Goal: Information Seeking & Learning: Learn about a topic

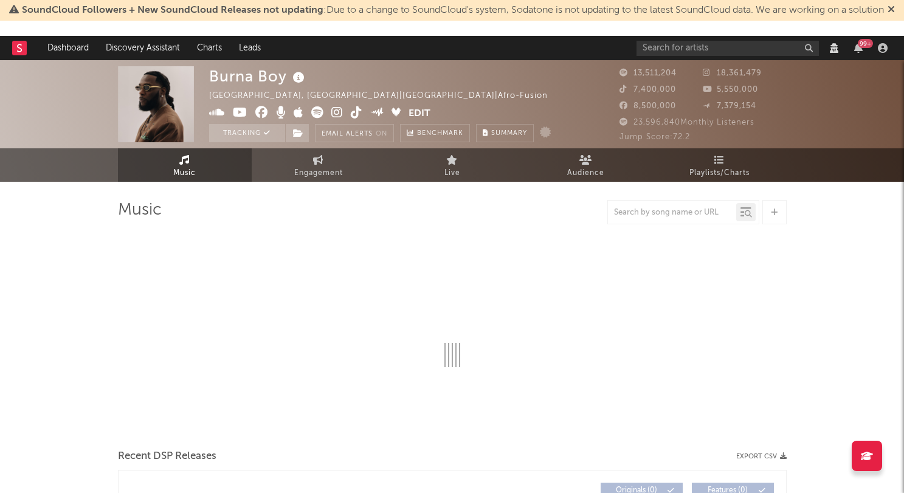
select select "View all"
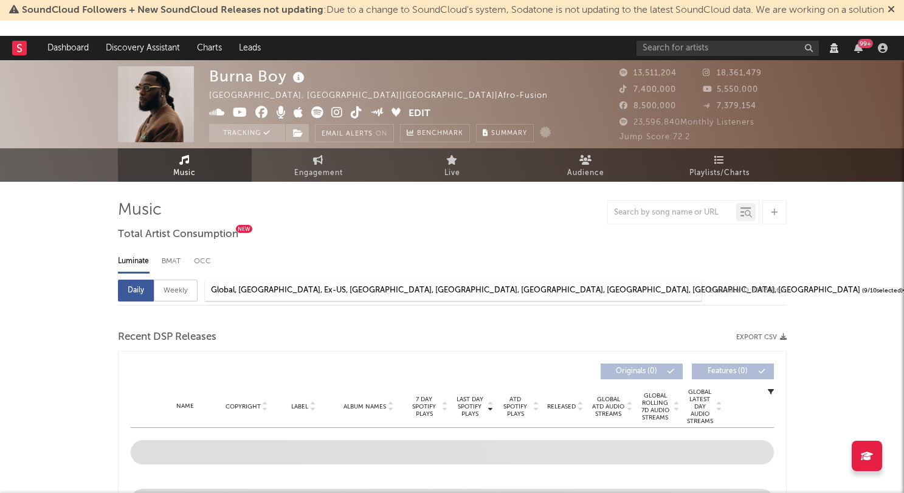
select select "6m"
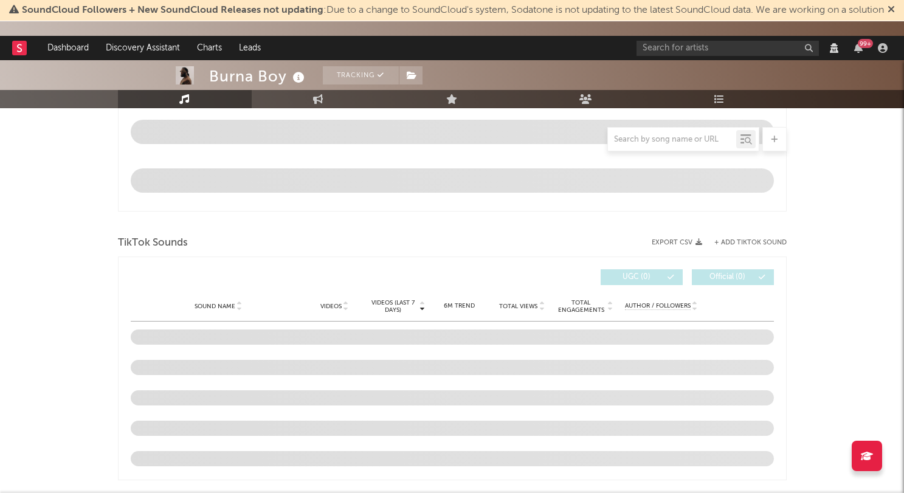
scroll to position [767, 0]
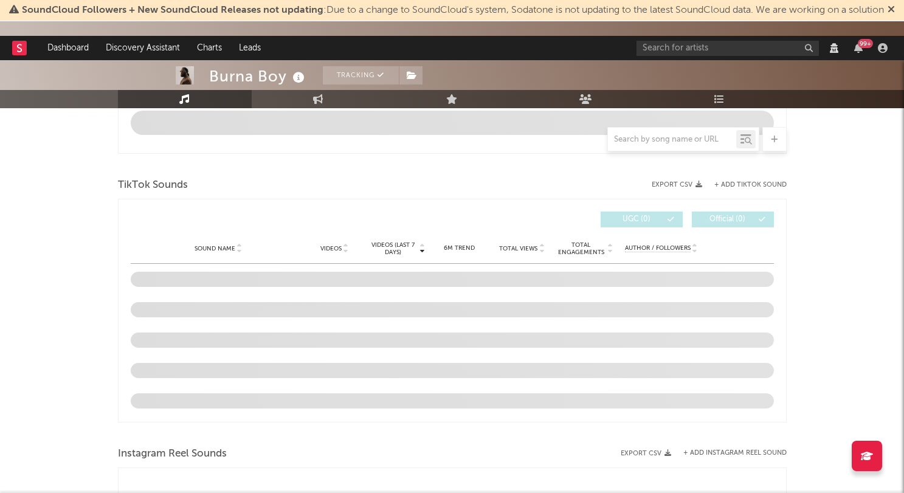
select select "View all"
select select "6m"
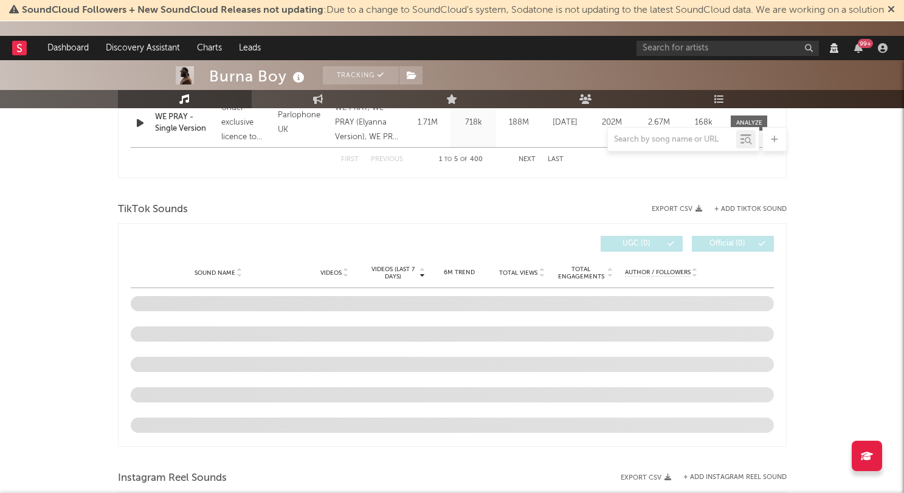
select select "View all"
select select "6m"
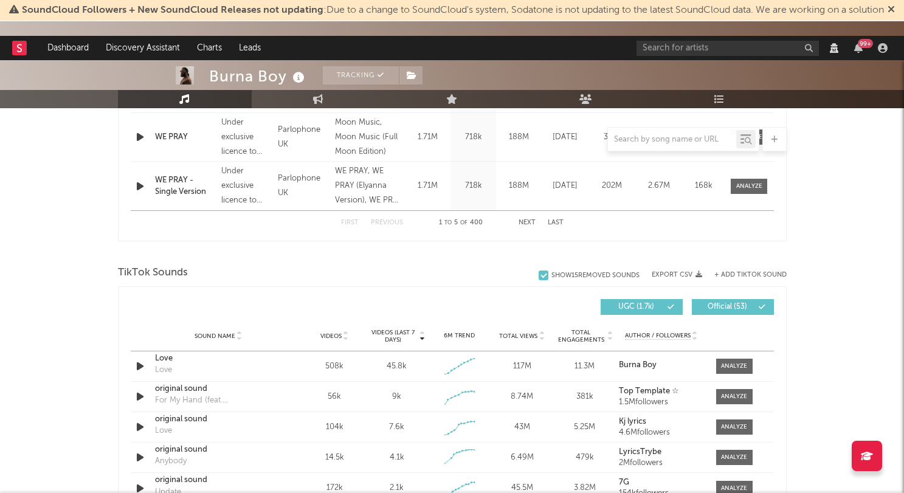
scroll to position [523, 0]
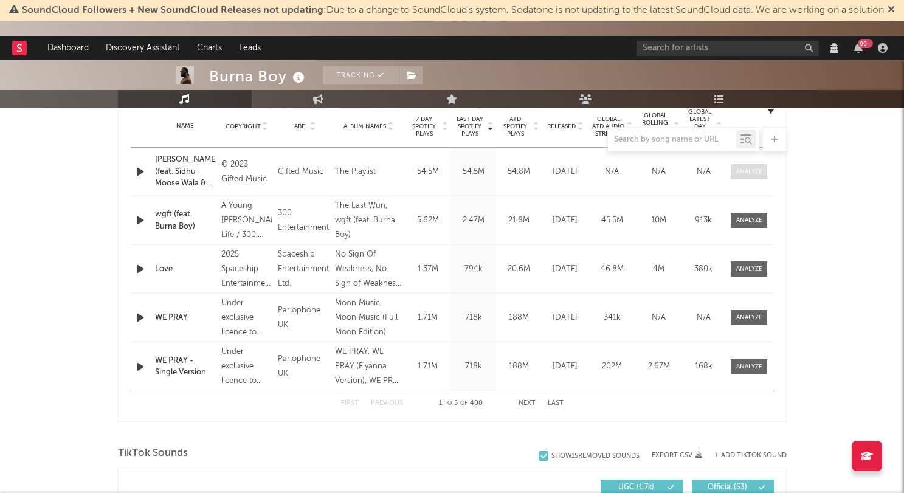
click at [738, 166] on span at bounding box center [748, 171] width 36 height 15
select select "View all"
select select "6m"
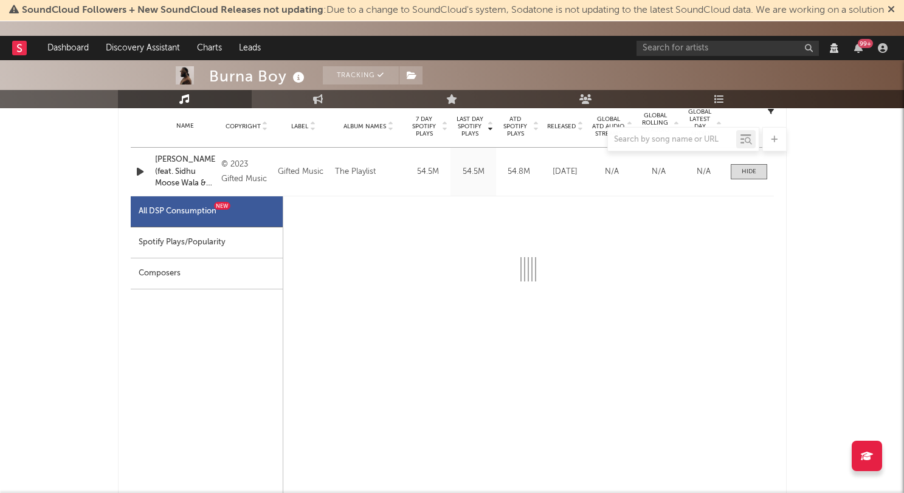
select select "1w"
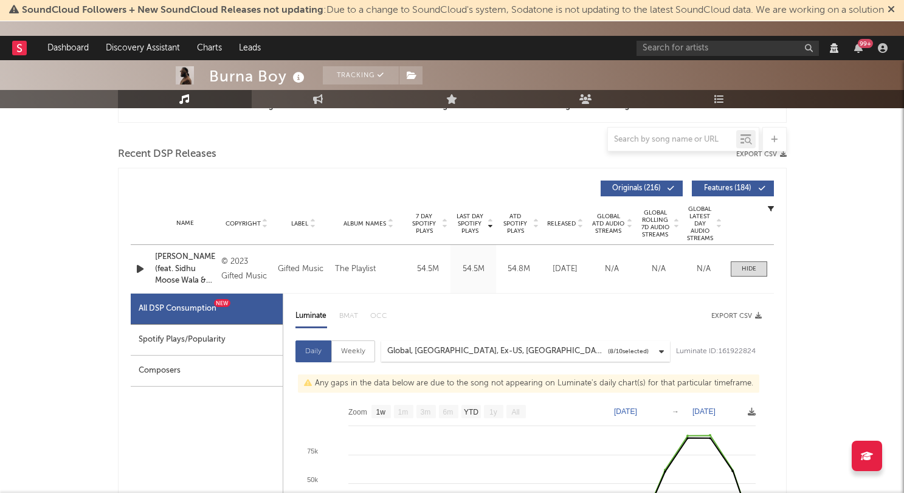
scroll to position [427, 0]
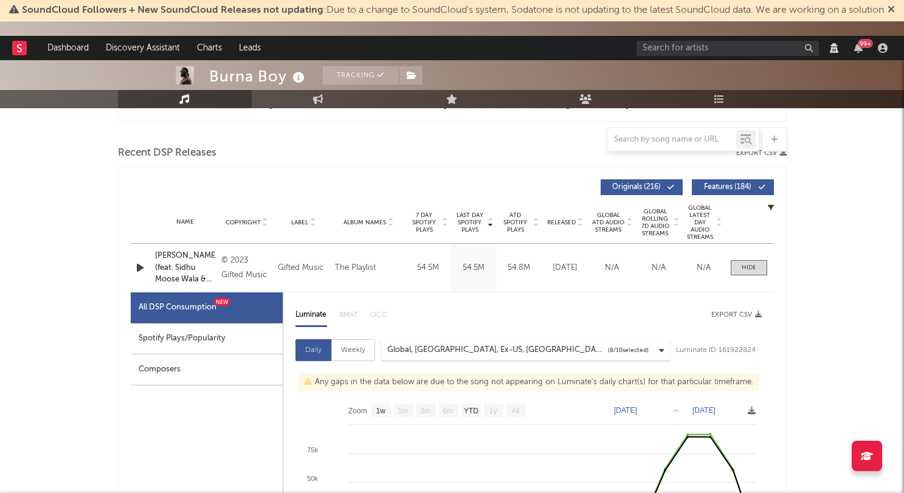
select select "View all"
select select "6m"
click at [549, 222] on span "Released" at bounding box center [561, 222] width 29 height 7
select select "View all"
select select "6m"
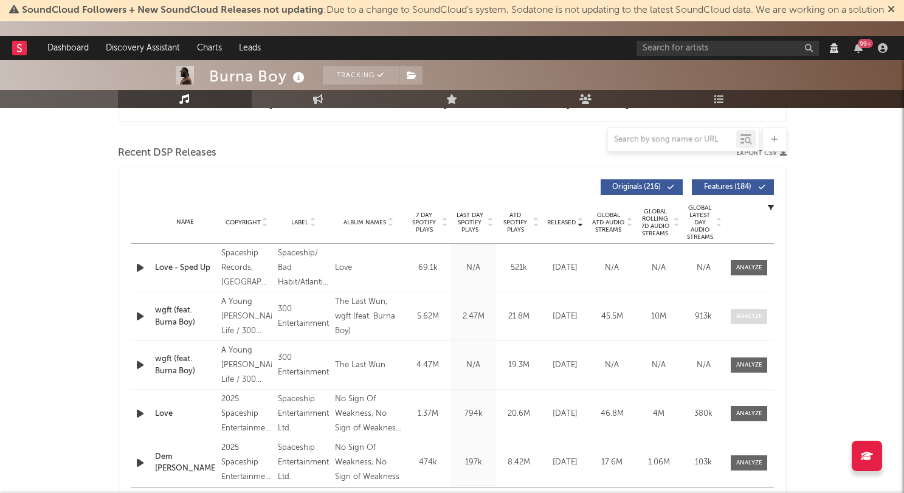
click at [747, 316] on div at bounding box center [749, 316] width 26 height 9
select select "View all"
select select "6m"
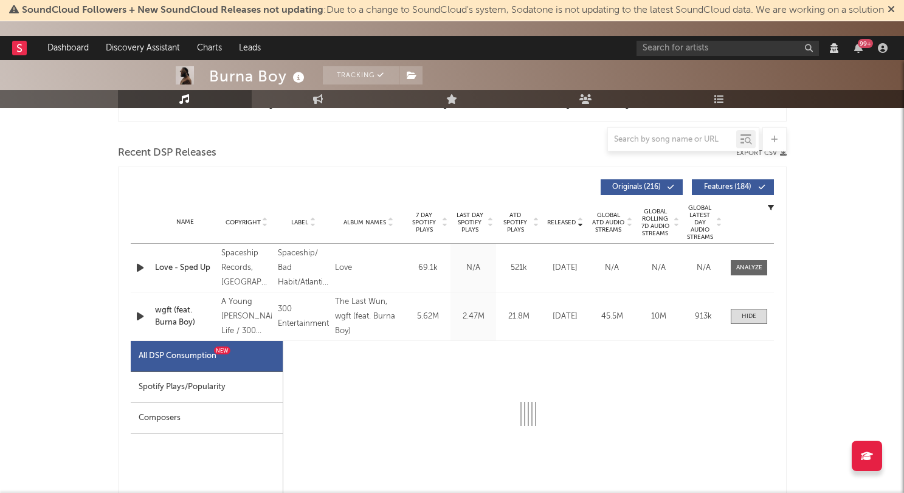
click at [217, 385] on div "Spotify Plays/Popularity" at bounding box center [207, 387] width 152 height 31
select select "1w"
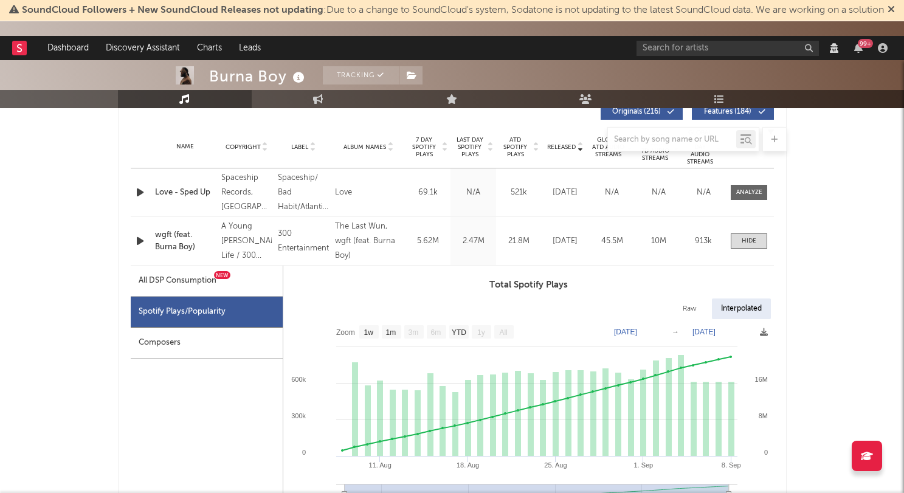
scroll to position [504, 0]
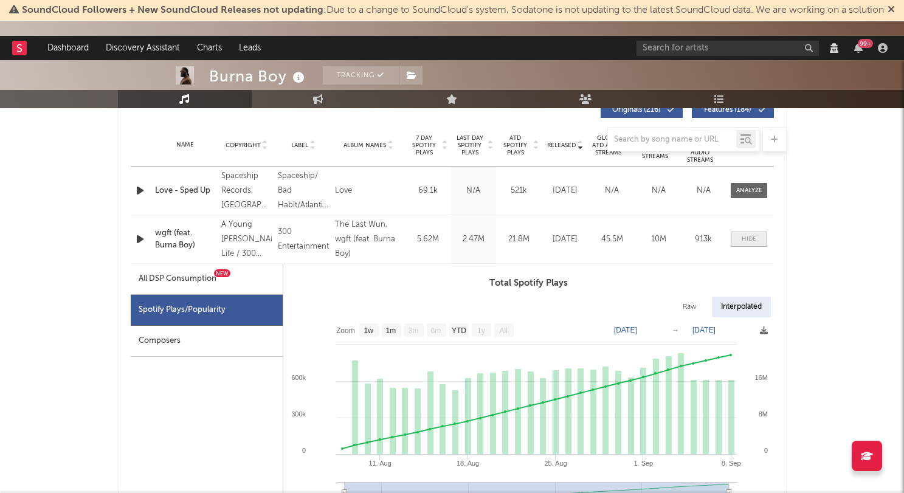
click at [760, 245] on span at bounding box center [748, 239] width 36 height 15
select select "View all"
select select "6m"
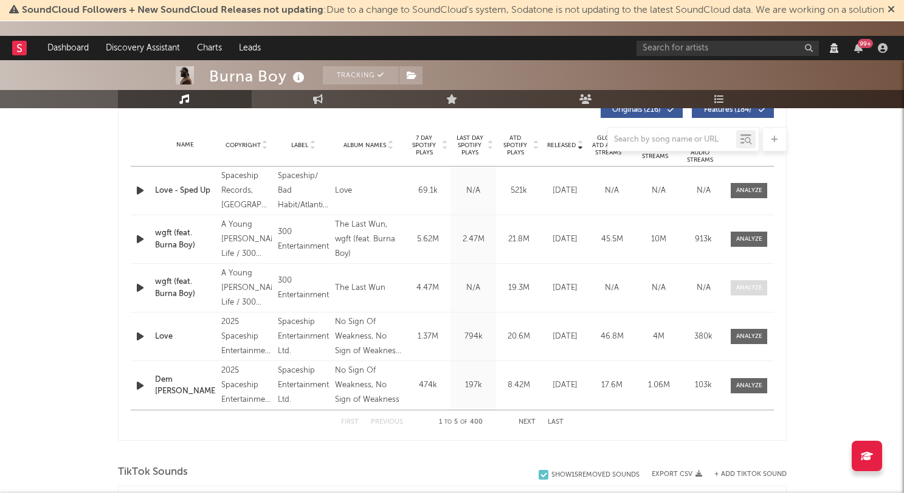
click at [748, 289] on div at bounding box center [749, 287] width 26 height 9
select select "View all"
select select "6m"
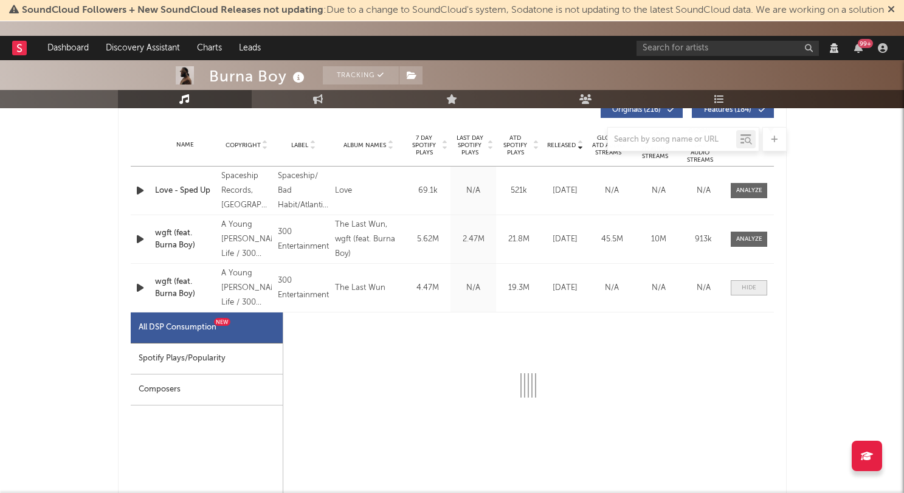
select select "1w"
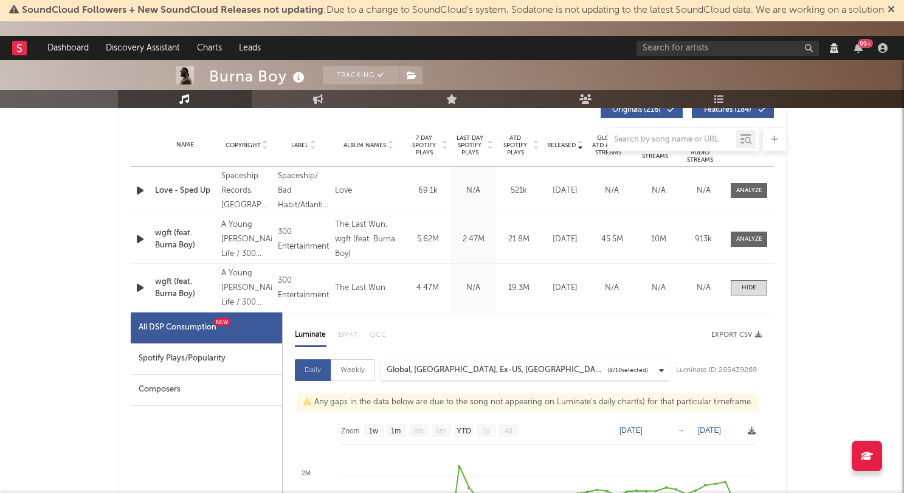
click at [235, 360] on div "Spotify Plays/Popularity" at bounding box center [206, 358] width 151 height 31
select select "1w"
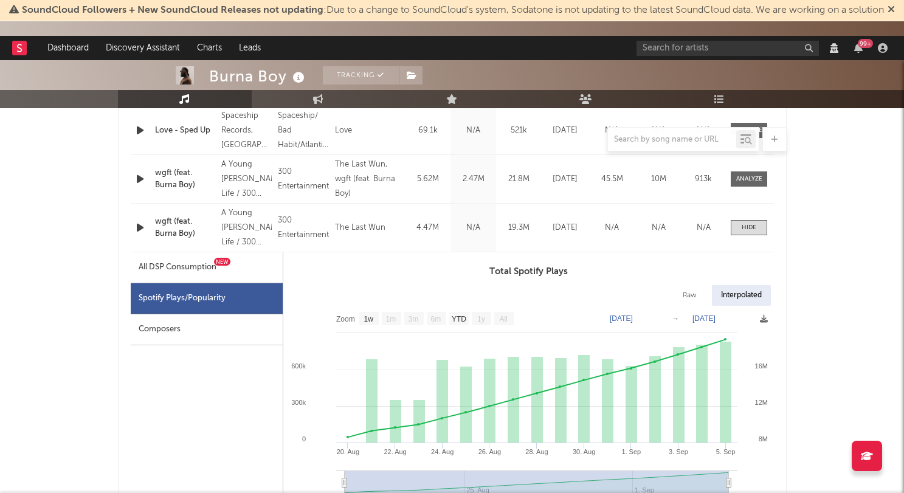
scroll to position [549, 0]
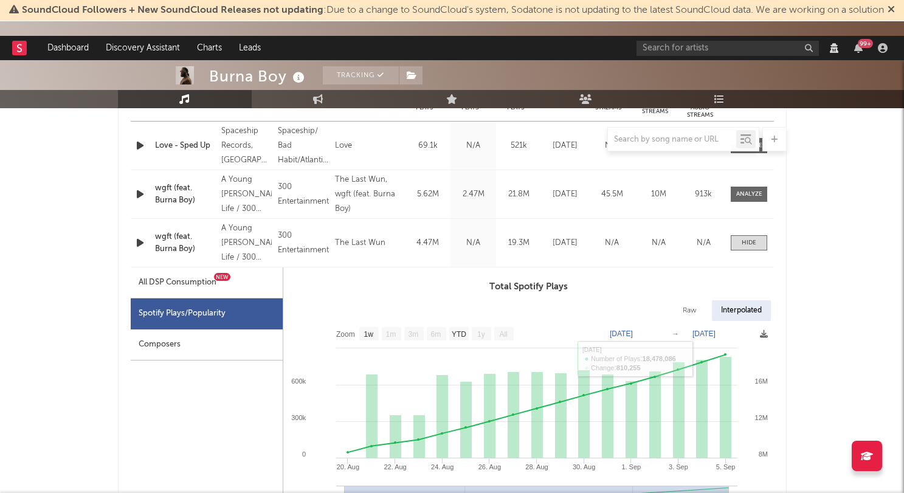
click at [751, 253] on div "Name wgft (feat. Burna Boy) Copyright A Young Stoner Life / 300 Entertainment r…" at bounding box center [452, 243] width 643 height 48
drag, startPoint x: 752, startPoint y: 245, endPoint x: 752, endPoint y: 298, distance: 52.9
click at [752, 245] on div at bounding box center [748, 242] width 15 height 9
select select "View all"
select select "6m"
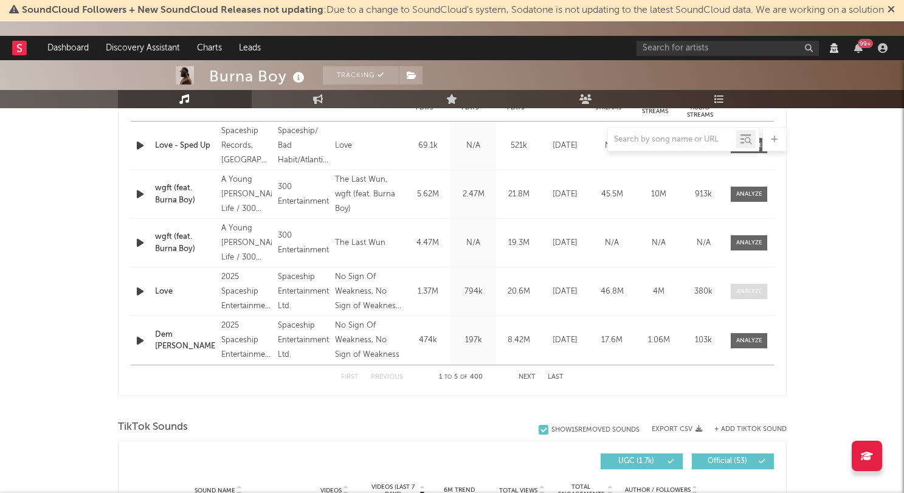
click at [753, 287] on div at bounding box center [749, 291] width 26 height 9
select select "View all"
select select "6m"
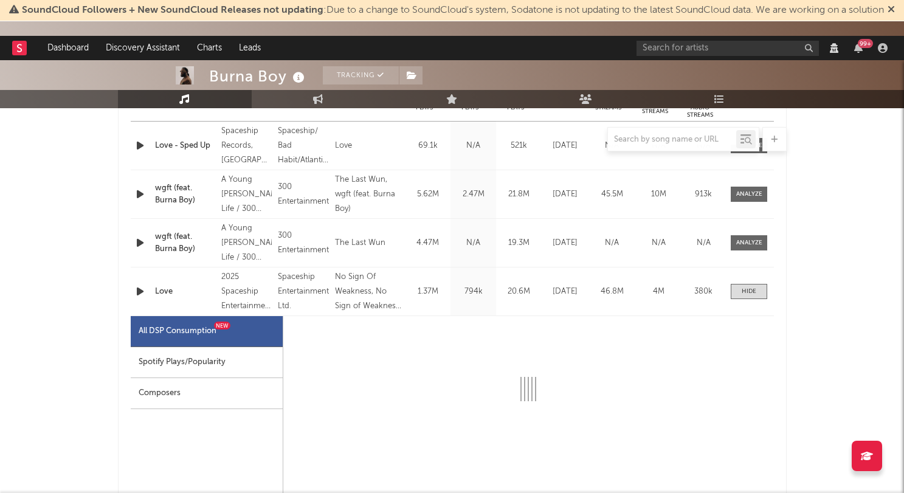
click at [270, 357] on div "Spotify Plays/Popularity" at bounding box center [207, 362] width 152 height 31
select select "1w"
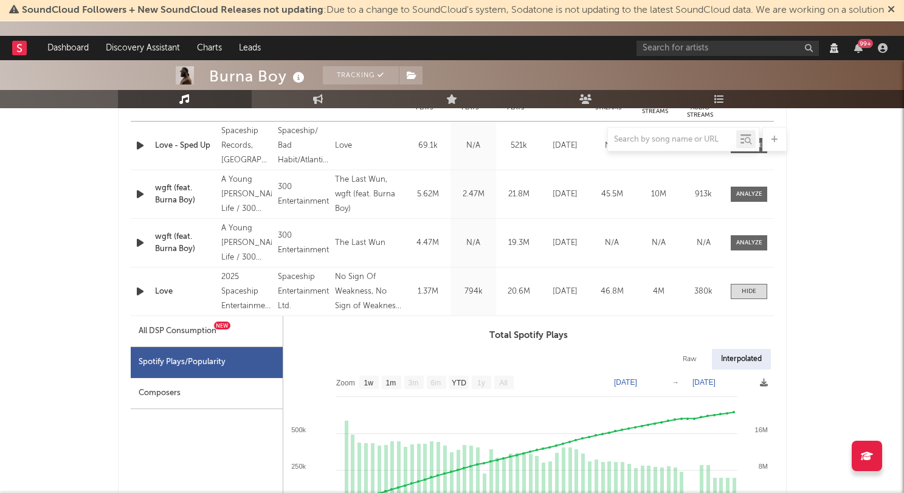
drag, startPoint x: 738, startPoint y: 293, endPoint x: 751, endPoint y: 331, distance: 39.2
click at [738, 293] on span at bounding box center [748, 291] width 36 height 15
select select "View all"
select select "6m"
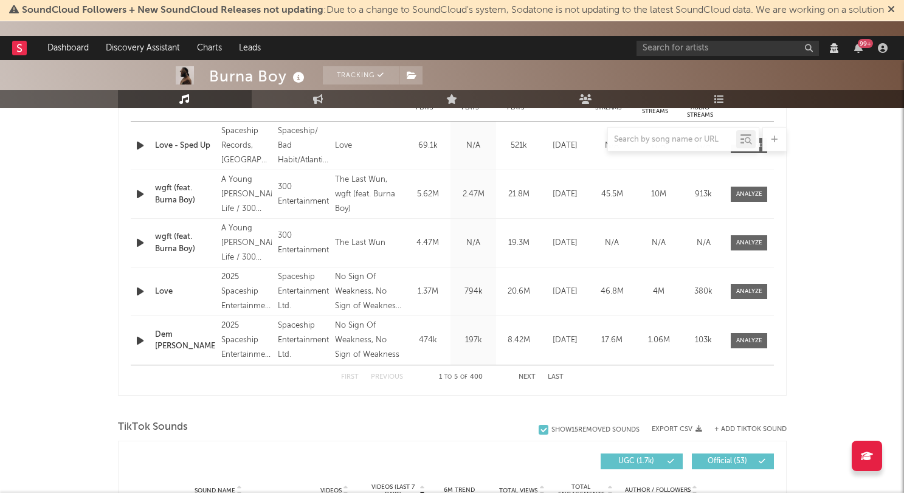
click at [731, 348] on div "Name Dem Dey Copyright 2025 Spaceship Entertainment Ltd. Label Spaceship Entert…" at bounding box center [452, 340] width 643 height 49
click at [749, 338] on div at bounding box center [749, 340] width 26 height 9
select select "View all"
select select "6m"
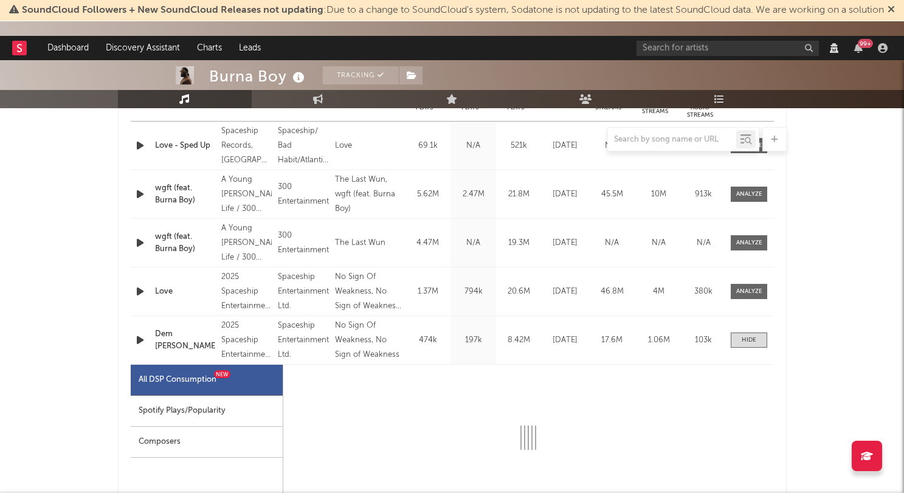
click at [178, 409] on div "Spotify Plays/Popularity" at bounding box center [207, 411] width 152 height 31
select select "1w"
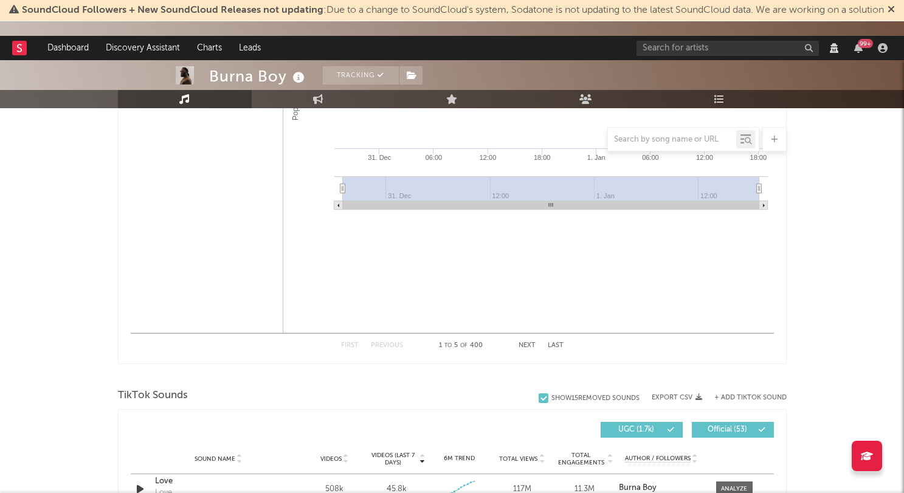
scroll to position [1200, 0]
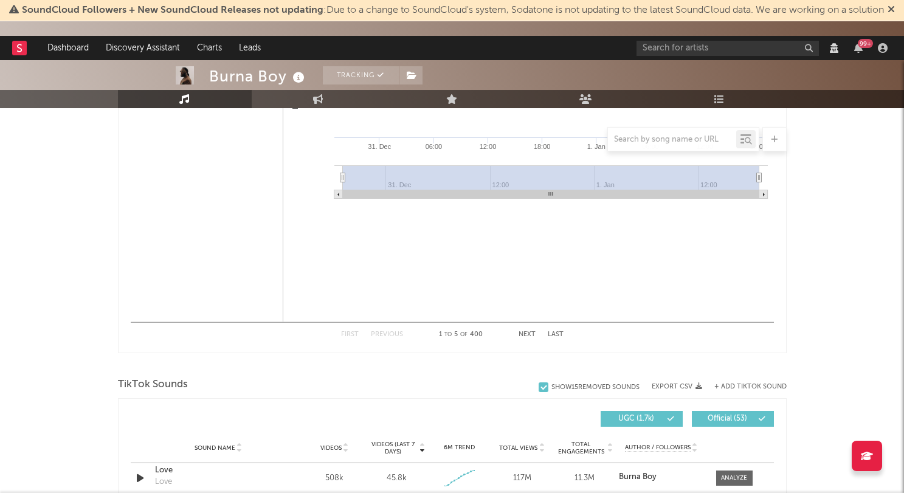
click at [525, 335] on button "Next" at bounding box center [526, 334] width 17 height 7
select select "View all"
select select "6m"
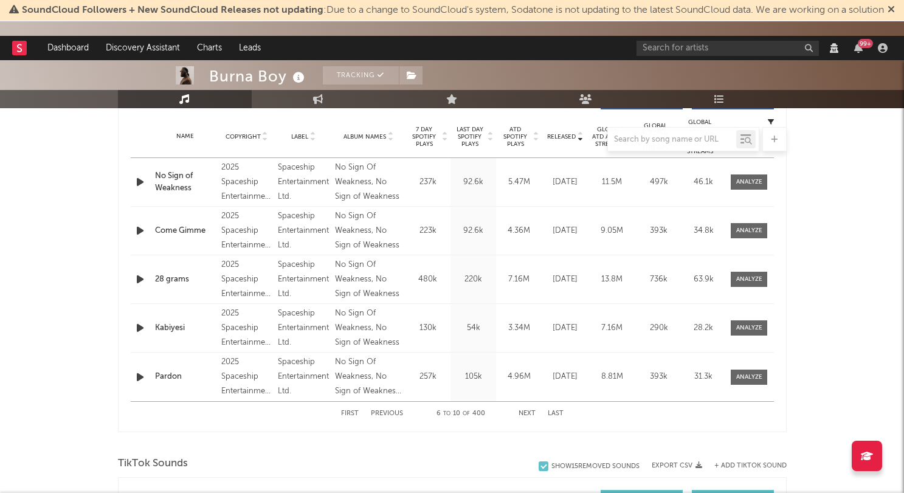
scroll to position [492, 0]
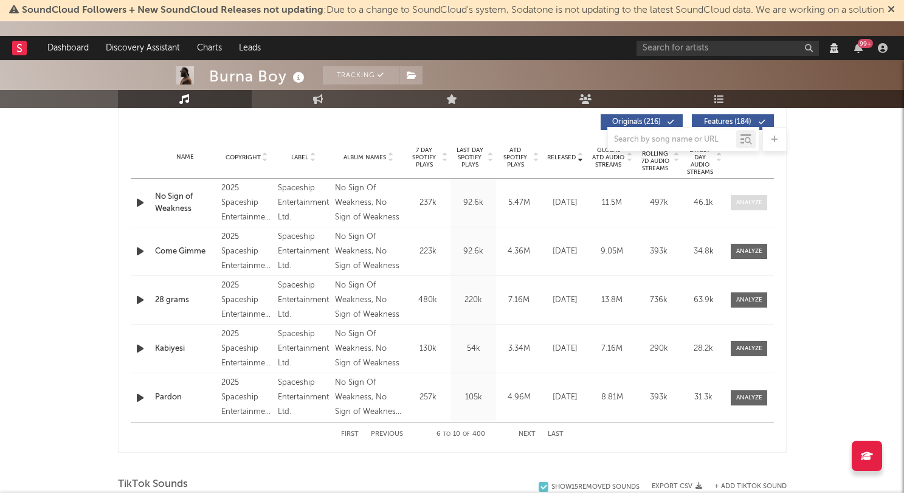
click at [749, 204] on div at bounding box center [749, 202] width 26 height 9
select select "View all"
select select "6m"
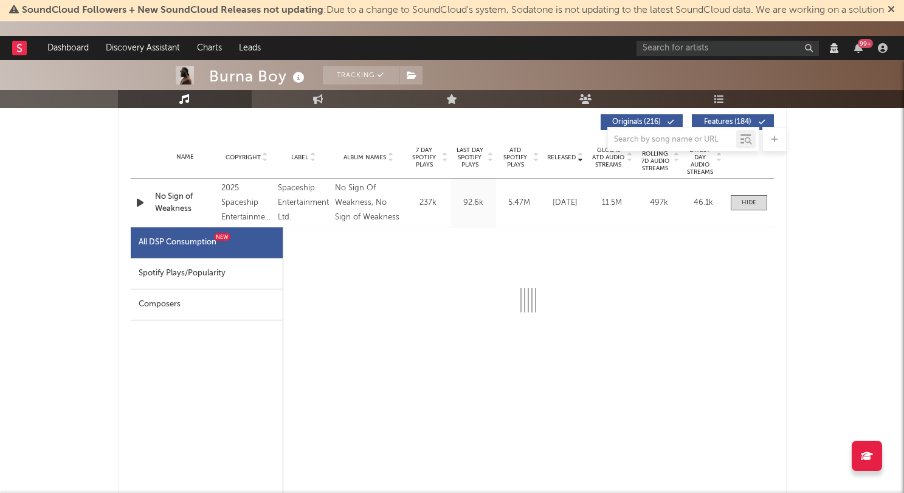
select select "1w"
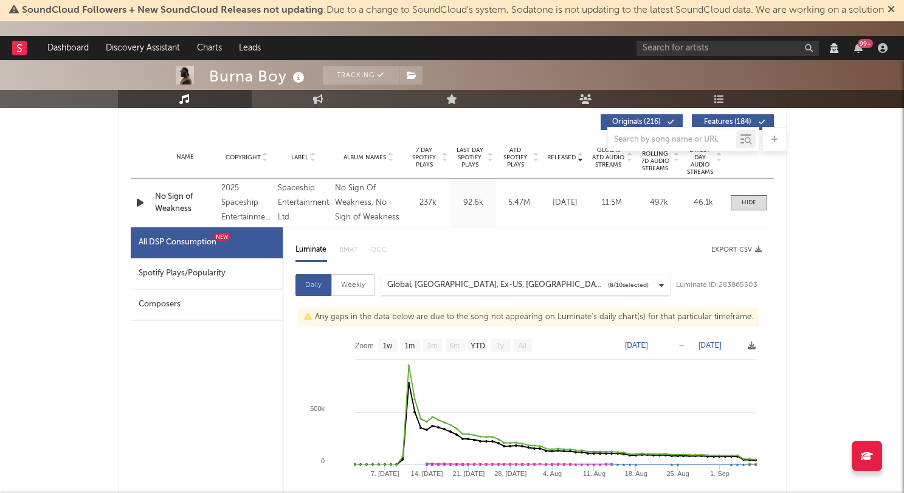
click at [160, 280] on div "Spotify Plays/Popularity" at bounding box center [207, 273] width 152 height 31
select select "1w"
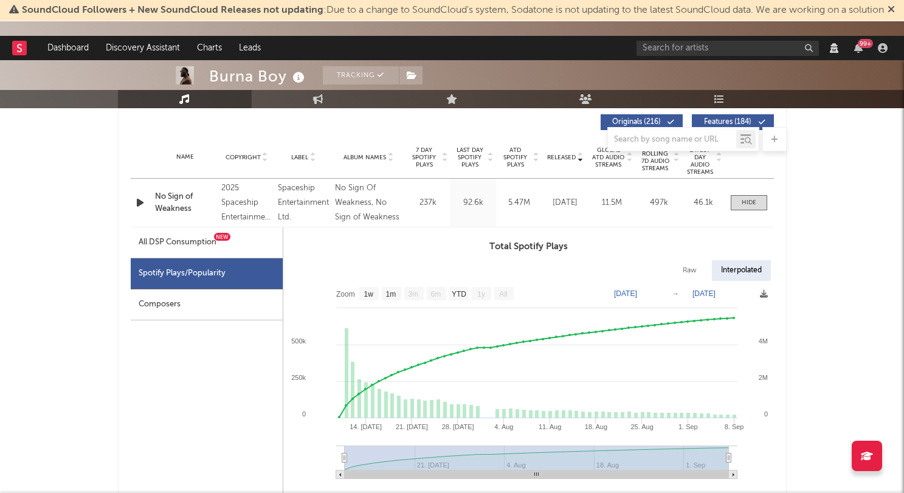
click at [730, 205] on div at bounding box center [746, 202] width 39 height 15
click at [759, 197] on span at bounding box center [748, 202] width 36 height 15
select select "View all"
select select "6m"
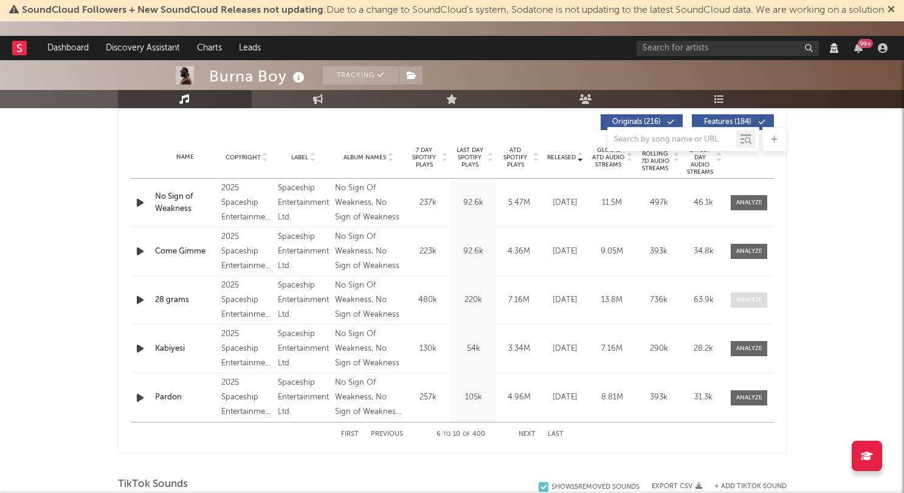
click at [749, 299] on div at bounding box center [749, 299] width 26 height 9
select select "View all"
select select "6m"
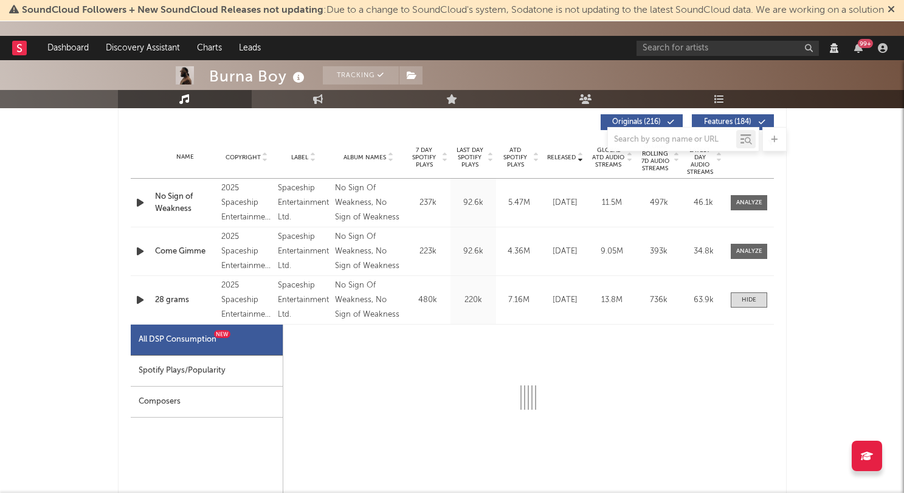
click at [167, 365] on div "Spotify Plays/Popularity" at bounding box center [207, 370] width 152 height 31
select select "1w"
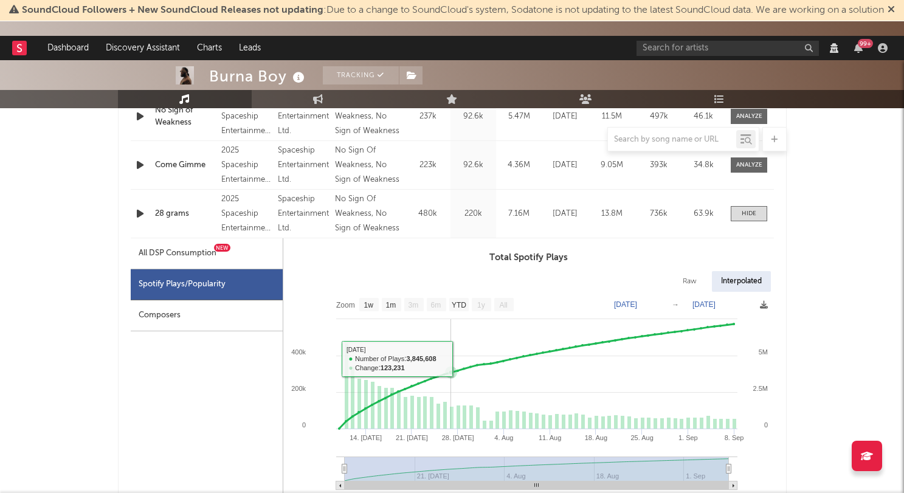
scroll to position [577, 0]
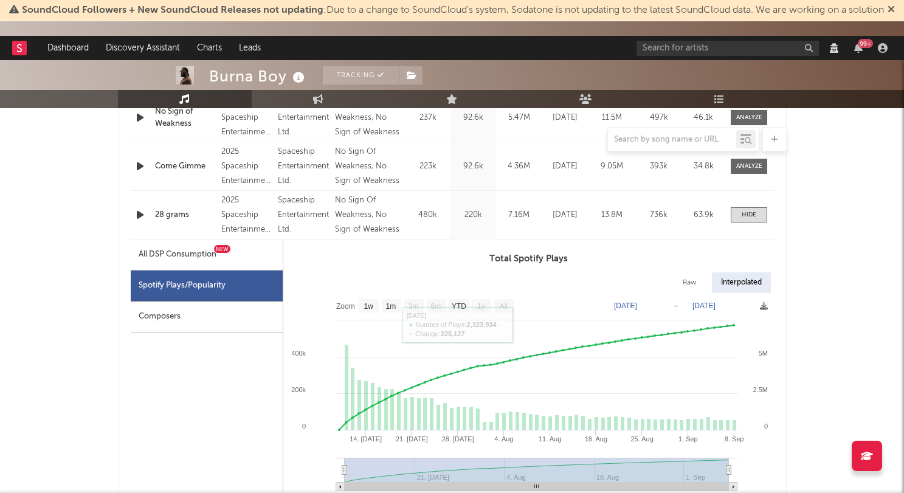
drag, startPoint x: 656, startPoint y: 277, endPoint x: 663, endPoint y: 276, distance: 6.8
click at [660, 276] on div "Raw Interpolated" at bounding box center [528, 282] width 490 height 21
click at [693, 278] on div "Raw" at bounding box center [689, 282] width 32 height 21
select select "1w"
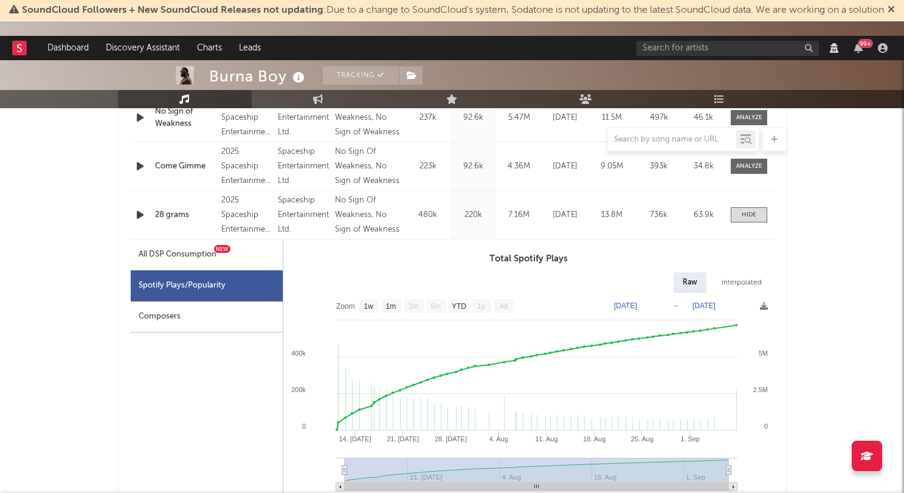
click at [715, 282] on div "Interpolated" at bounding box center [741, 282] width 58 height 21
select select "1w"
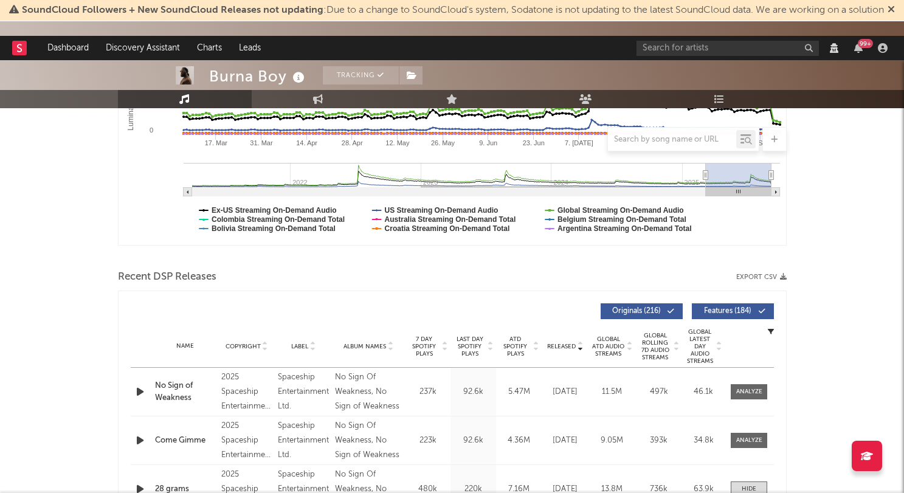
scroll to position [0, 0]
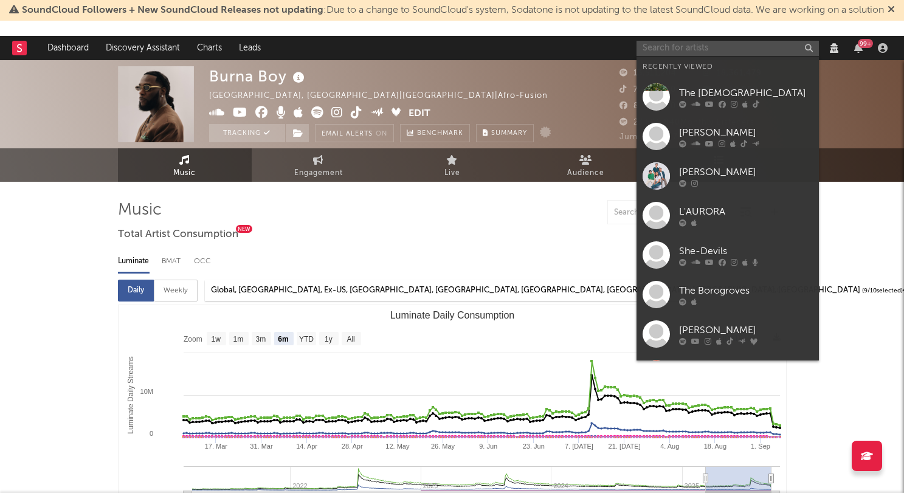
click at [693, 48] on input "text" at bounding box center [727, 48] width 182 height 15
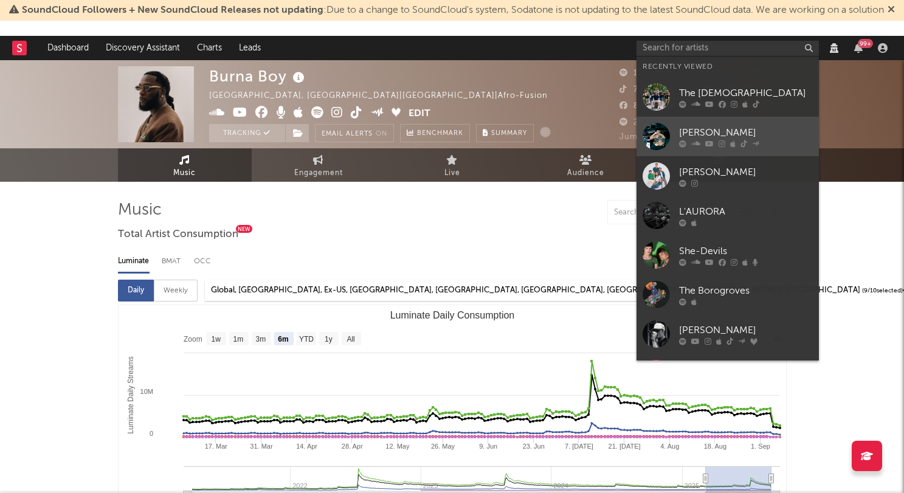
drag, startPoint x: 707, startPoint y: 119, endPoint x: 427, endPoint y: 205, distance: 293.1
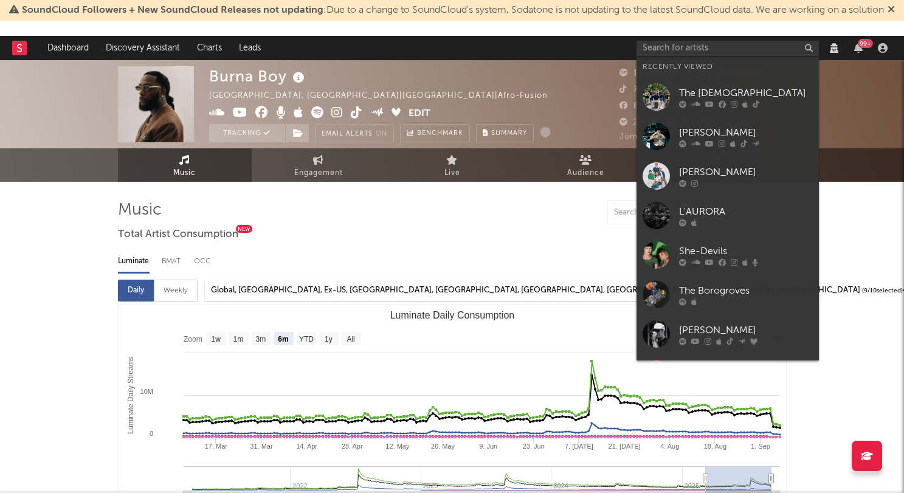
click at [707, 119] on link "Omar+" at bounding box center [727, 136] width 182 height 39
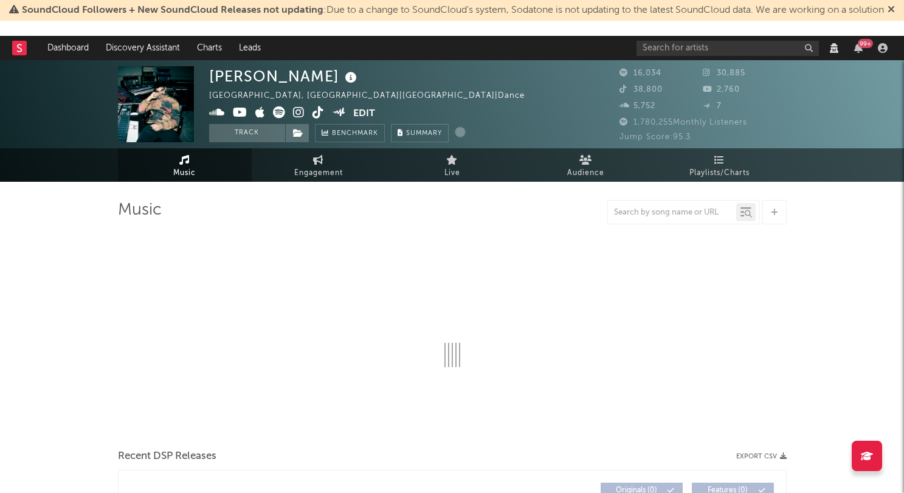
select select "View all"
select select "6m"
select select "View all"
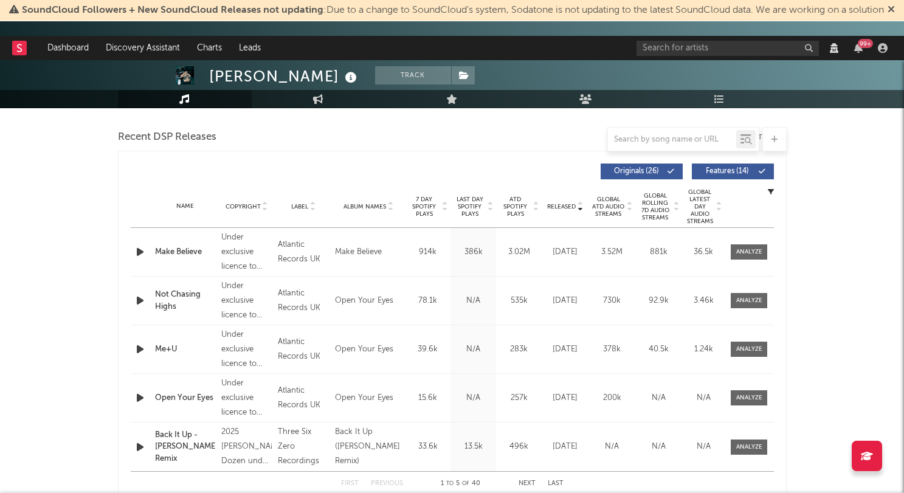
scroll to position [448, 0]
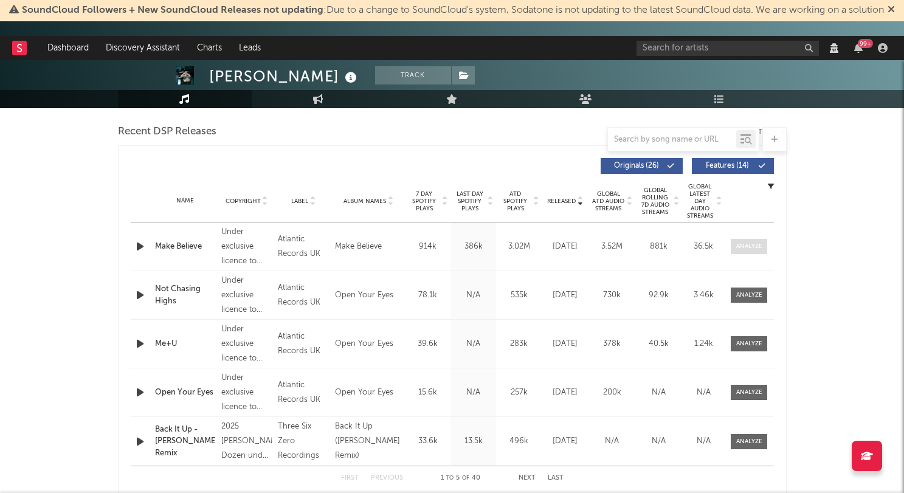
click at [738, 254] on span at bounding box center [748, 246] width 36 height 15
select select "View all"
select select "6m"
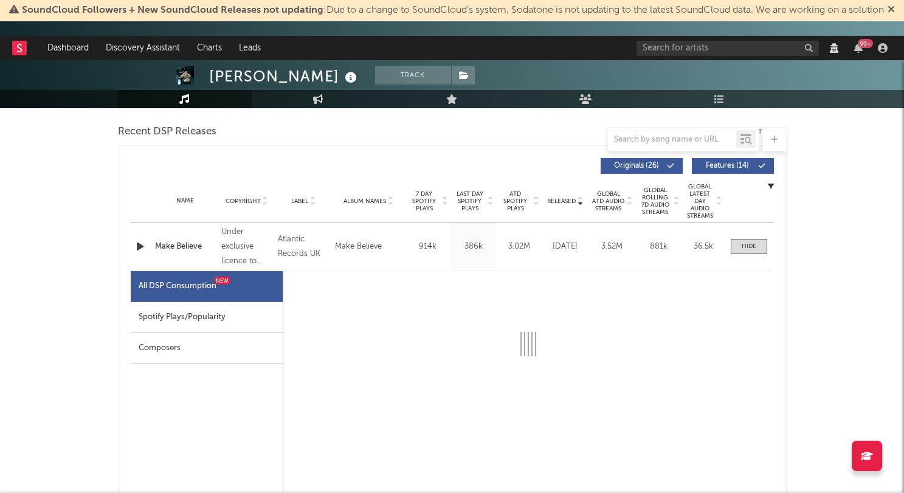
select select "1w"
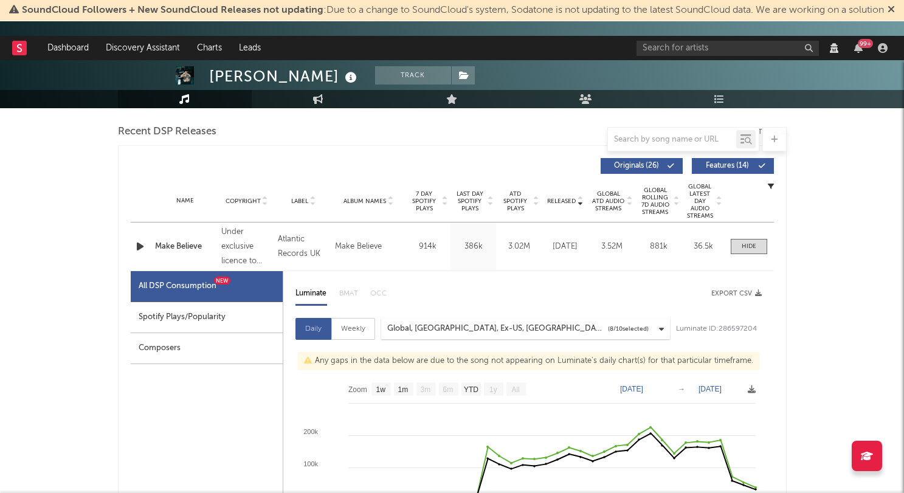
click at [243, 323] on div "Spotify Plays/Popularity" at bounding box center [207, 317] width 152 height 31
select select "1w"
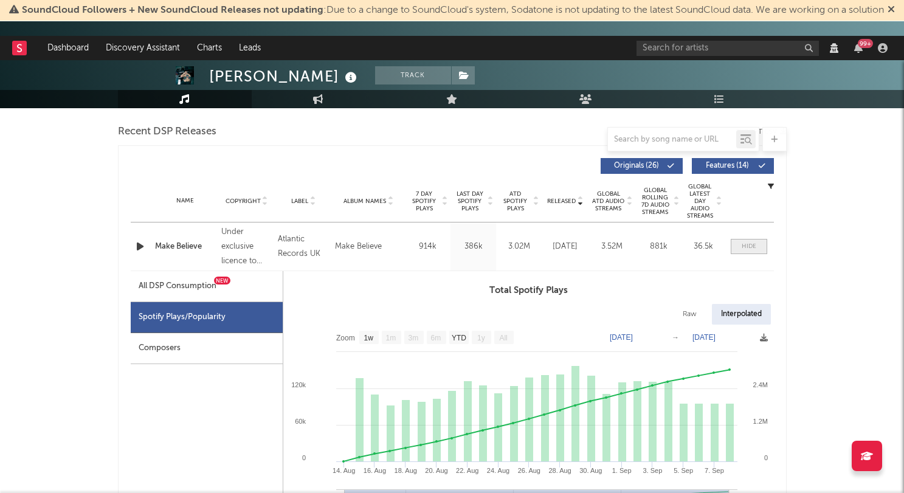
click at [750, 250] on div at bounding box center [748, 246] width 15 height 9
select select "View all"
select select "6m"
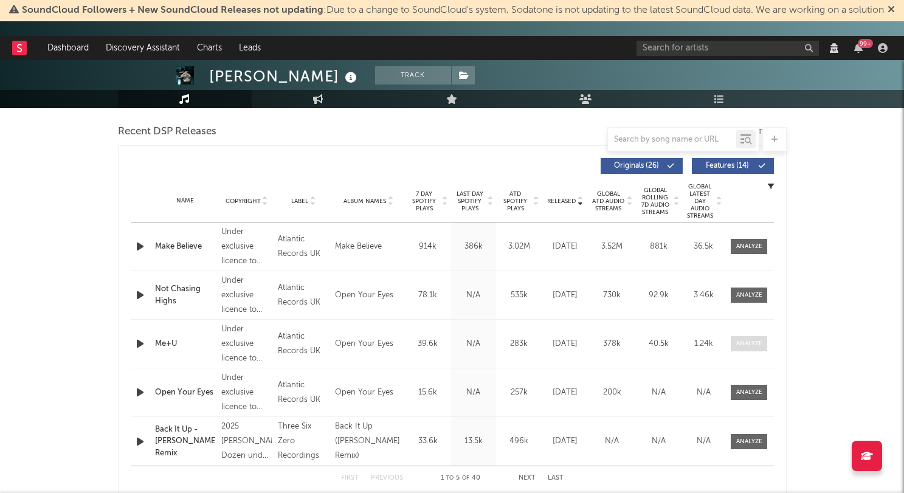
click at [755, 343] on span at bounding box center [748, 343] width 36 height 15
select select "View all"
select select "6m"
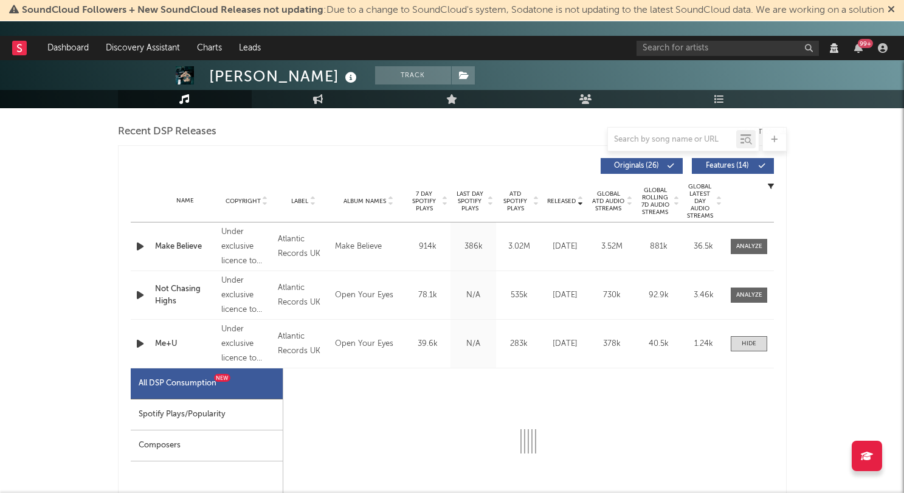
select select "1w"
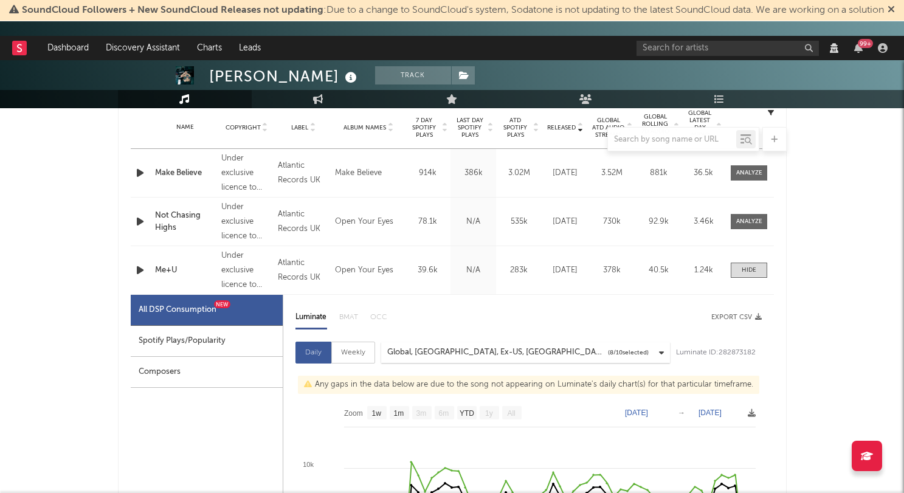
scroll to position [534, 0]
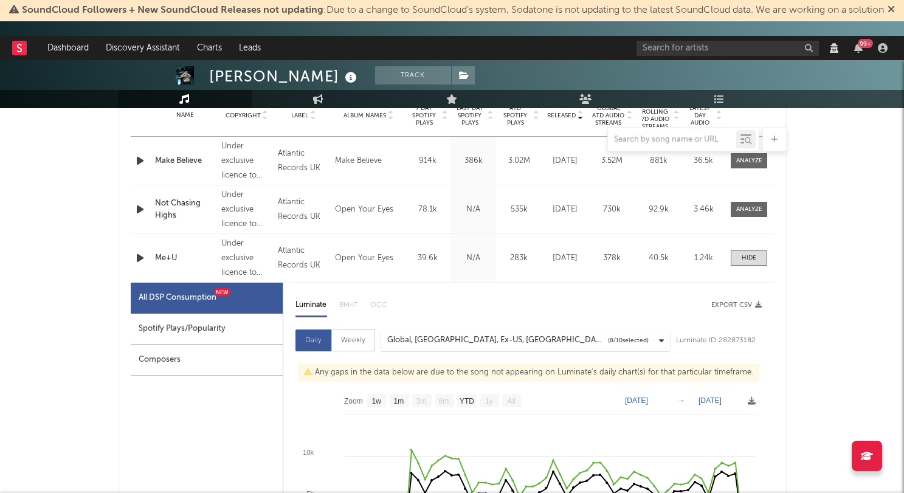
click at [225, 338] on div "Spotify Plays/Popularity" at bounding box center [207, 329] width 152 height 31
select select "1w"
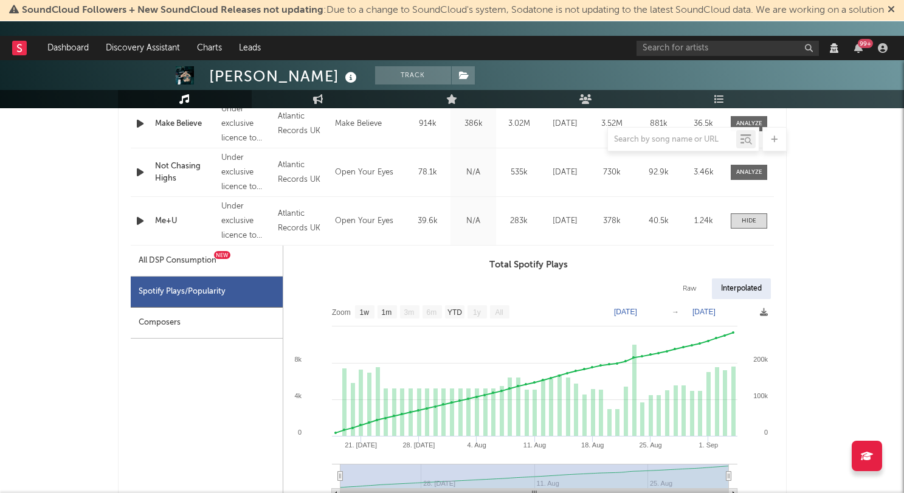
scroll to position [573, 0]
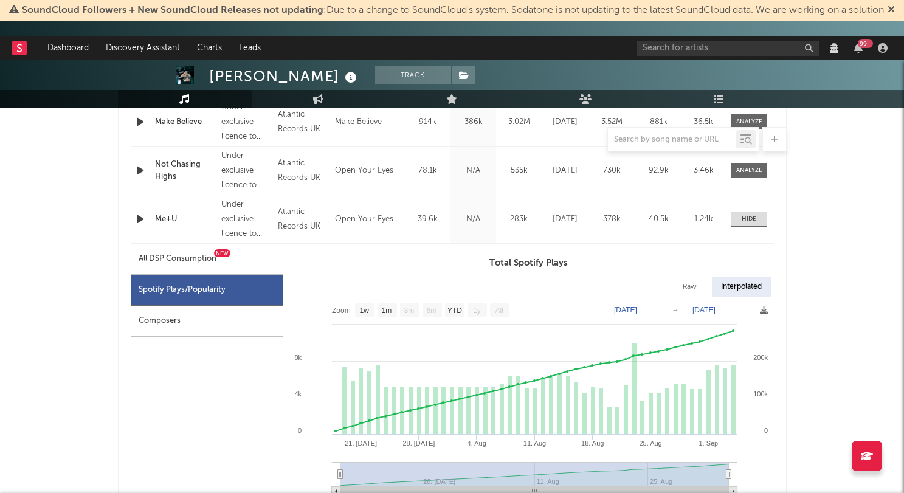
click at [686, 295] on div "Raw" at bounding box center [689, 286] width 32 height 21
select select "1w"
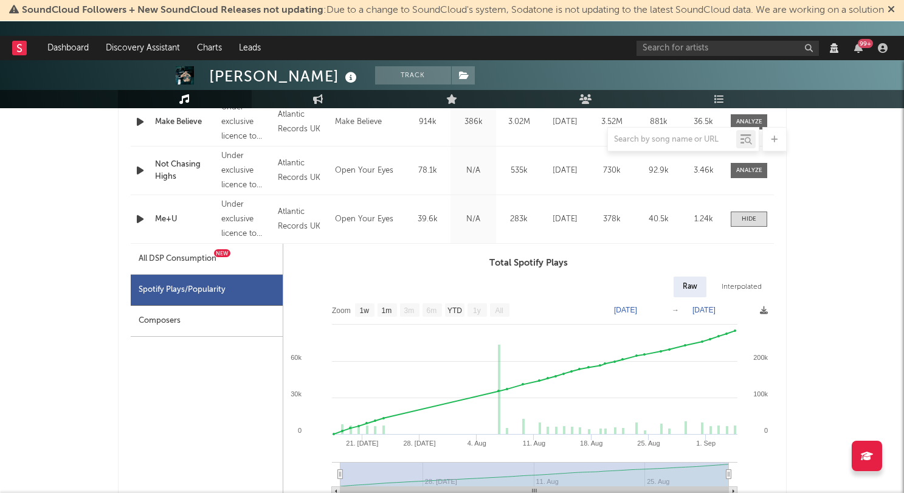
click at [733, 295] on div "Interpolated" at bounding box center [741, 286] width 58 height 21
select select "1w"
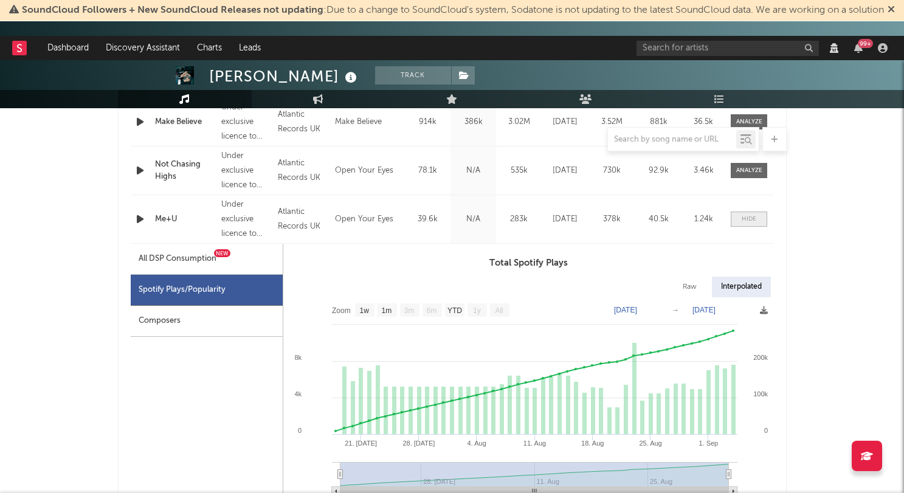
click at [756, 223] on span at bounding box center [748, 218] width 36 height 15
select select "View all"
select select "6m"
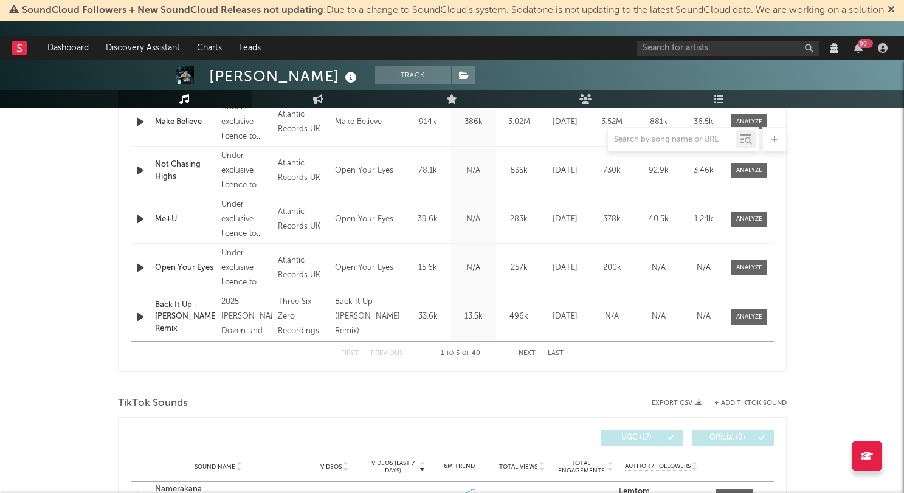
click at [747, 262] on div "Name Open Your Eyes Copyright Under exclusive licence to Warner Music UK Limite…" at bounding box center [452, 268] width 643 height 48
click at [744, 272] on div at bounding box center [749, 267] width 26 height 9
select select "View all"
select select "6m"
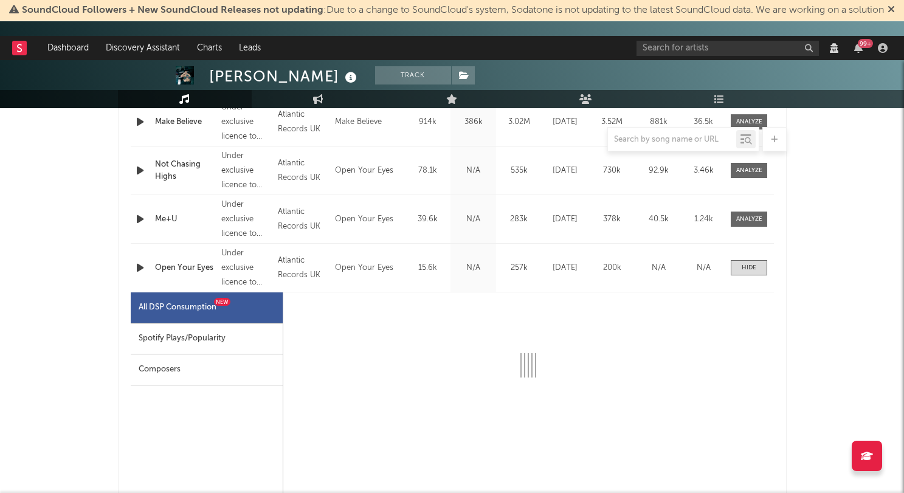
select select "1w"
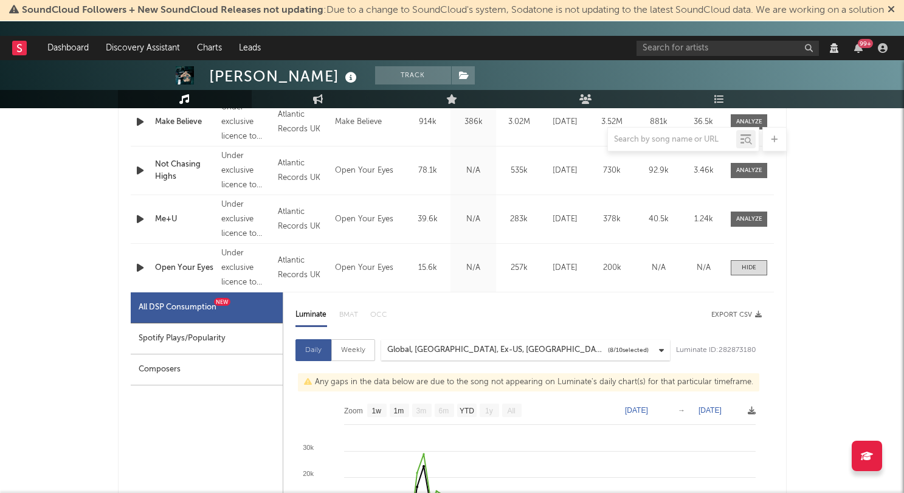
click at [224, 337] on div "Spotify Plays/Popularity" at bounding box center [207, 338] width 152 height 31
select select "1w"
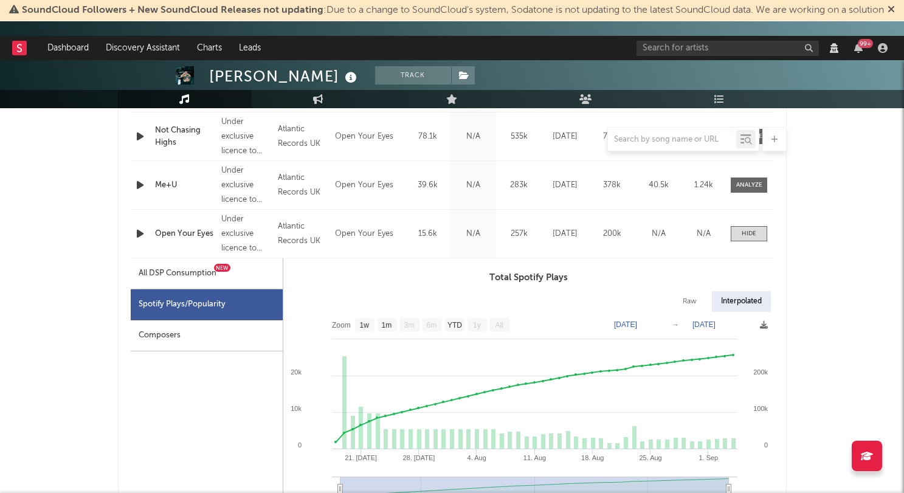
scroll to position [609, 0]
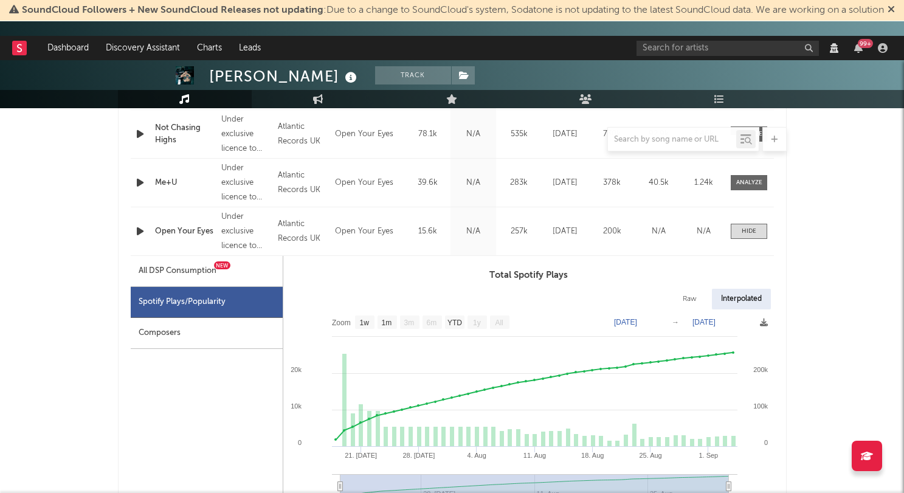
click at [685, 300] on div "Raw" at bounding box center [689, 299] width 32 height 21
select select "1w"
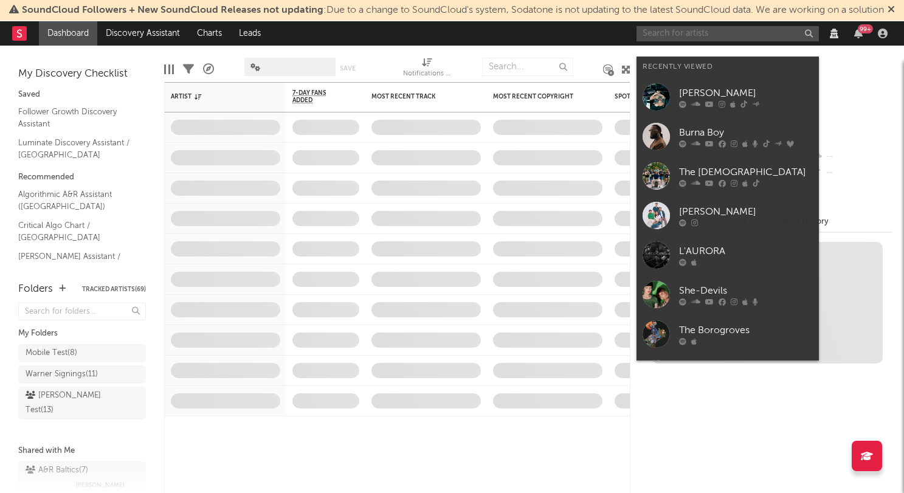
click at [684, 41] on input "text" at bounding box center [727, 33] width 182 height 15
paste input "DR & Tuttolente"
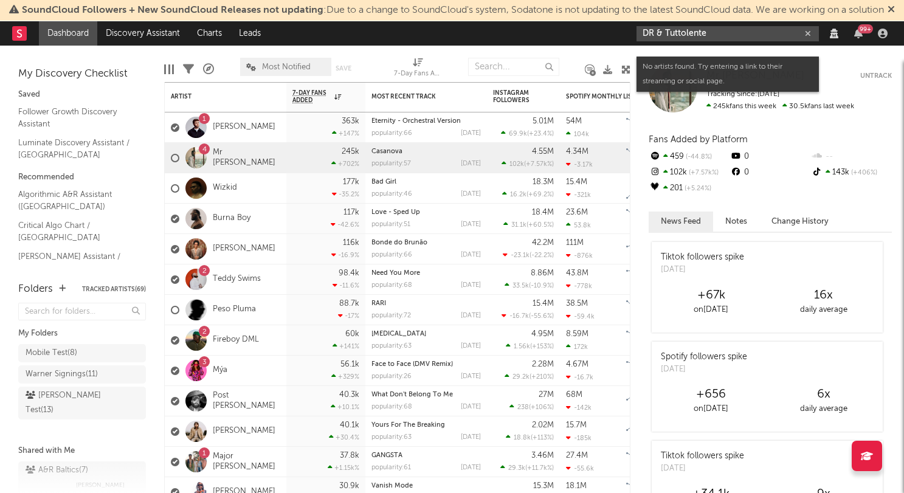
drag, startPoint x: 665, startPoint y: 49, endPoint x: 611, endPoint y: 52, distance: 54.8
click at [611, 46] on nav "Dashboard Discovery Assistant Charts Leads DR & Tuttolente 99 +" at bounding box center [452, 33] width 904 height 24
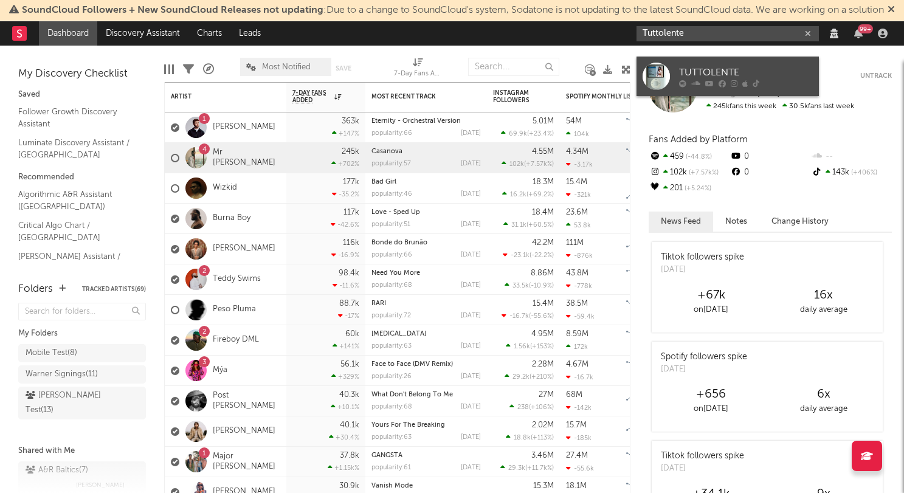
type input "Tuttolente"
click at [742, 70] on div "TUTTOLENTE" at bounding box center [746, 72] width 134 height 15
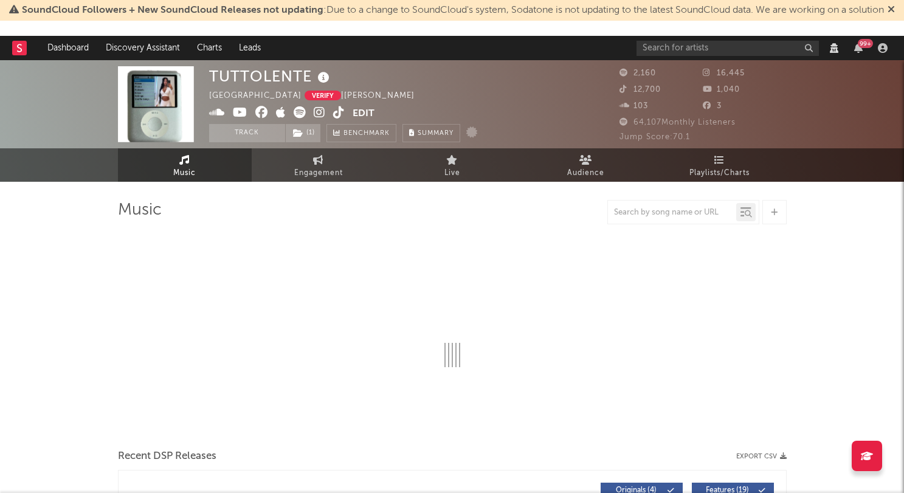
select select "1w"
select select "View all"
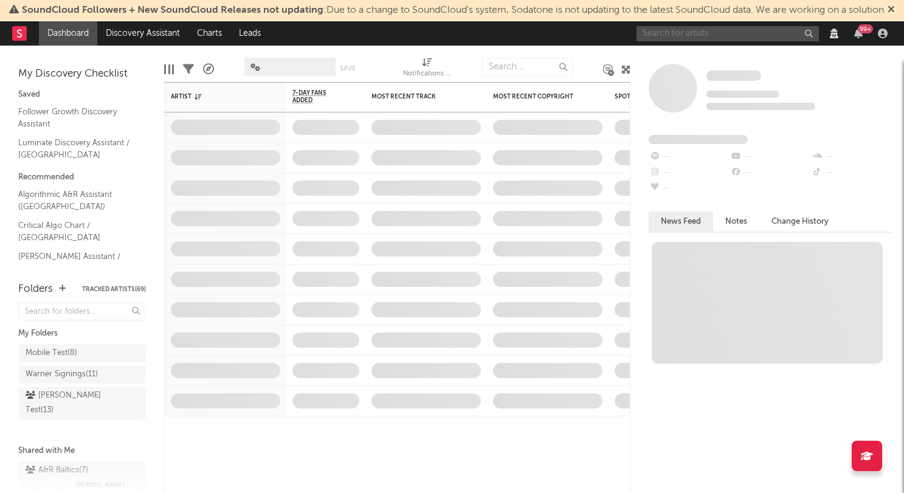
click at [680, 41] on input "text" at bounding box center [727, 33] width 182 height 15
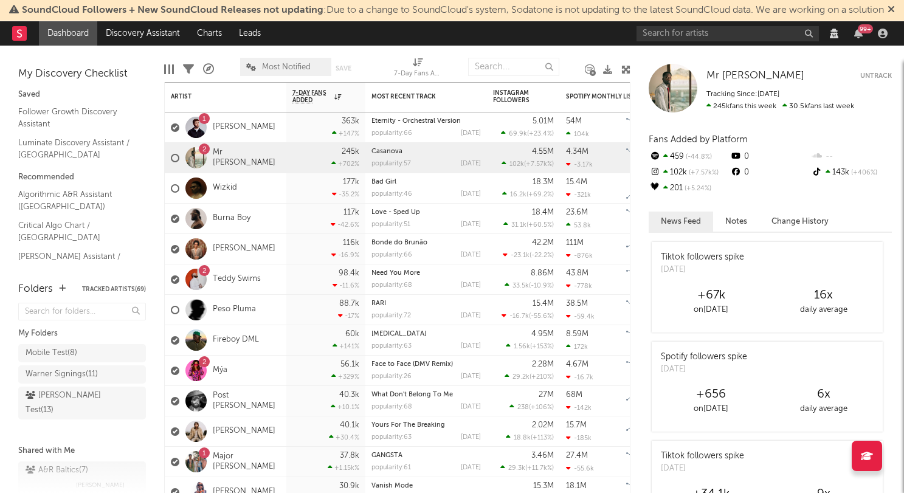
click at [667, 46] on div "99 +" at bounding box center [763, 33] width 255 height 24
click at [660, 41] on input "text" at bounding box center [727, 33] width 182 height 15
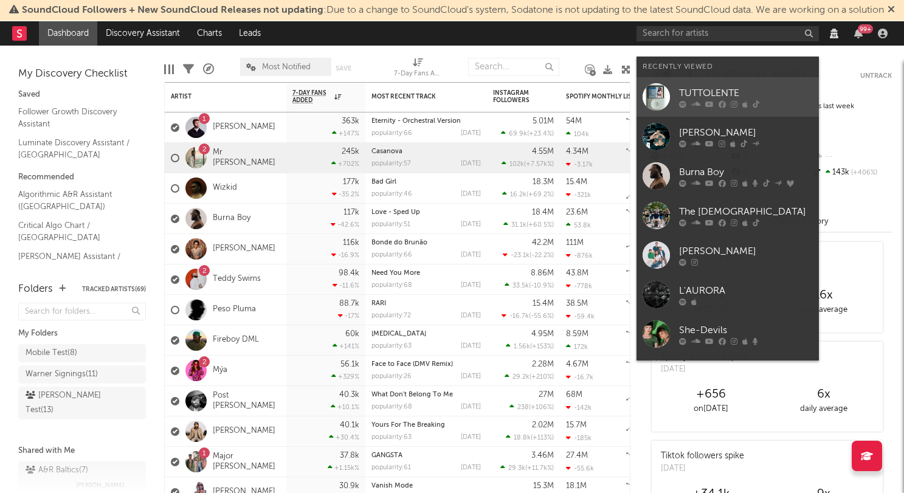
click at [693, 91] on div "TUTTOLENTE" at bounding box center [746, 93] width 134 height 15
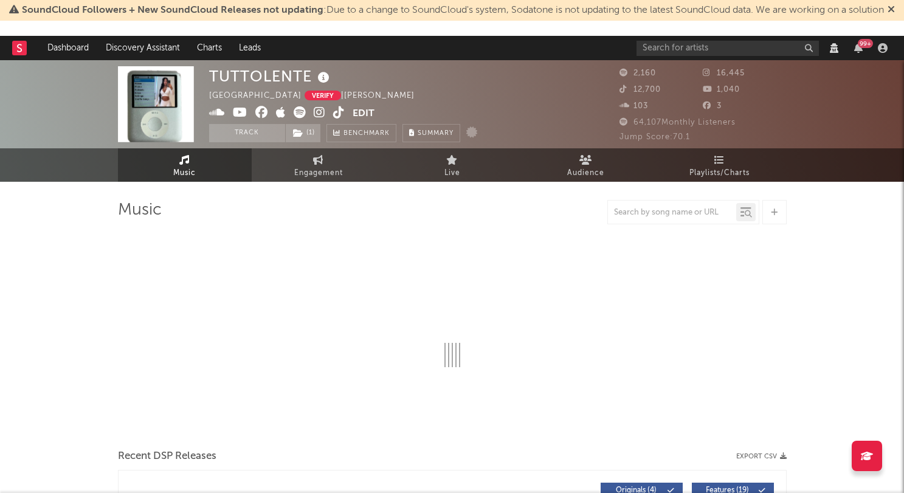
select select "1w"
select select "View all"
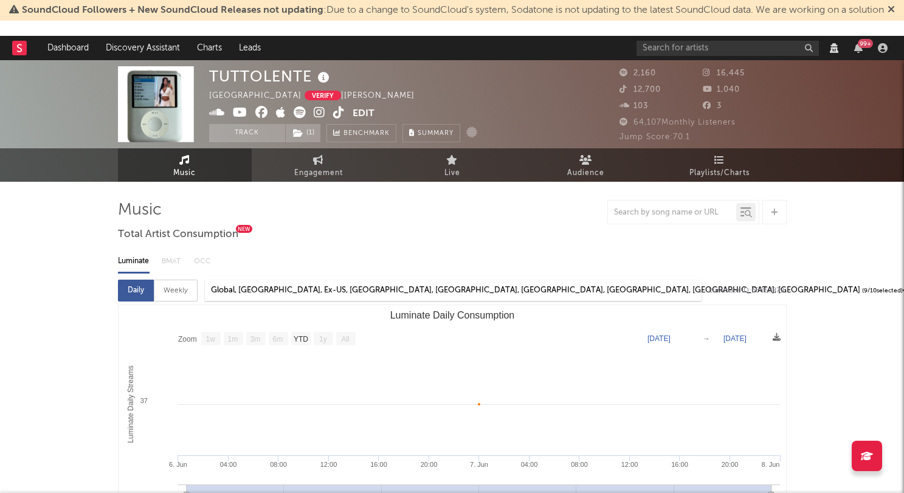
click at [263, 70] on div "TUTTOLENTE" at bounding box center [270, 76] width 123 height 20
copy div "TUTTOLENTE"
click at [582, 95] on div "TUTTOLENTE Sweden Verify | Dirty South Edit Track ( 1 ) Benchmark Summary" at bounding box center [406, 104] width 395 height 76
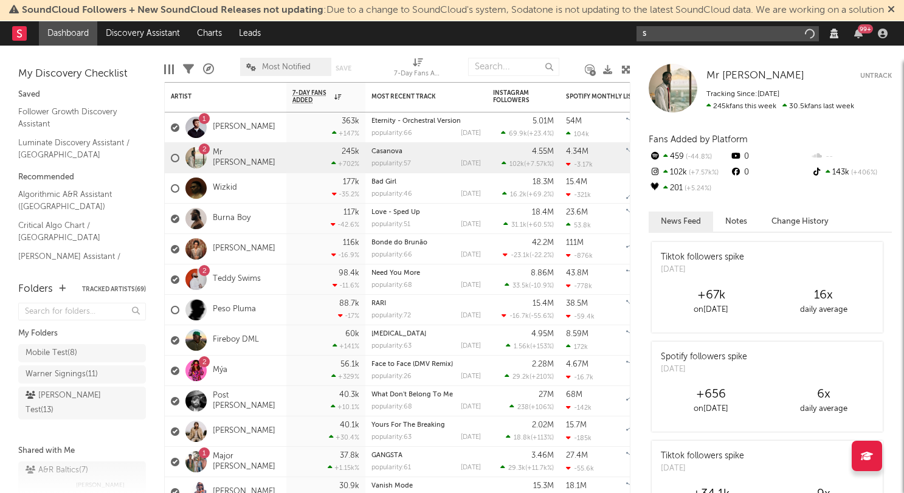
click at [660, 41] on input "s" at bounding box center [727, 33] width 182 height 15
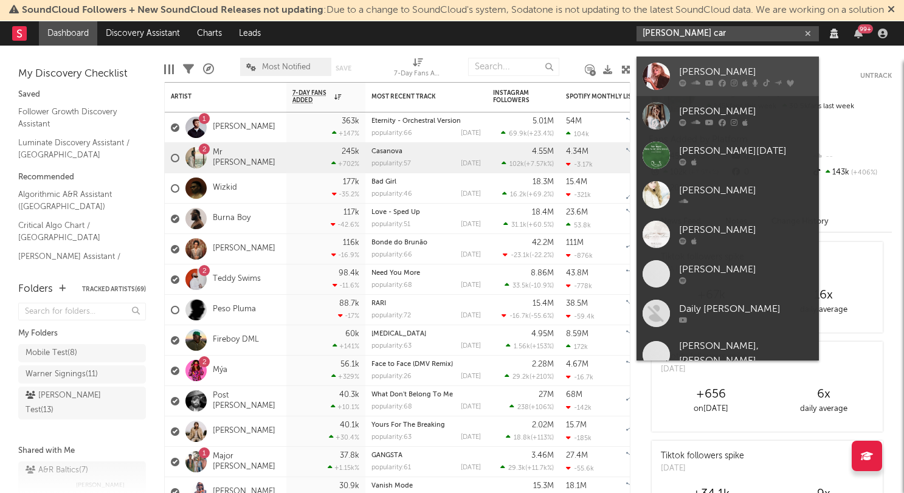
type input "sabrina car"
click at [677, 75] on link "Sabrina Carpenter" at bounding box center [727, 76] width 182 height 39
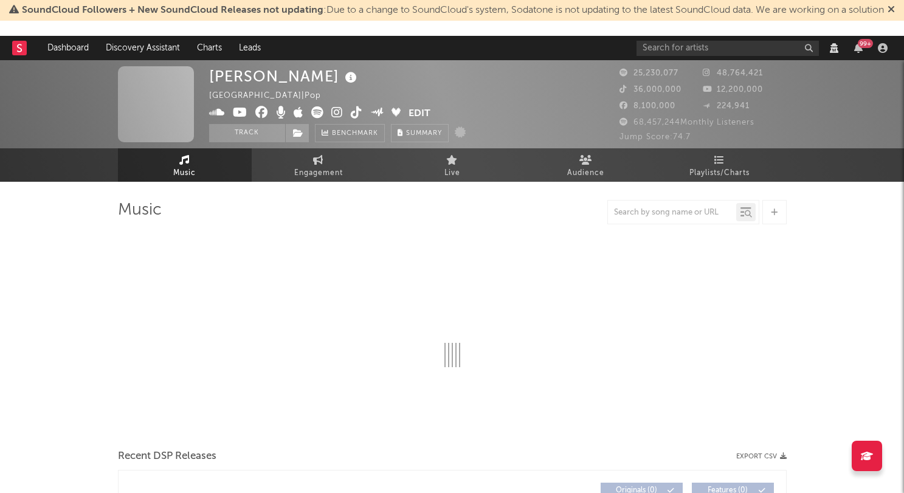
select select "View all"
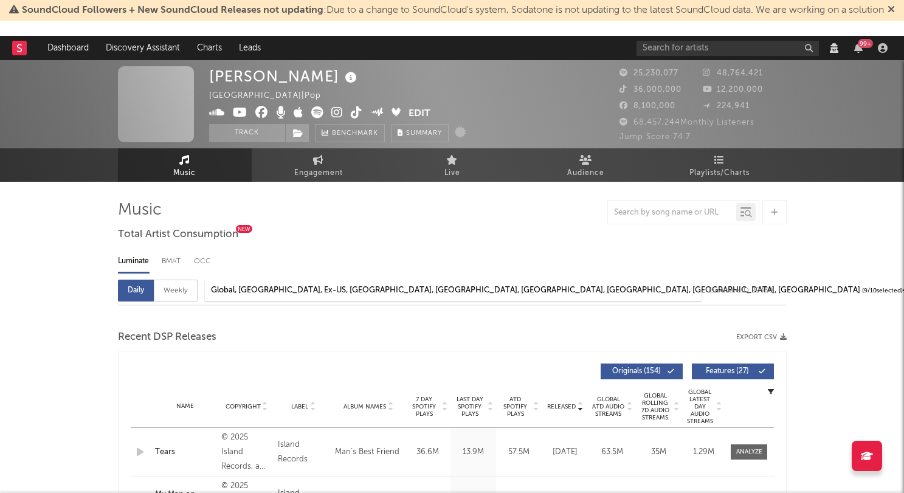
select select "6m"
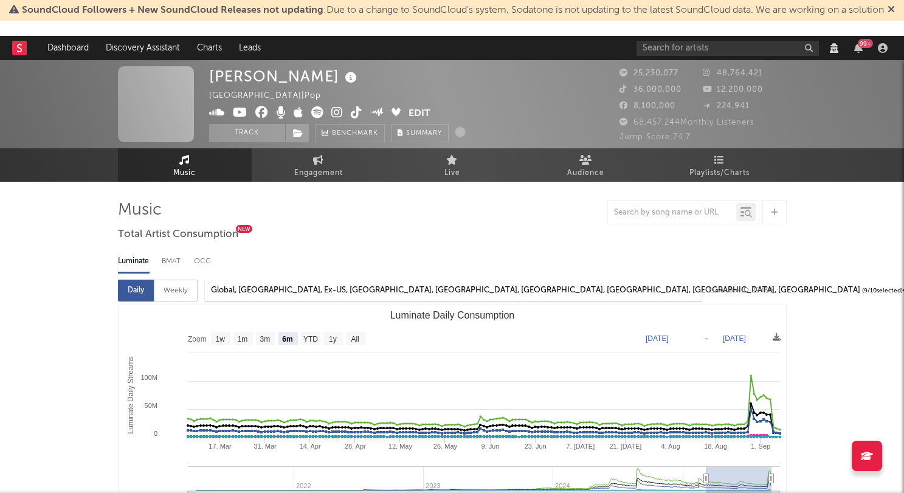
select select "View all"
select select "6m"
drag, startPoint x: 704, startPoint y: 165, endPoint x: 693, endPoint y: 168, distance: 11.8
click at [704, 166] on span "Playlists/Charts" at bounding box center [719, 173] width 60 height 15
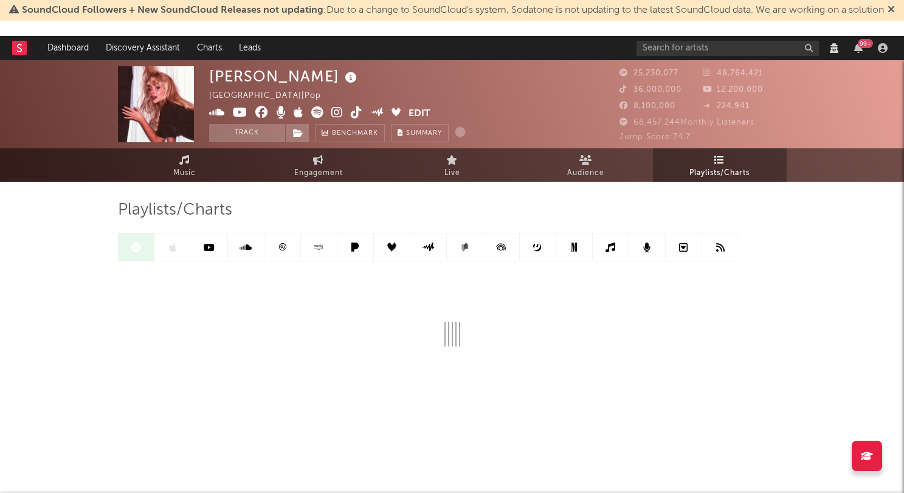
click at [407, 191] on div "Playlists/Charts" at bounding box center [452, 304] width 668 height 244
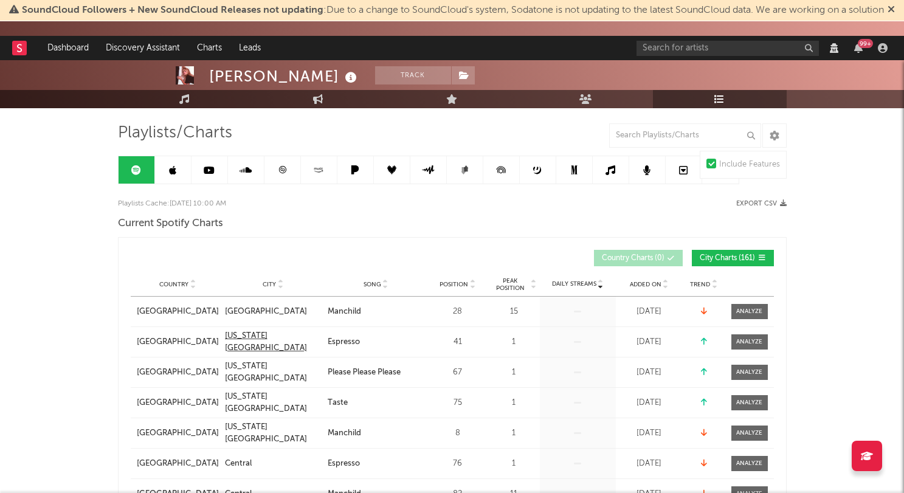
scroll to position [70, 0]
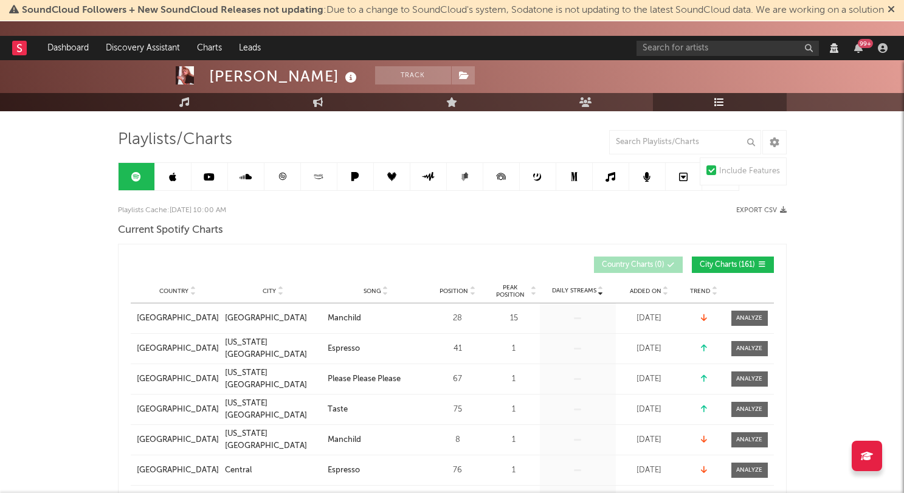
click at [388, 241] on div "Current Spotify Charts Country City Song Position Peak Position Added On Trend …" at bounding box center [452, 429] width 668 height 418
click at [678, 138] on input "text" at bounding box center [685, 142] width 152 height 24
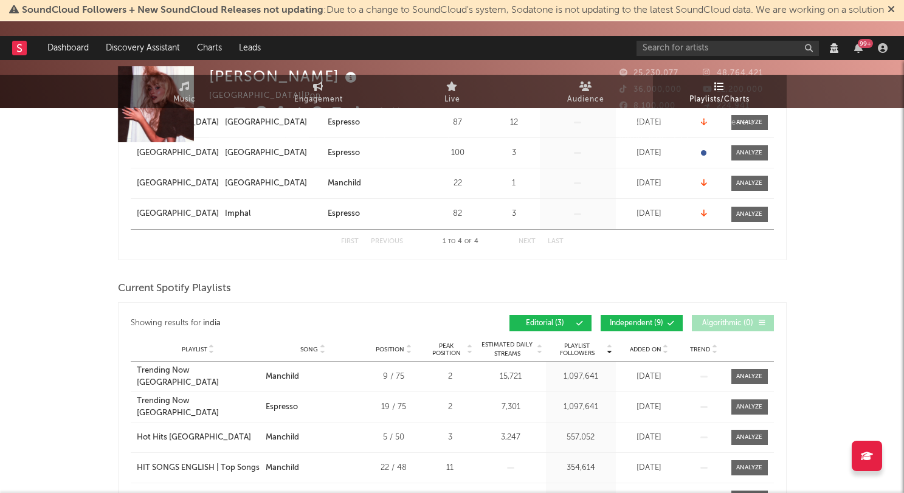
scroll to position [0, 0]
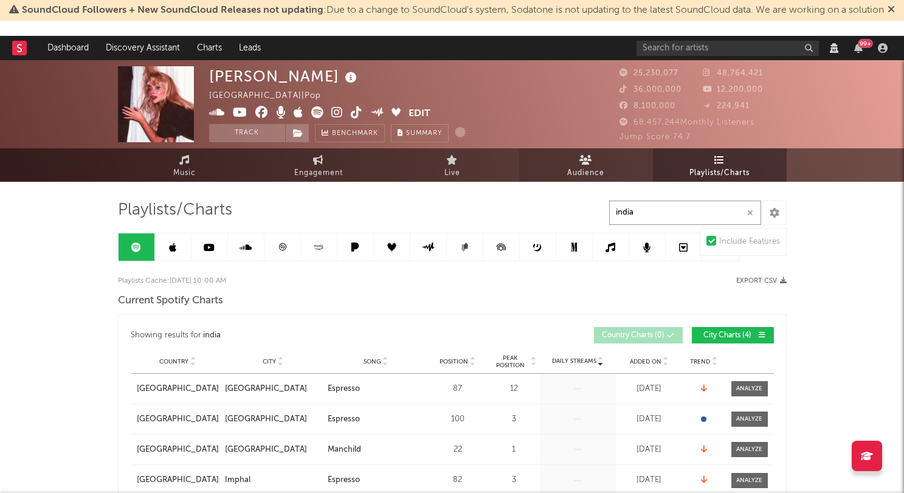
paste input "Indianapolis"
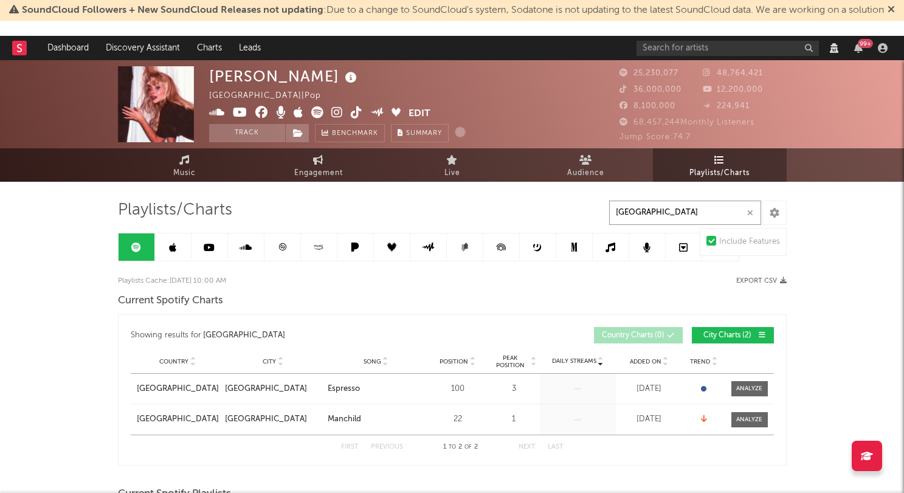
type input "Indianapolis"
drag, startPoint x: 626, startPoint y: 418, endPoint x: 676, endPoint y: 423, distance: 50.1
click at [677, 423] on div "Jun 11, 2025" at bounding box center [649, 419] width 61 height 12
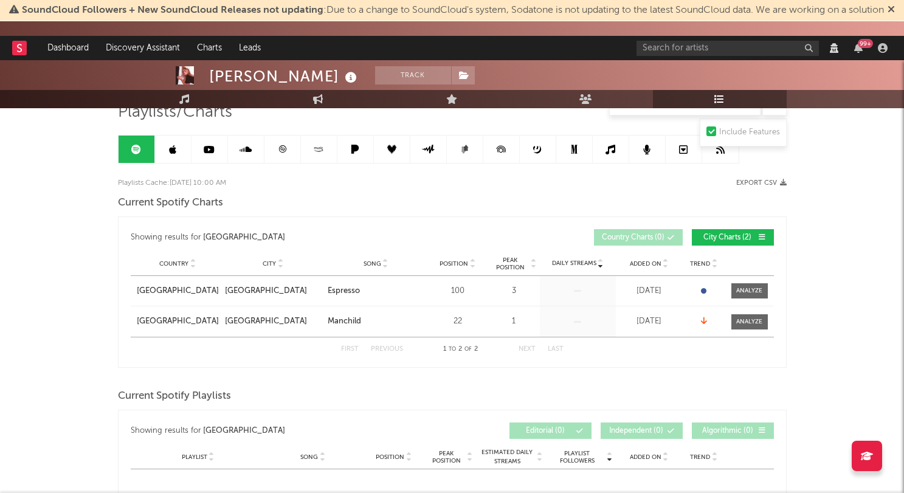
scroll to position [98, 0]
click at [740, 321] on div at bounding box center [749, 321] width 26 height 9
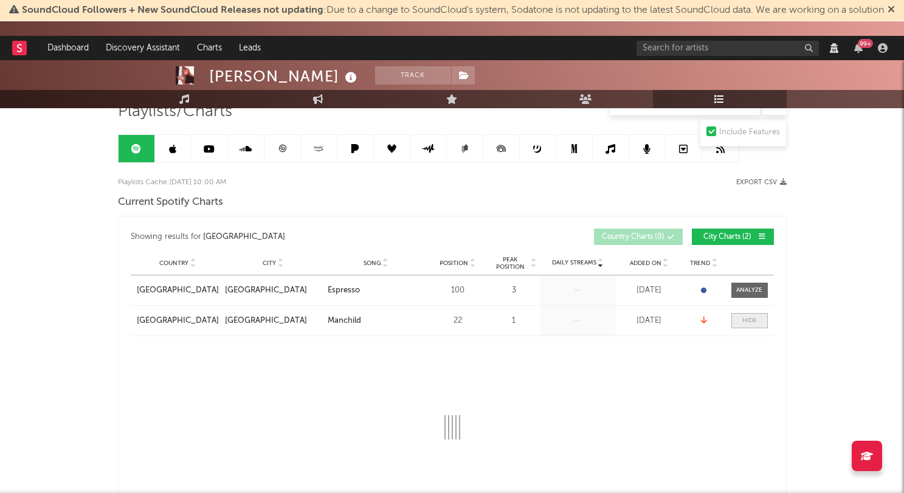
select select "1w"
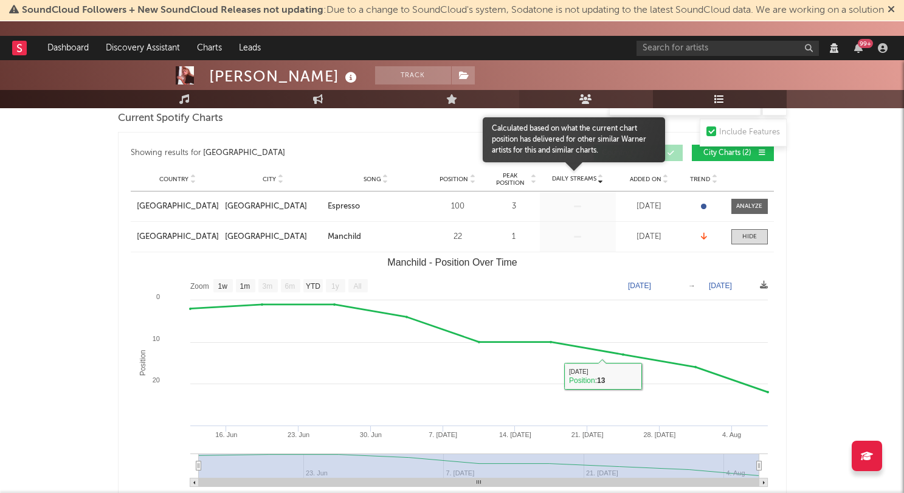
scroll to position [0, 0]
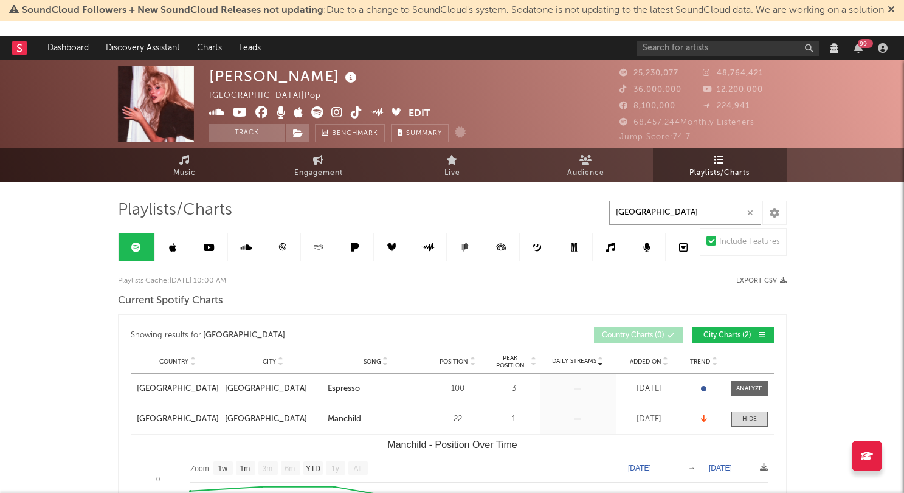
click at [673, 209] on input "Indianapolis" at bounding box center [685, 213] width 152 height 24
click at [673, 210] on input "Indianapolis" at bounding box center [685, 213] width 152 height 24
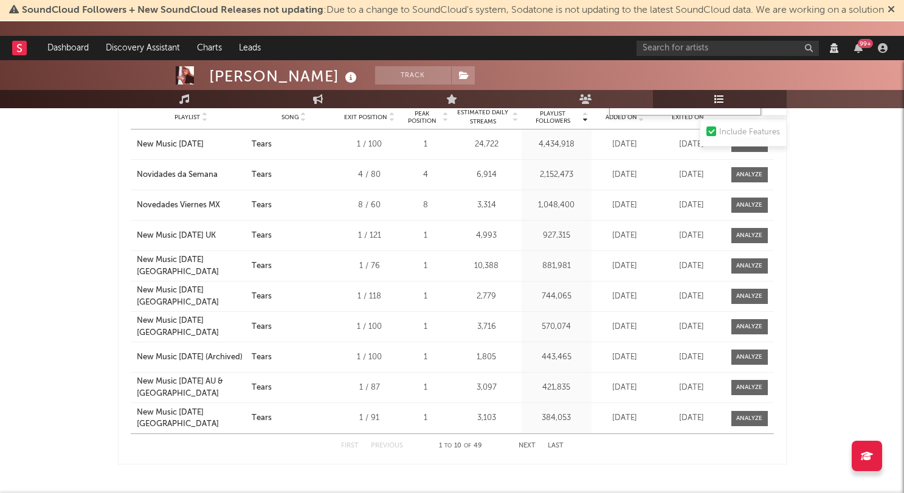
scroll to position [1423, 0]
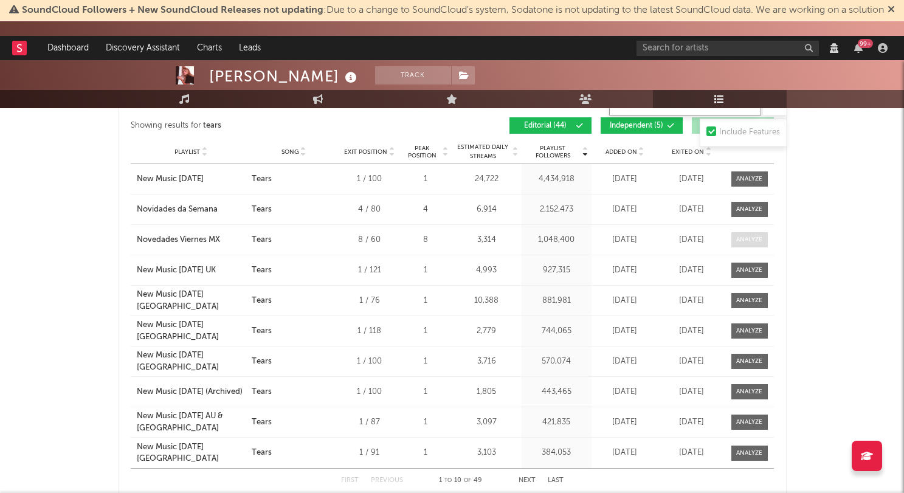
type input "tears"
click at [740, 242] on div at bounding box center [749, 239] width 26 height 9
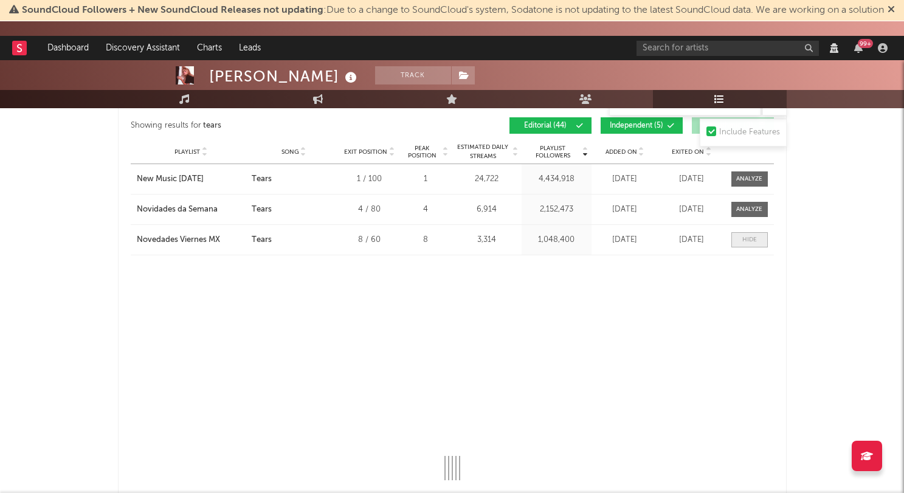
select select "1w"
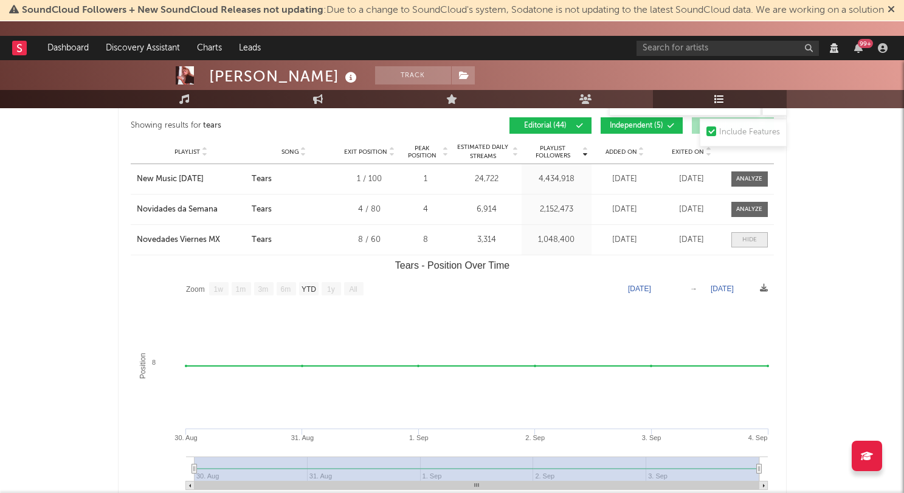
click at [740, 242] on span at bounding box center [749, 239] width 36 height 15
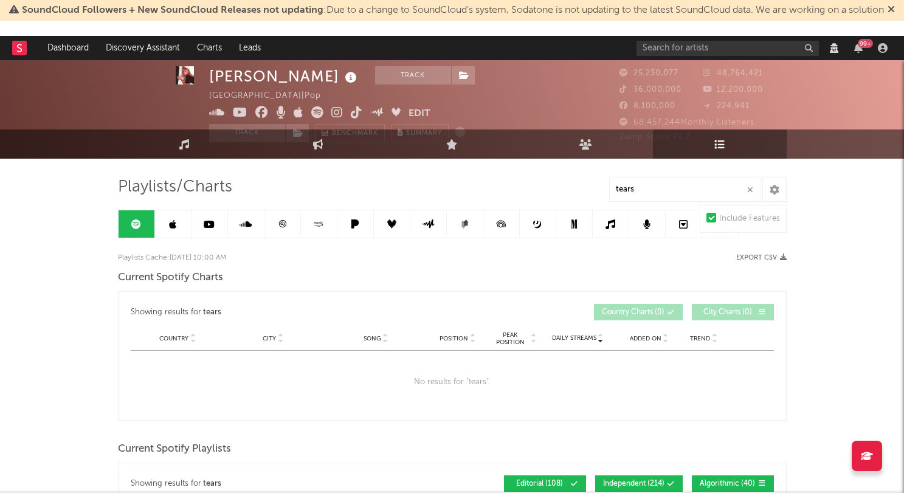
scroll to position [10, 0]
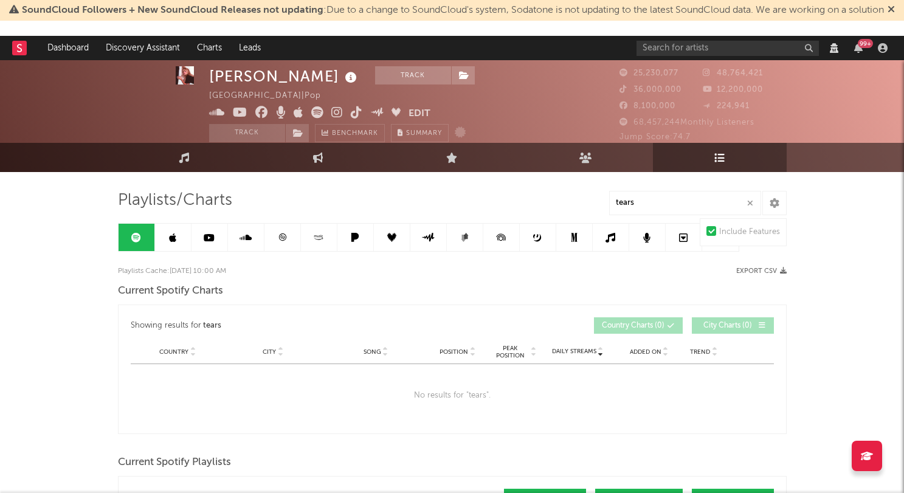
click at [751, 202] on icon "button" at bounding box center [750, 203] width 6 height 8
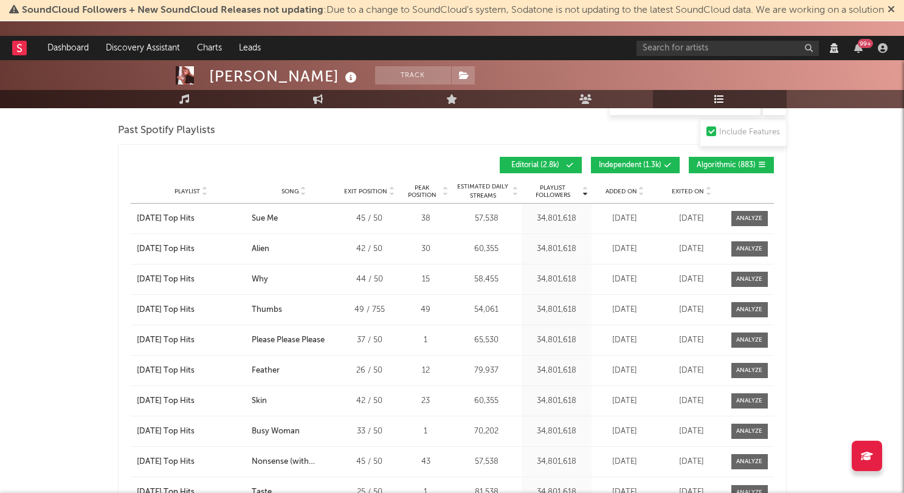
scroll to position [1898, 0]
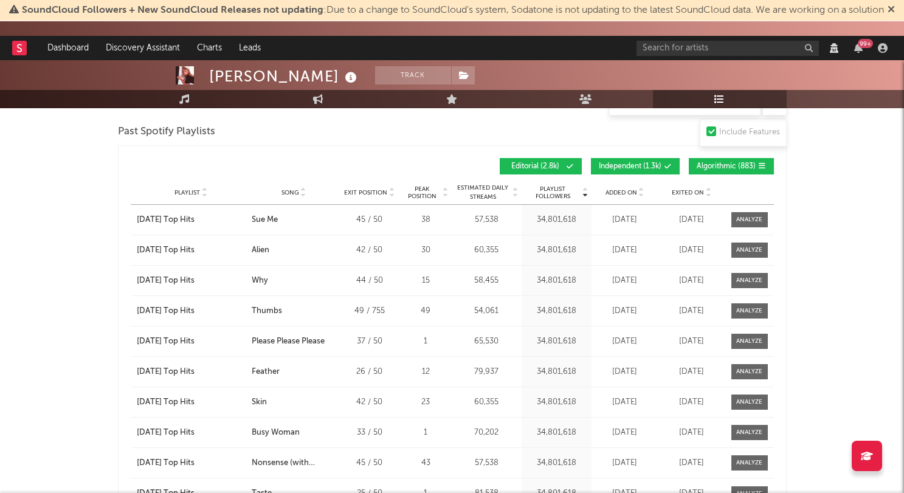
click at [691, 197] on div "Playlist City Song Exit Position Peak Position Estimated Daily Streams Playlist…" at bounding box center [452, 192] width 643 height 24
click at [683, 189] on span "Exited On" at bounding box center [687, 192] width 32 height 7
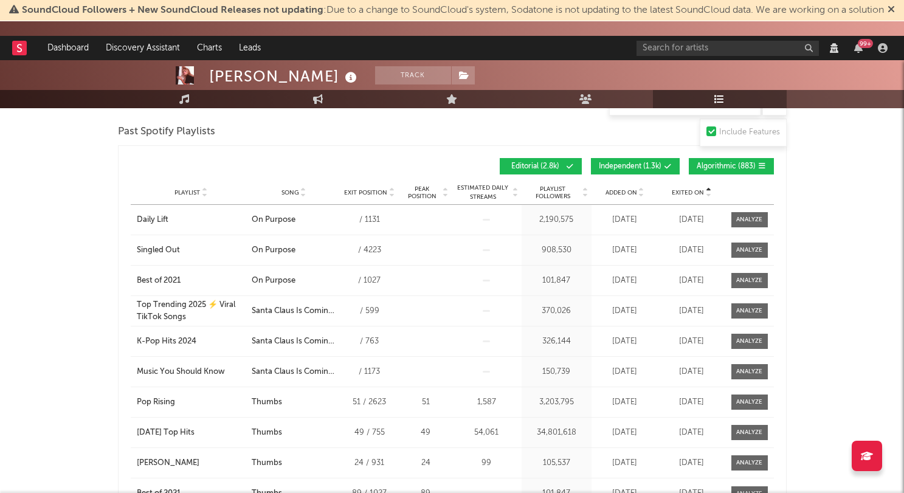
click at [684, 190] on span "Exited On" at bounding box center [687, 192] width 32 height 7
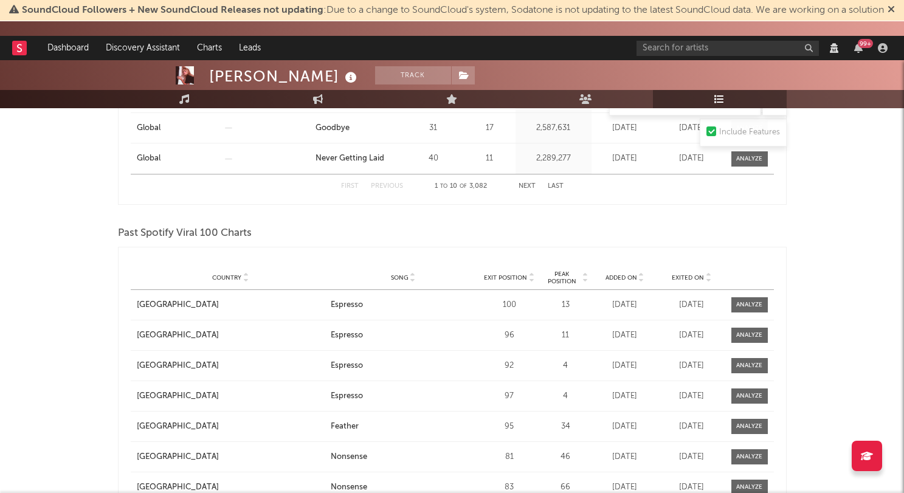
scroll to position [1377, 0]
click at [684, 275] on span "Exited On" at bounding box center [687, 276] width 32 height 7
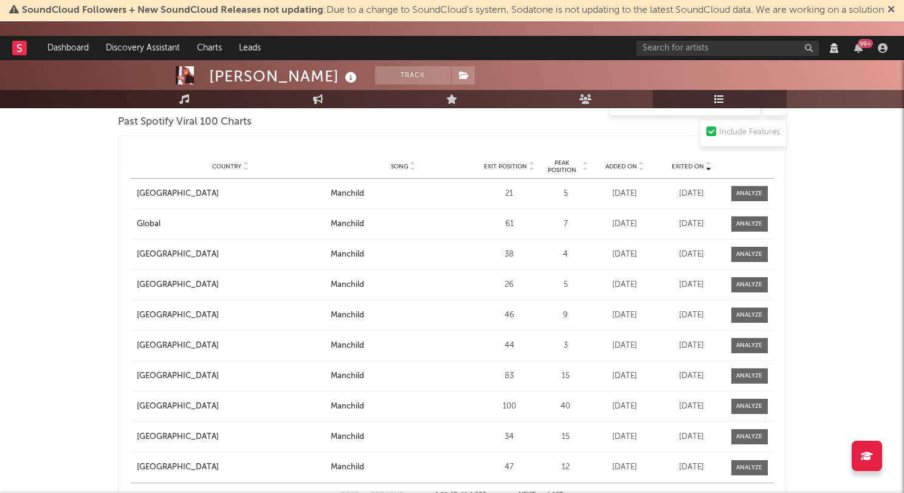
scroll to position [1553, 0]
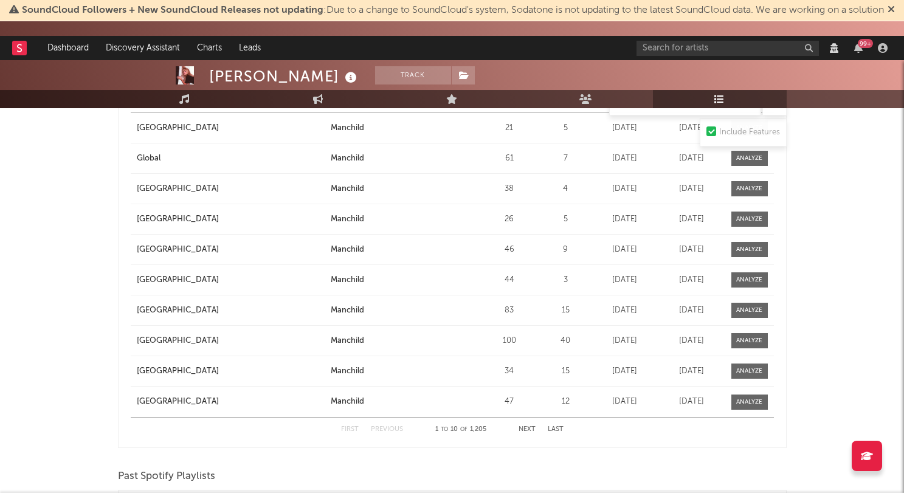
click at [743, 264] on div "Country Mexico City Song Manchild Exit Position 46 Peak Position 9 Estimated Da…" at bounding box center [452, 250] width 643 height 30
click at [745, 243] on span at bounding box center [749, 249] width 36 height 15
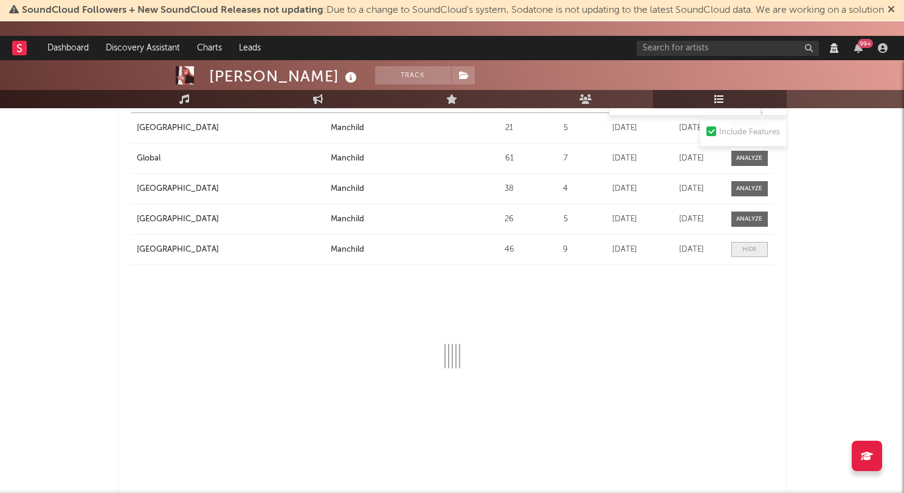
select select "1w"
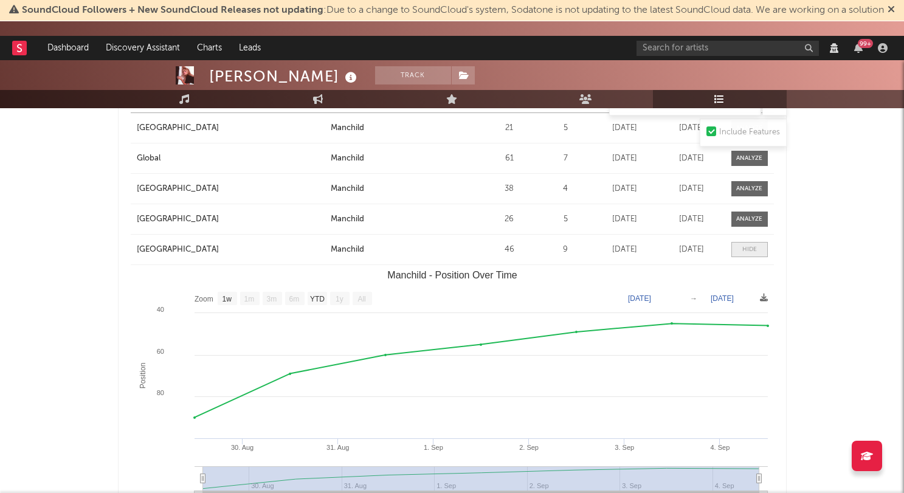
click at [744, 245] on div at bounding box center [749, 249] width 15 height 9
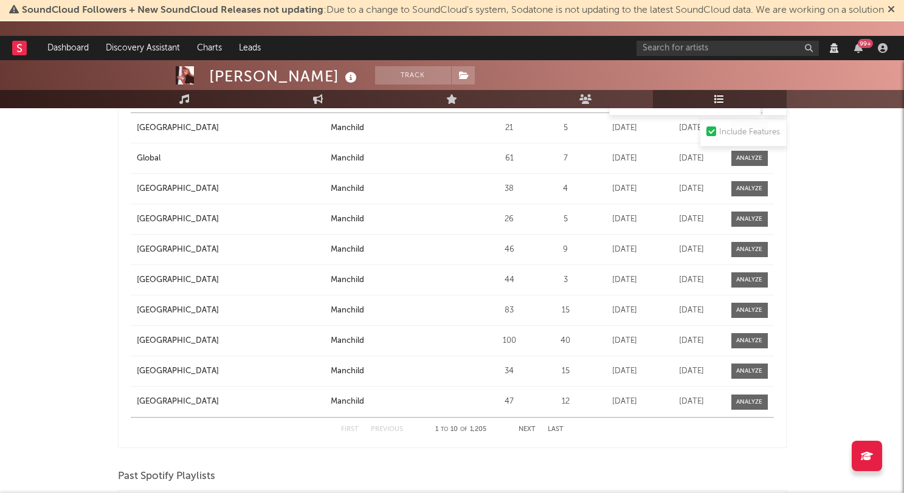
scroll to position [1587, 0]
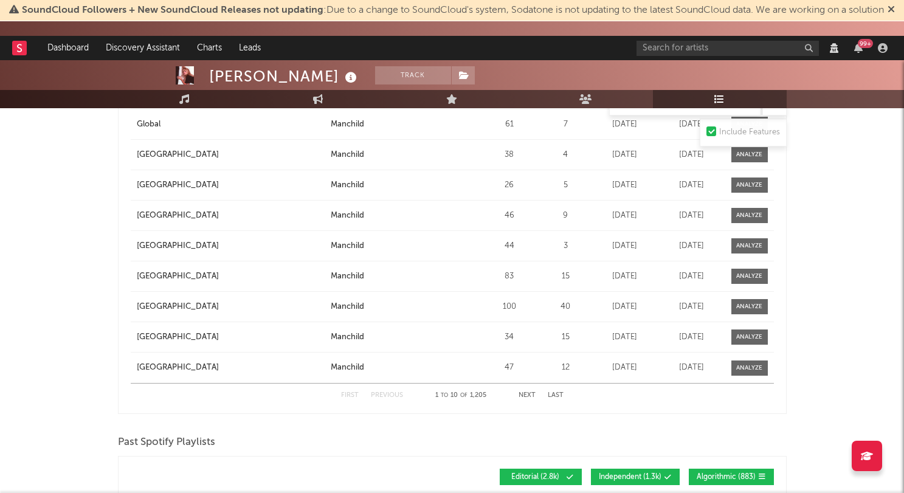
click at [520, 394] on button "Next" at bounding box center [526, 395] width 17 height 7
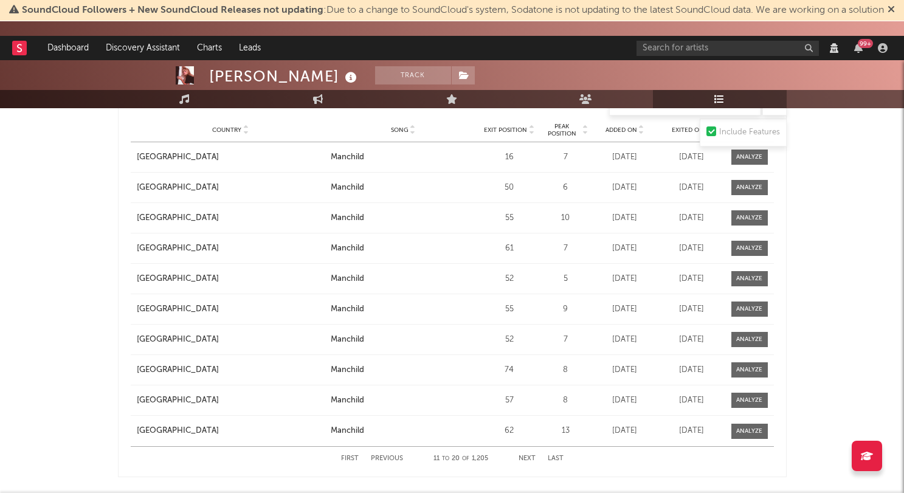
scroll to position [1525, 0]
click at [746, 248] on div at bounding box center [749, 247] width 26 height 9
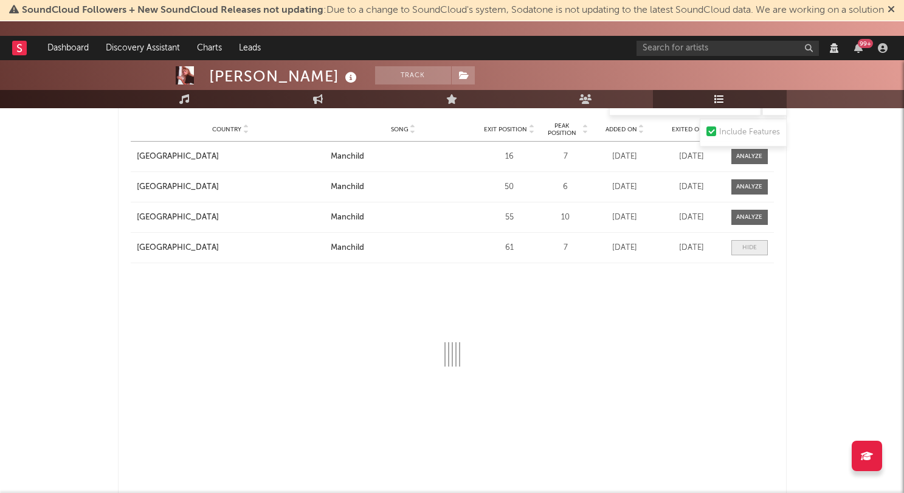
select select "1w"
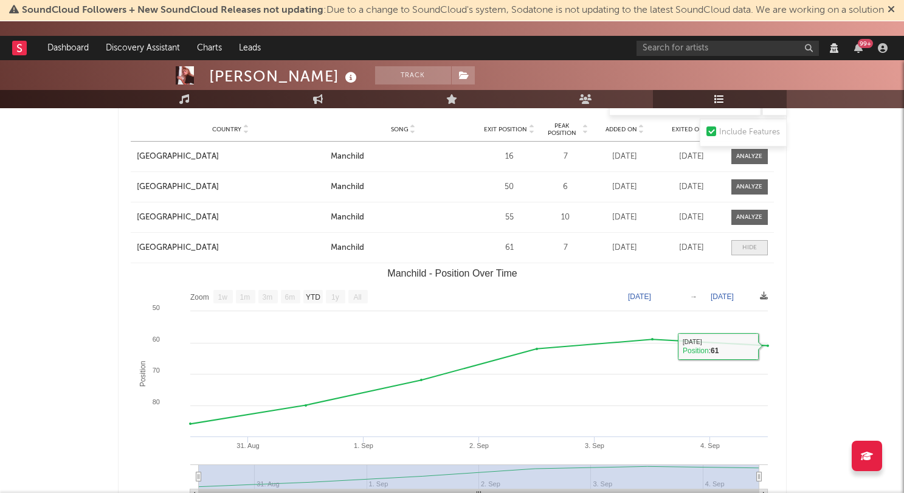
click at [753, 247] on div at bounding box center [749, 247] width 15 height 9
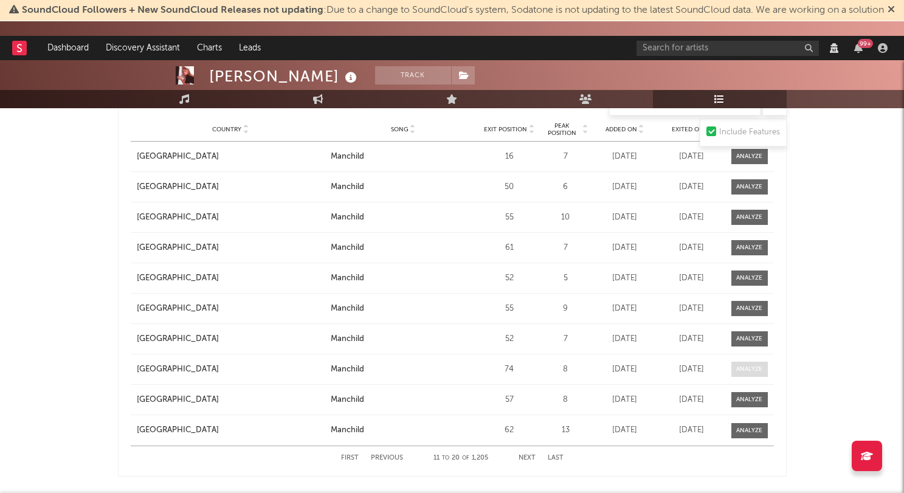
click at [754, 364] on span at bounding box center [749, 369] width 36 height 15
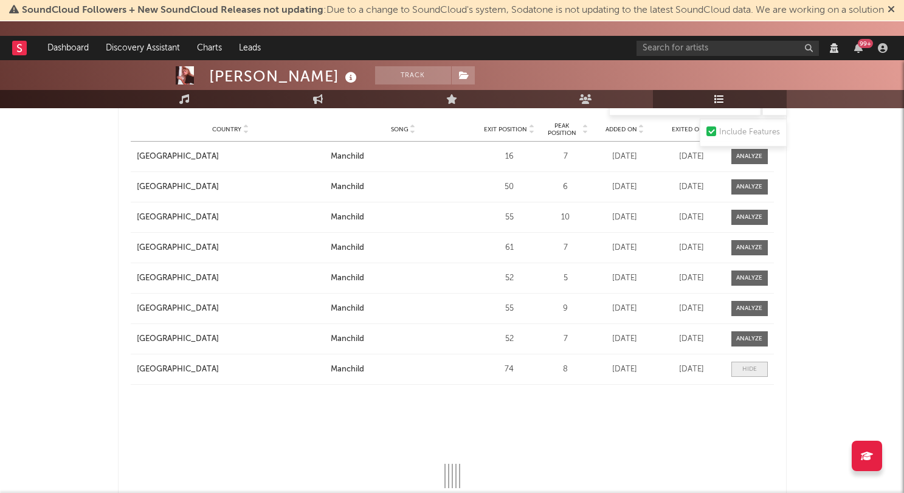
select select "1w"
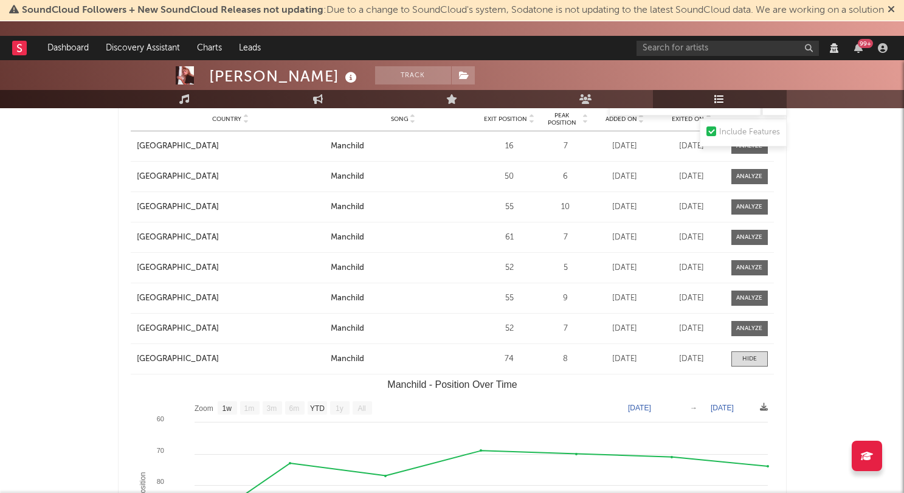
scroll to position [1535, 0]
click at [743, 361] on div at bounding box center [749, 358] width 15 height 9
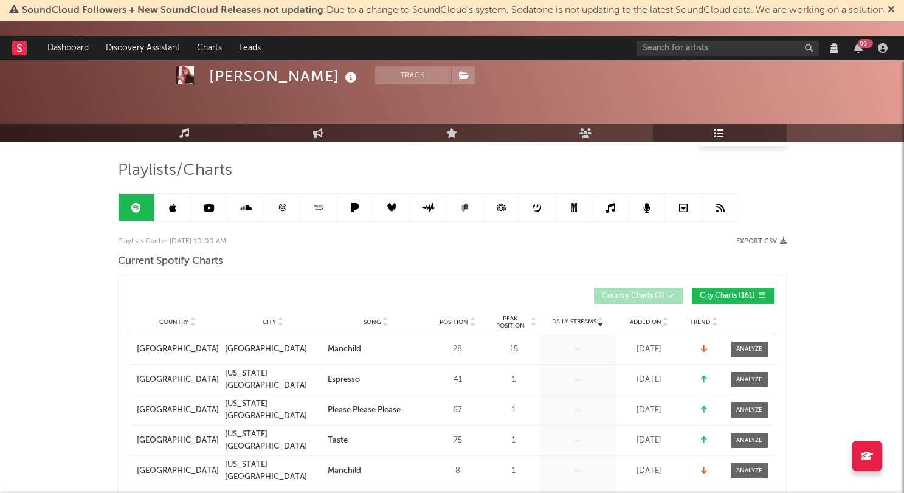
scroll to position [0, 0]
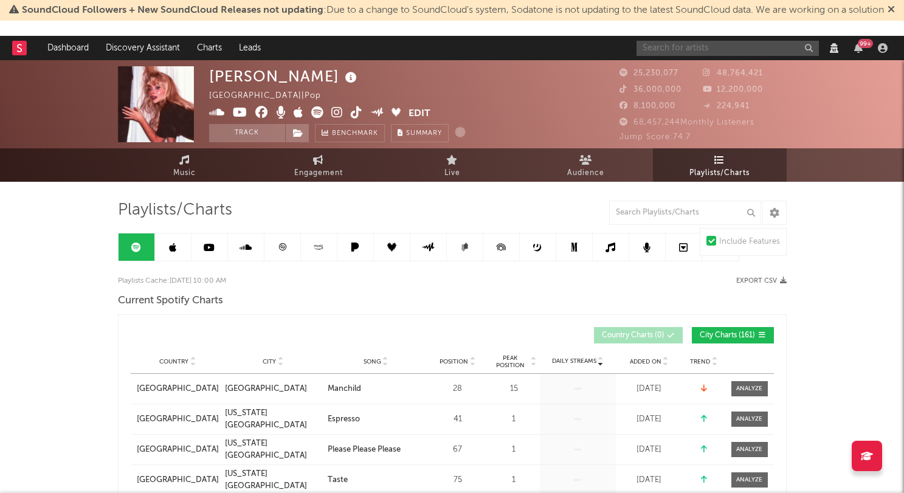
click at [677, 43] on input "text" at bounding box center [727, 48] width 182 height 15
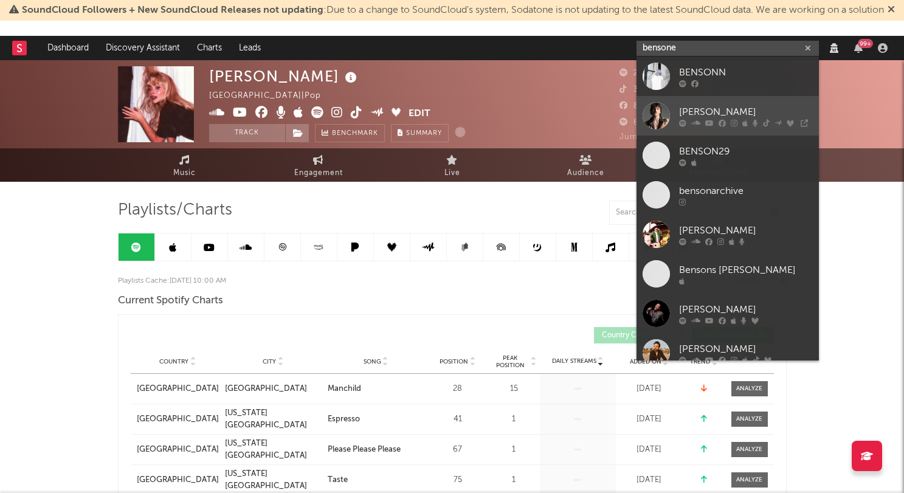
type input "bensone"
click at [674, 107] on link "[PERSON_NAME]" at bounding box center [727, 115] width 182 height 39
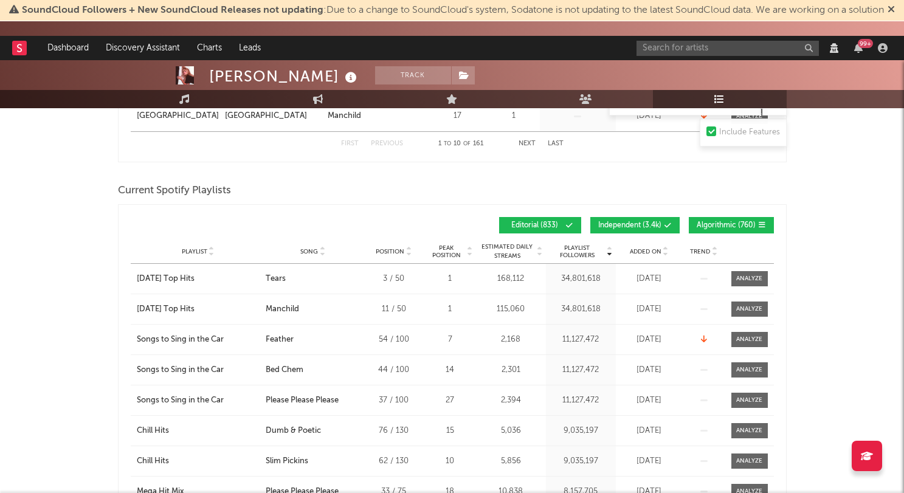
scroll to position [545, 0]
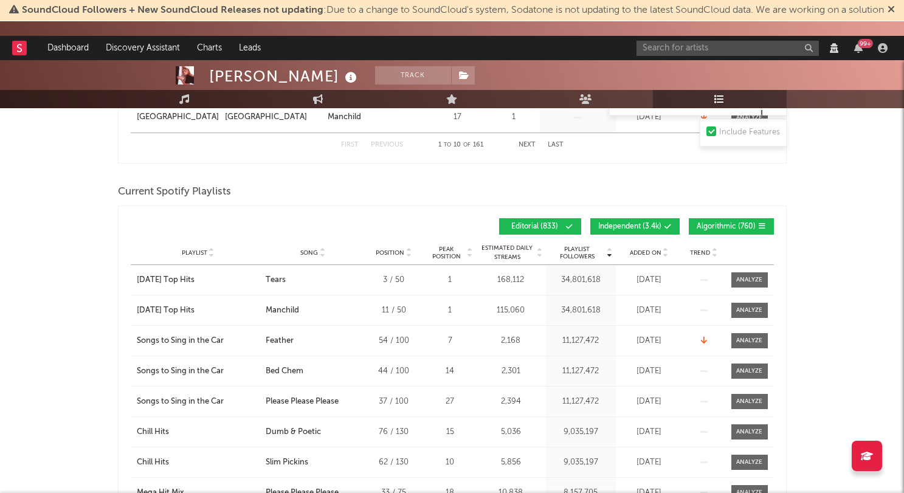
click at [638, 257] on div "Playlist City Song Position Peak Position Estimated Daily Streams Playlist Foll…" at bounding box center [452, 253] width 643 height 24
click at [642, 253] on span "Added On" at bounding box center [645, 252] width 32 height 7
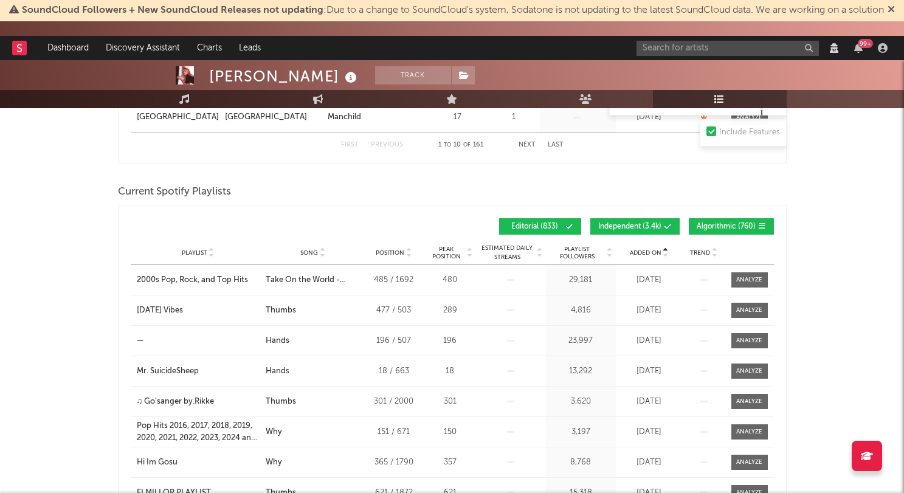
click at [643, 253] on span "Added On" at bounding box center [645, 252] width 32 height 7
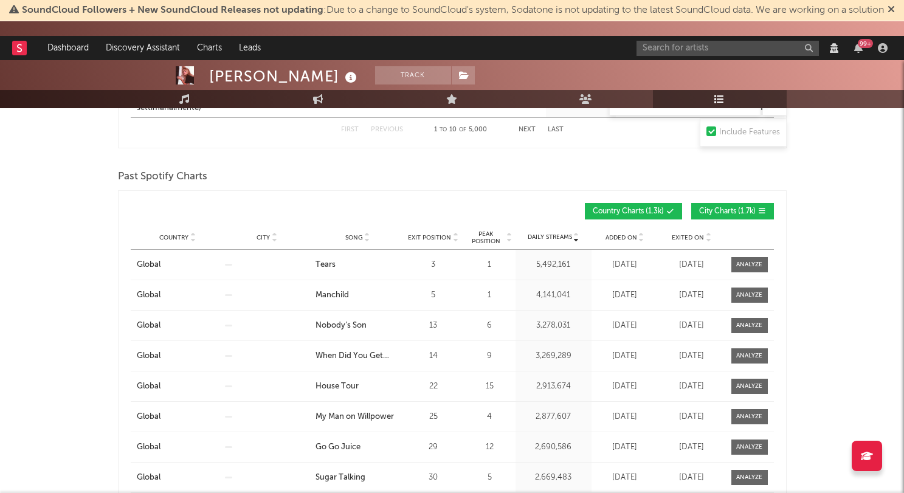
scroll to position [1000, 0]
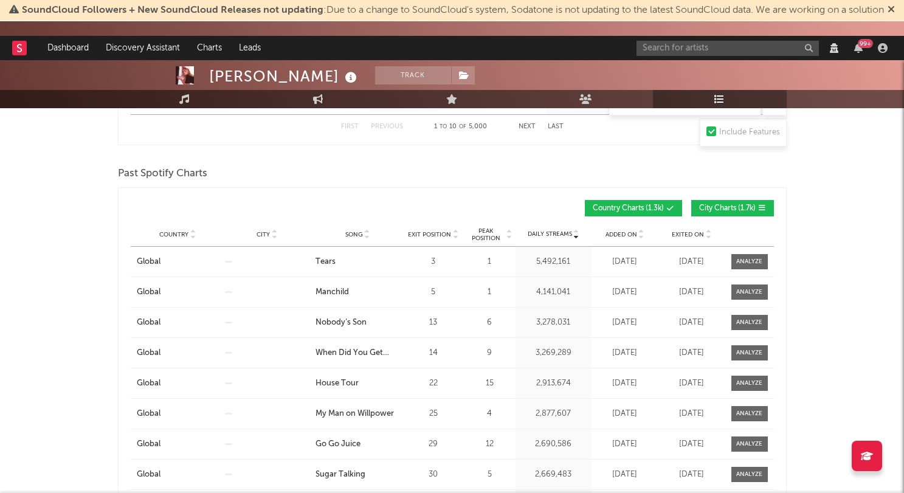
click at [688, 240] on div "Country City Song Exit Position Peak Position Estimated Daily Streams Playlist …" at bounding box center [452, 234] width 643 height 24
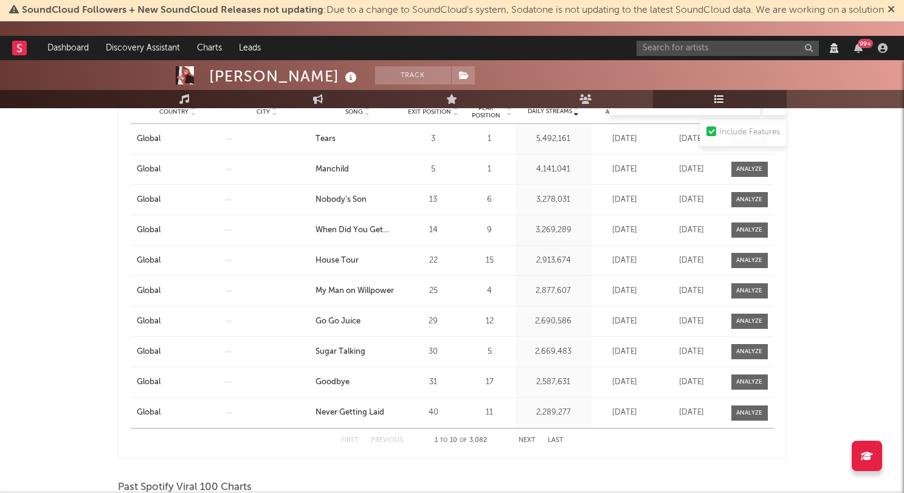
scroll to position [1124, 0]
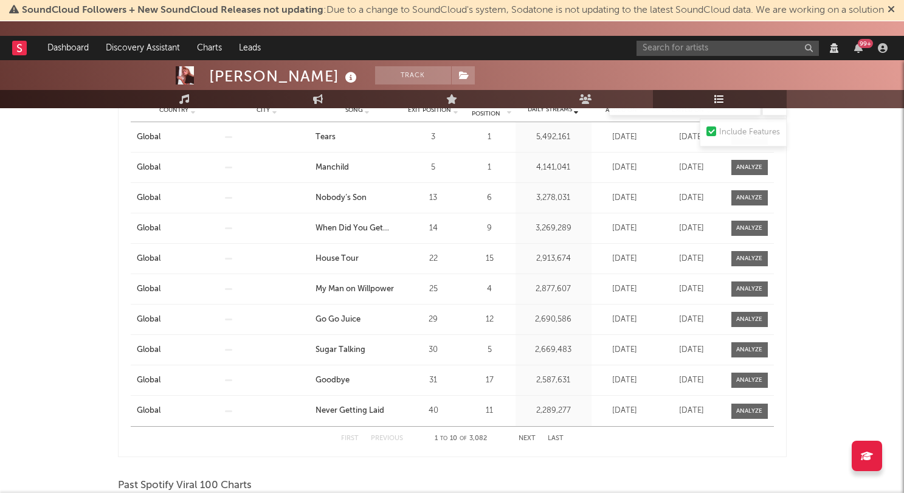
click at [523, 437] on button "Next" at bounding box center [526, 438] width 17 height 7
click at [523, 439] on button "Next" at bounding box center [526, 438] width 17 height 7
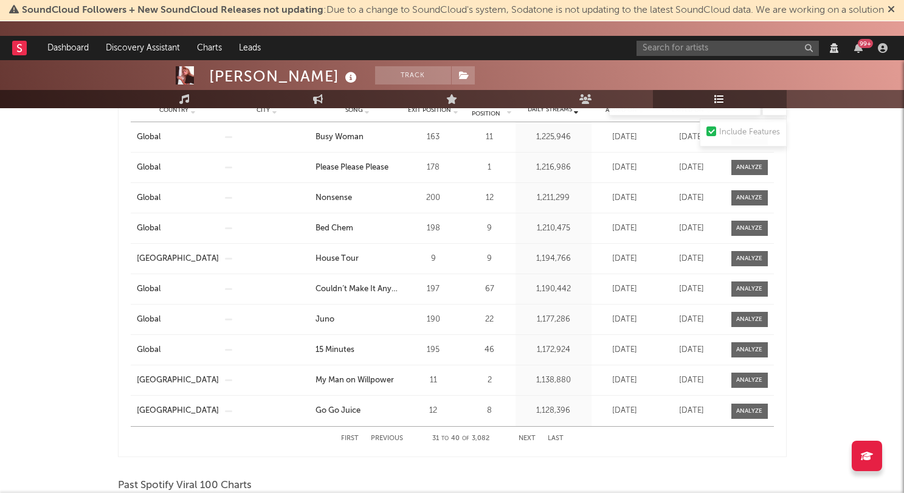
click at [523, 439] on button "Next" at bounding box center [526, 438] width 17 height 7
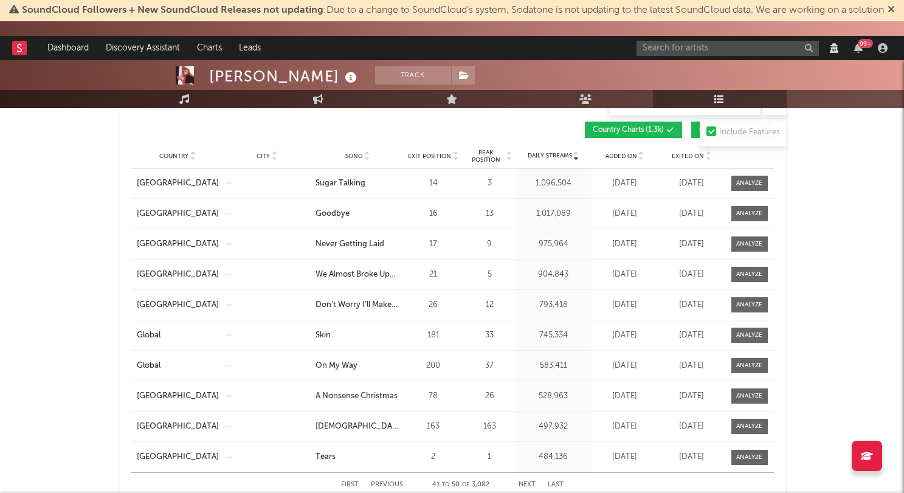
scroll to position [1077, 0]
click at [678, 159] on span "Exited On" at bounding box center [687, 156] width 32 height 7
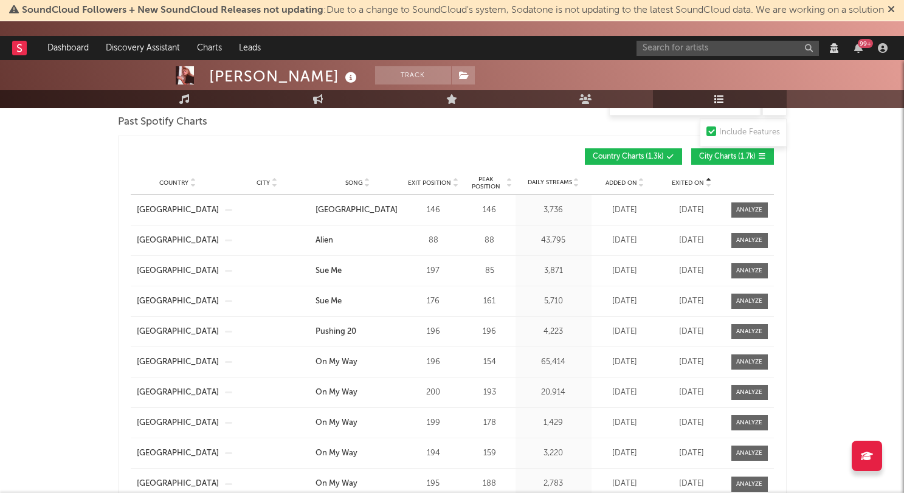
scroll to position [1034, 0]
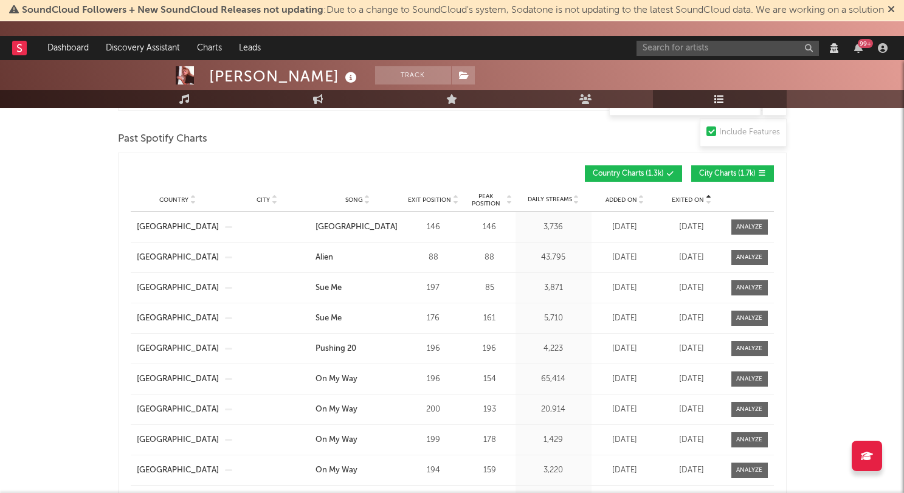
click at [689, 204] on div "Exited On" at bounding box center [691, 199] width 61 height 9
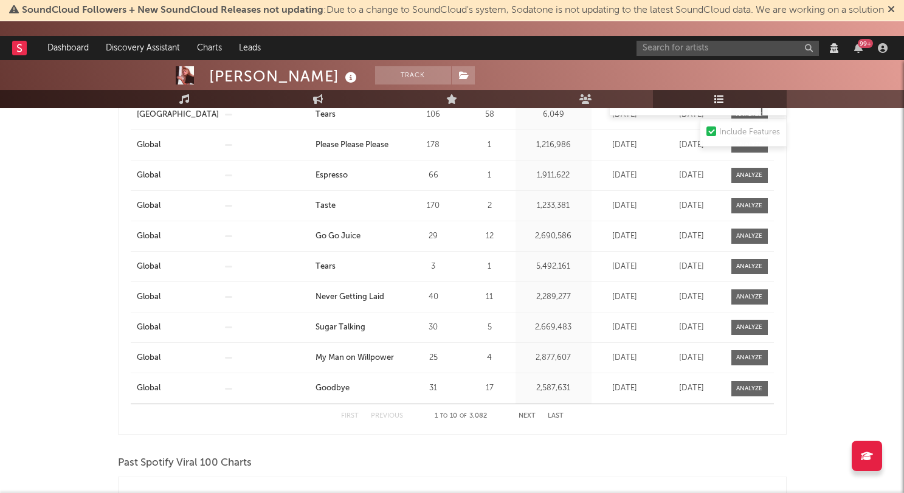
scroll to position [1152, 0]
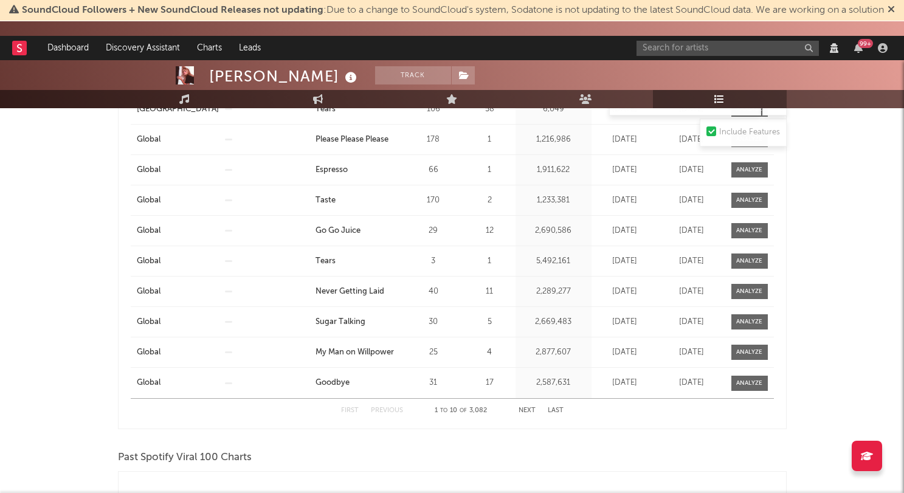
click at [526, 410] on button "Next" at bounding box center [526, 410] width 17 height 7
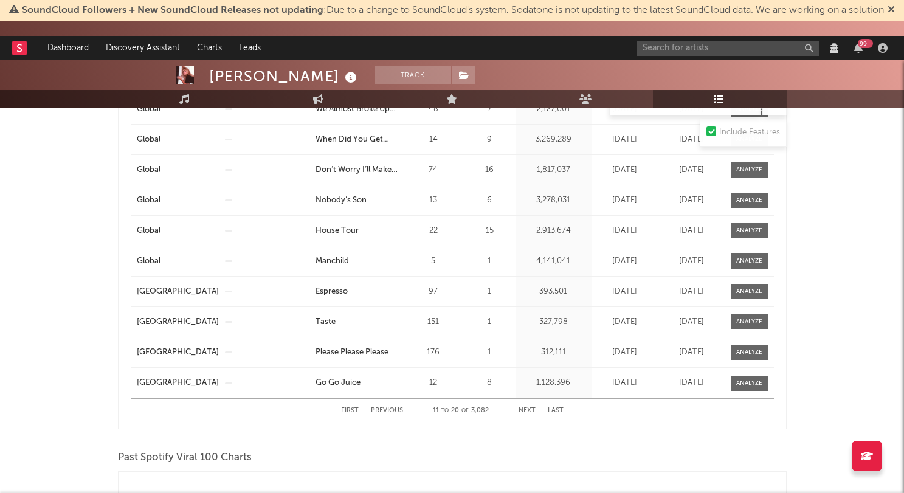
click at [525, 413] on button "Next" at bounding box center [526, 410] width 17 height 7
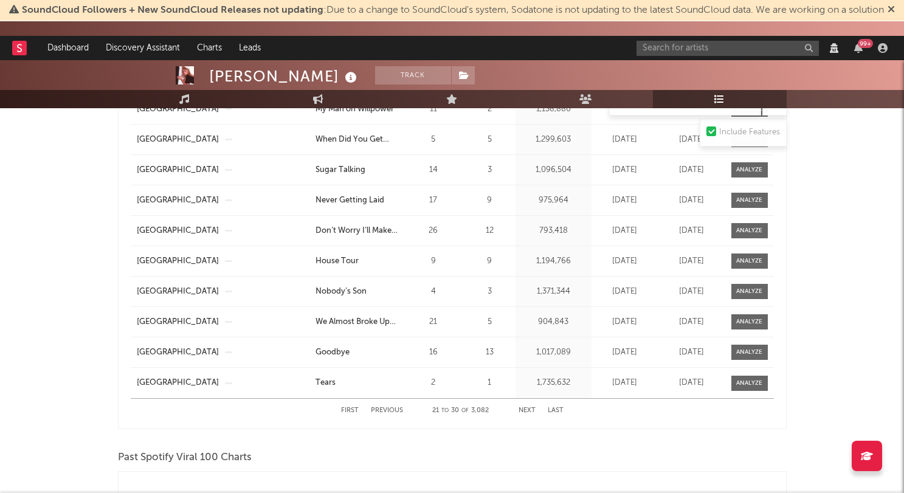
click at [526, 413] on button "Next" at bounding box center [526, 410] width 17 height 7
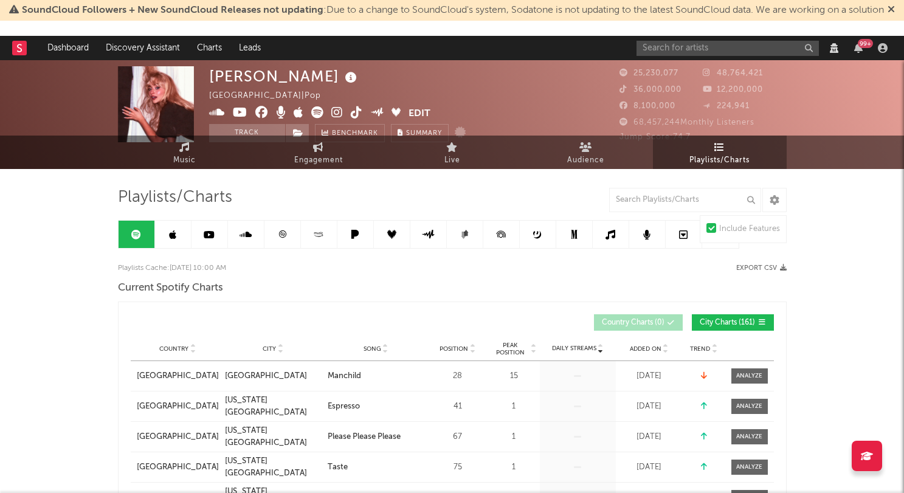
scroll to position [0, 0]
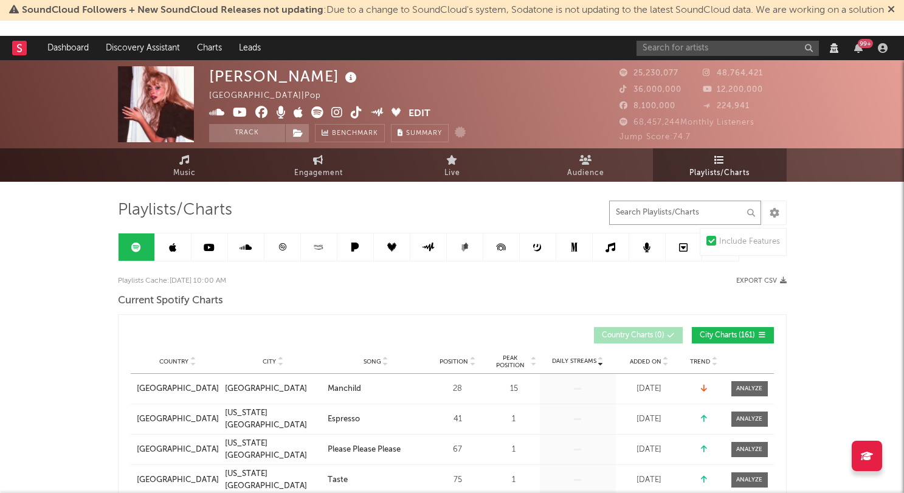
click at [664, 205] on input "text" at bounding box center [685, 213] width 152 height 24
type input "india"
select select "1w"
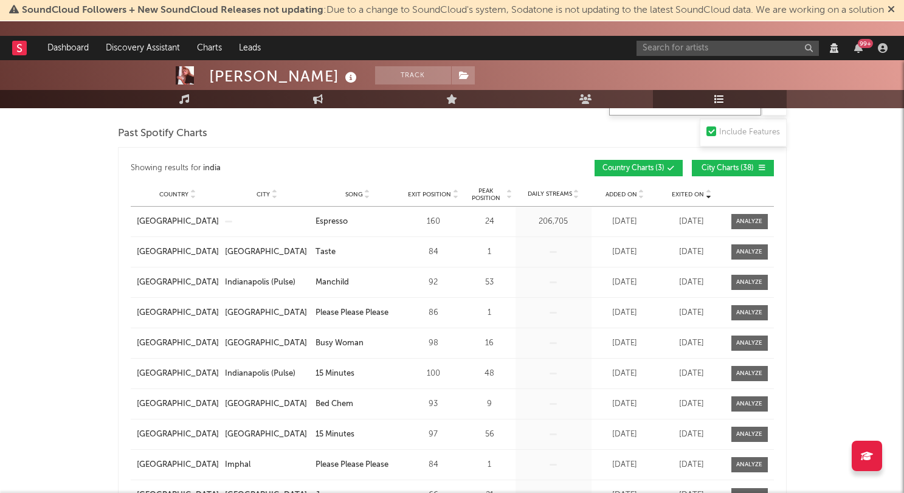
scroll to position [1124, 0]
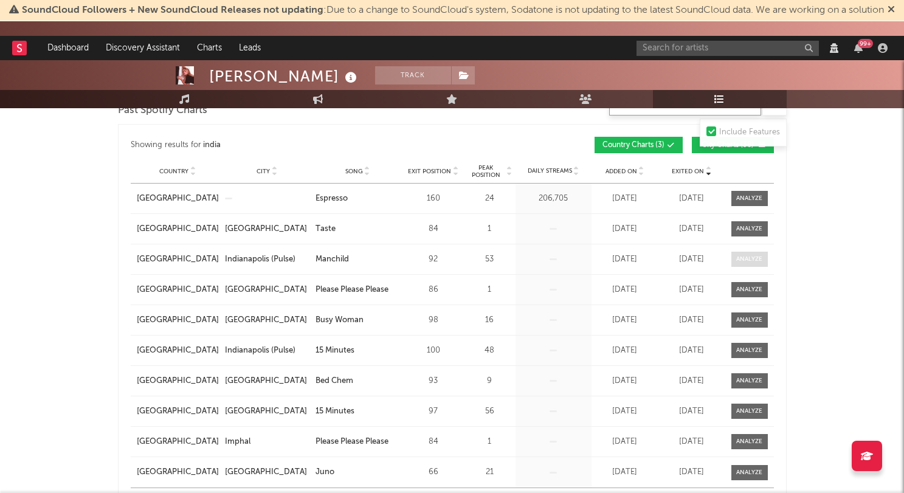
type input "india"
click at [743, 258] on div at bounding box center [749, 259] width 26 height 9
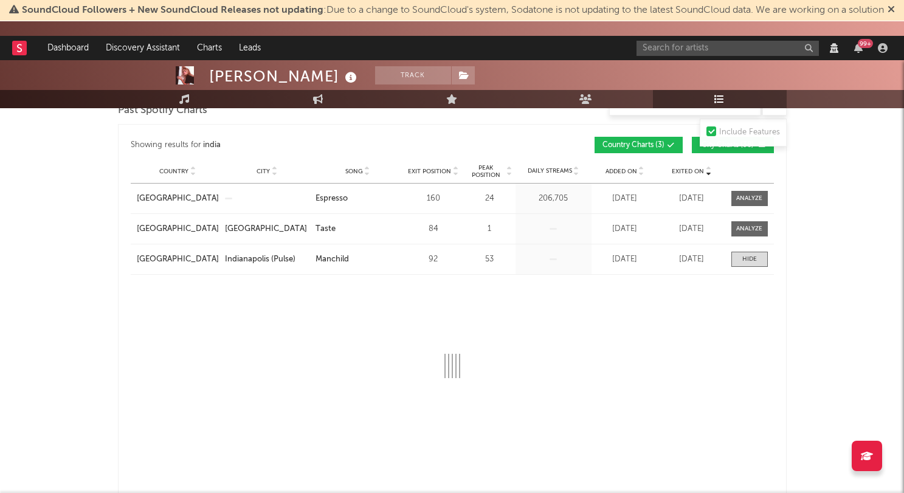
select select "1w"
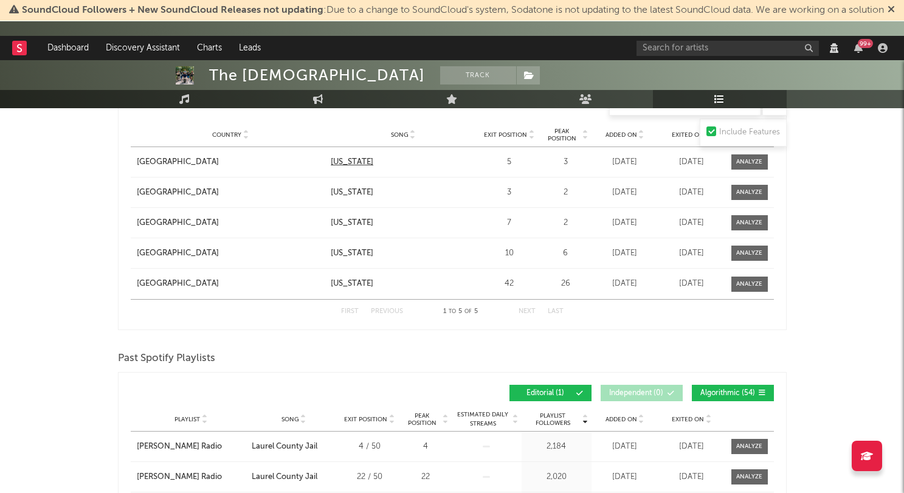
scroll to position [789, 0]
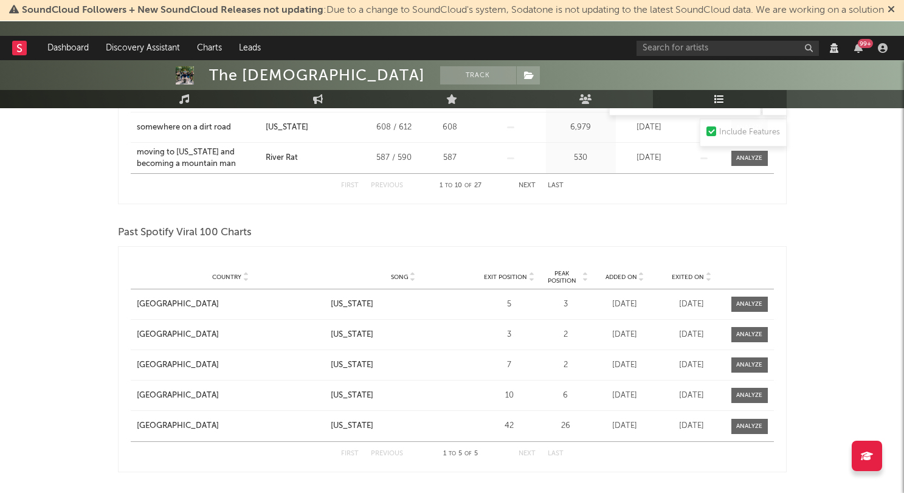
click at [468, 245] on div "Past Spotify Viral 100 Charts Country Country Song Exit Position Peak Position …" at bounding box center [452, 347] width 668 height 250
click at [739, 364] on div at bounding box center [749, 364] width 26 height 9
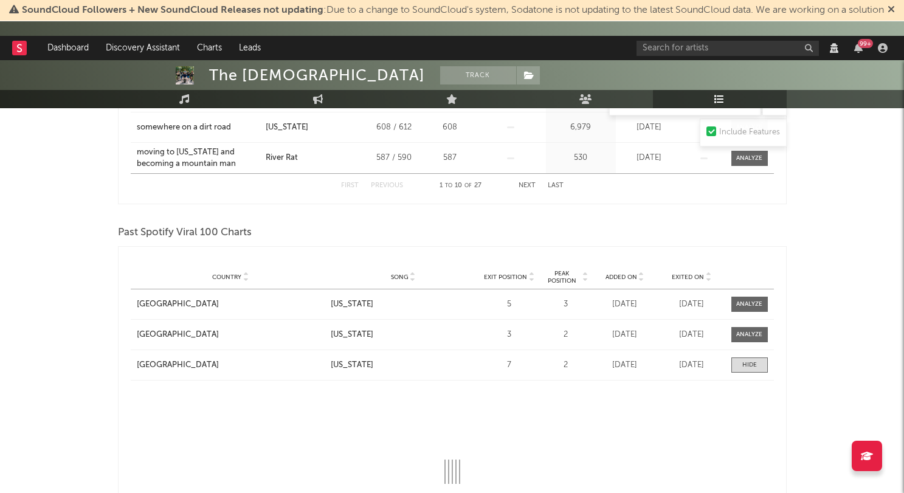
drag, startPoint x: 739, startPoint y: 364, endPoint x: 736, endPoint y: 351, distance: 13.7
click at [739, 363] on span at bounding box center [749, 364] width 36 height 15
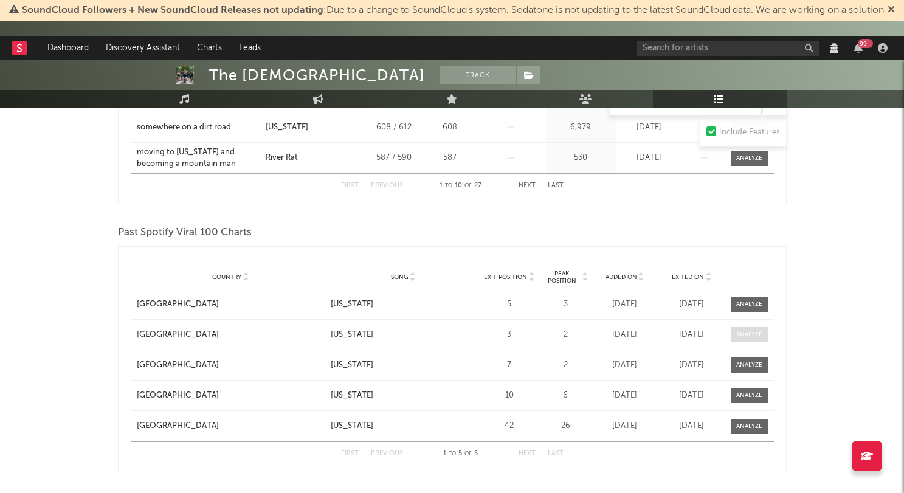
click at [738, 329] on span at bounding box center [749, 334] width 36 height 15
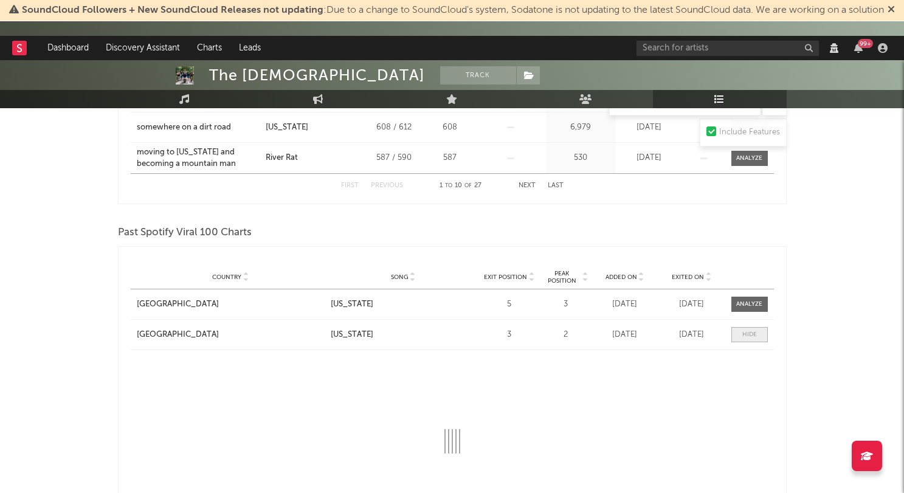
select select "1w"
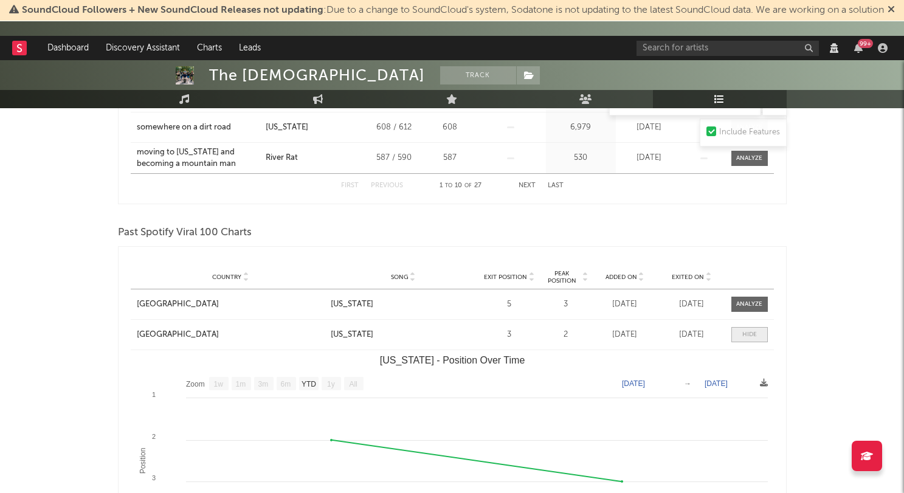
click at [738, 329] on span at bounding box center [749, 334] width 36 height 15
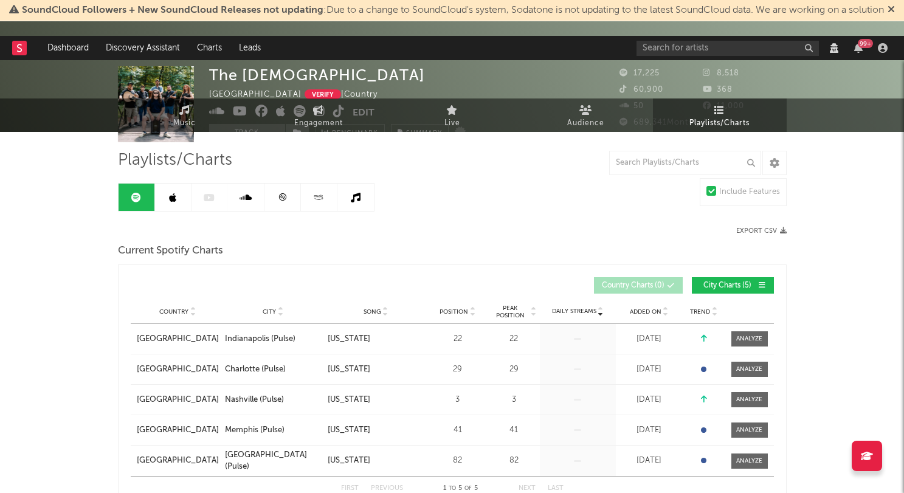
scroll to position [92, 0]
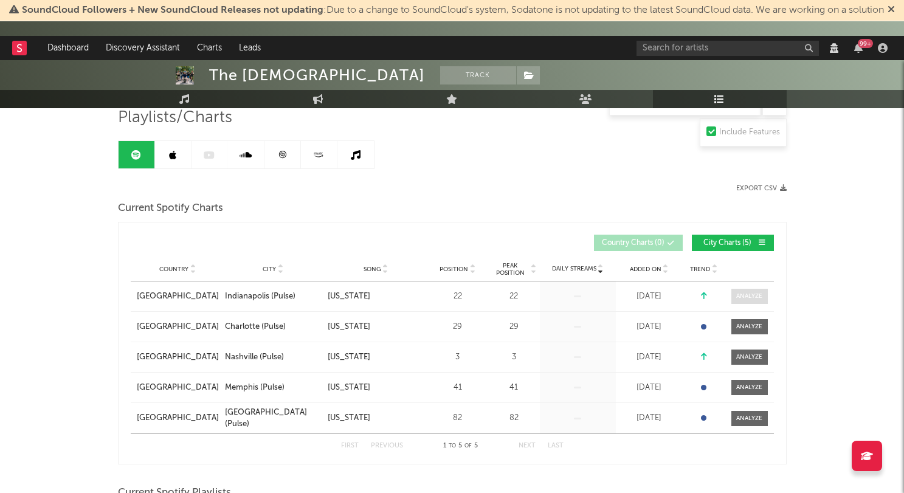
click at [744, 295] on div at bounding box center [749, 296] width 26 height 9
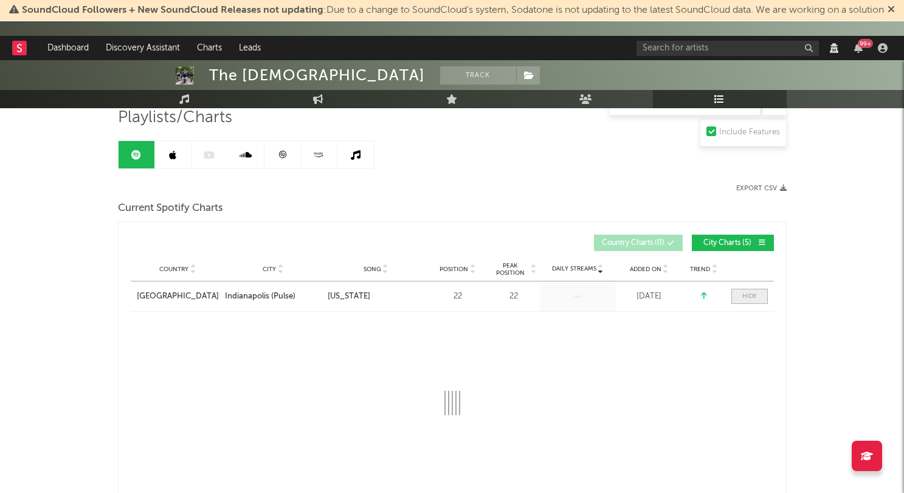
select select "1w"
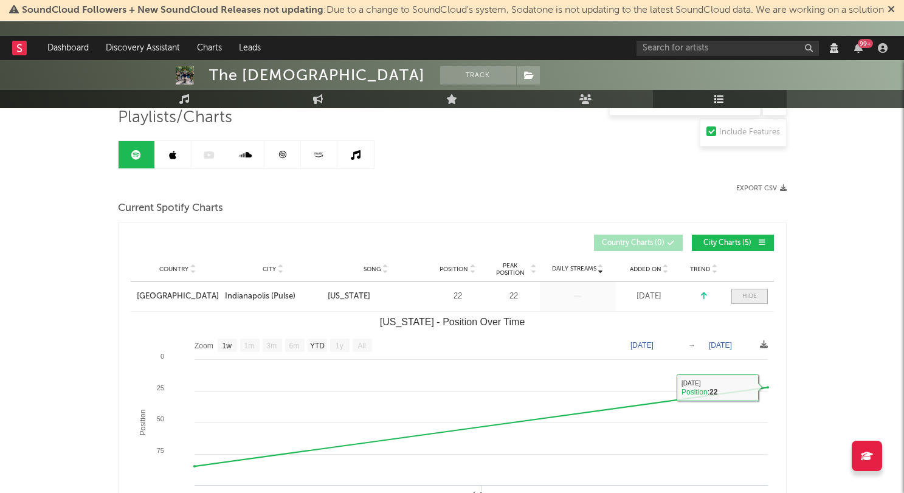
click at [737, 296] on span at bounding box center [749, 296] width 36 height 15
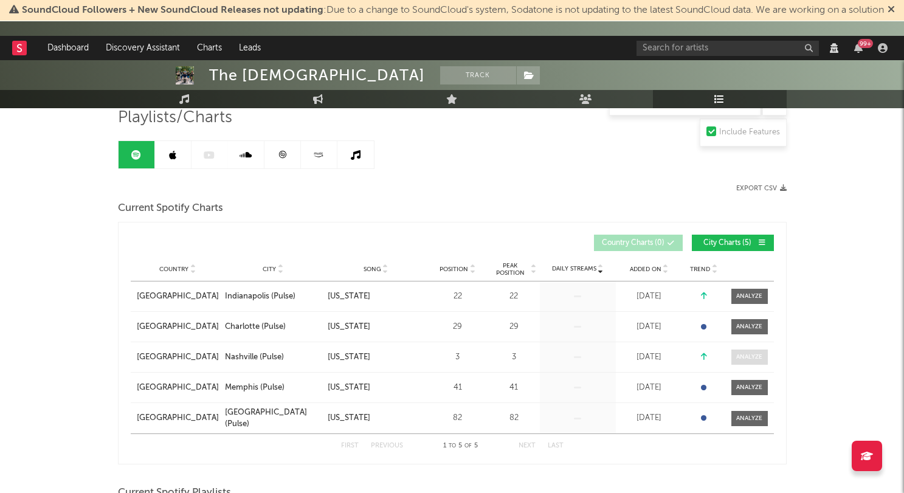
click at [733, 357] on span at bounding box center [749, 356] width 36 height 15
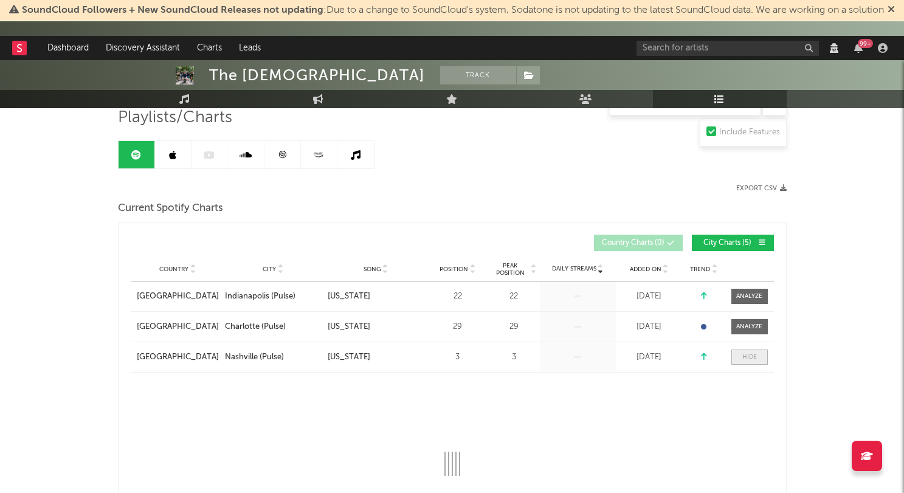
select select "1w"
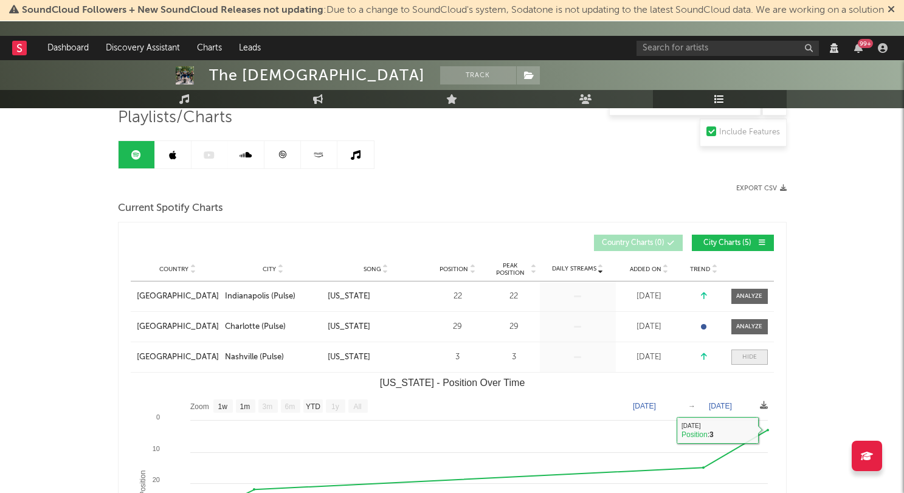
click at [736, 355] on span at bounding box center [749, 356] width 36 height 15
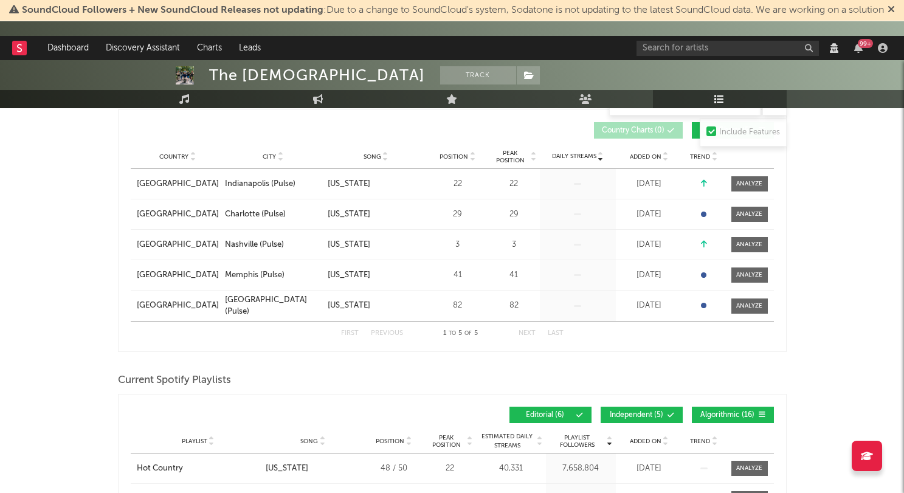
scroll to position [212, 0]
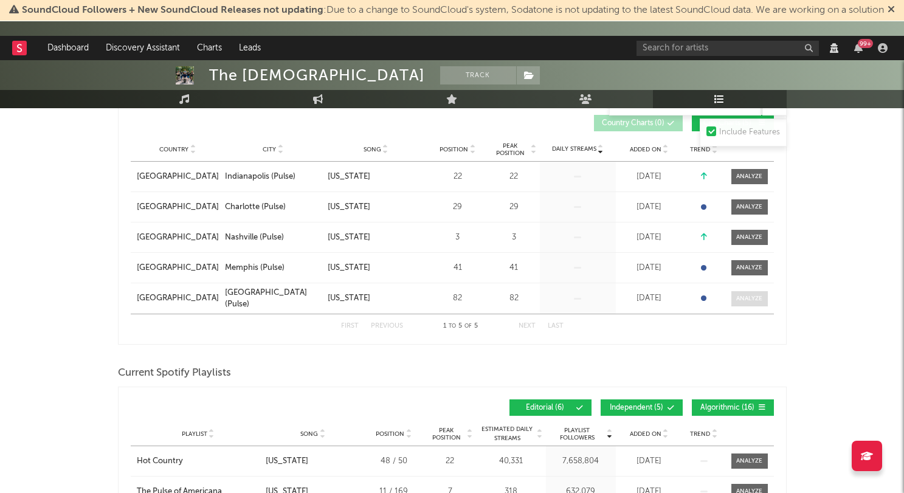
click at [747, 300] on div at bounding box center [749, 298] width 26 height 9
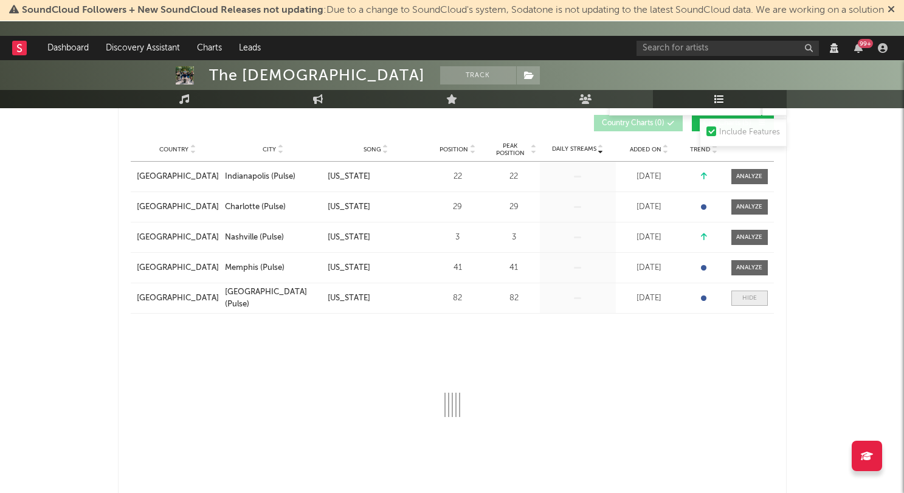
select select "1w"
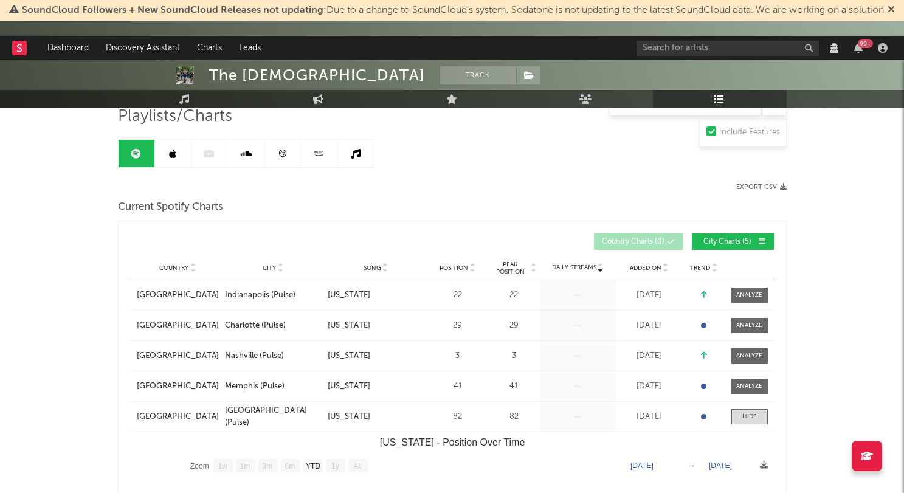
scroll to position [95, 0]
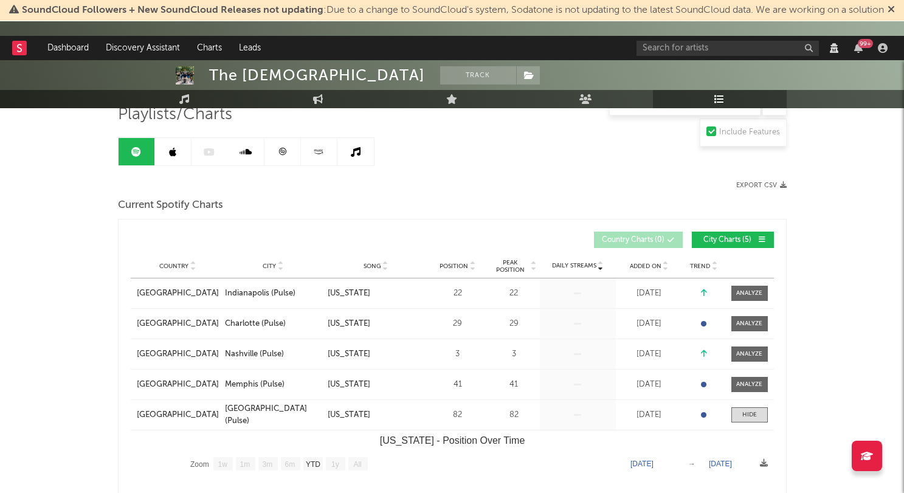
copy div "Indianapolis (Pulse)"
drag, startPoint x: 295, startPoint y: 300, endPoint x: 223, endPoint y: 289, distance: 73.2
click at [223, 289] on div "Country United States City Indianapolis (Pulse) Song Tennessee Position 22 Peak…" at bounding box center [452, 293] width 643 height 30
click at [745, 299] on span at bounding box center [749, 293] width 36 height 15
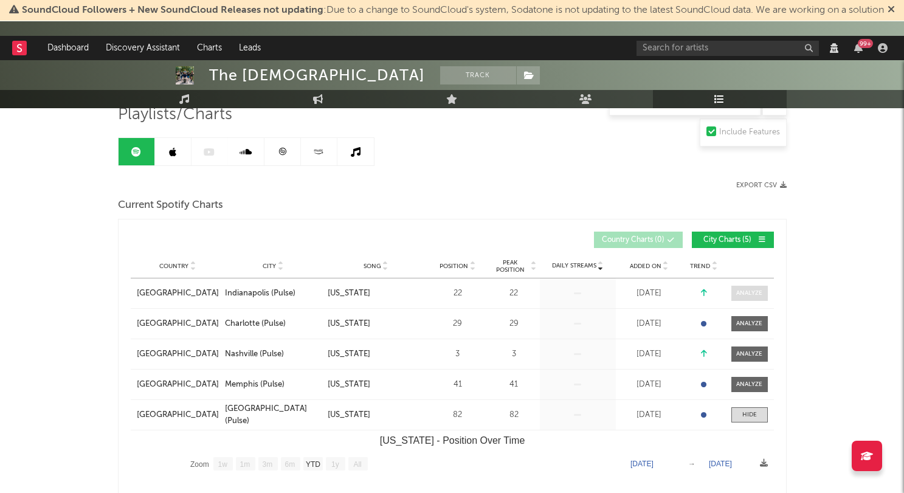
select select "1w"
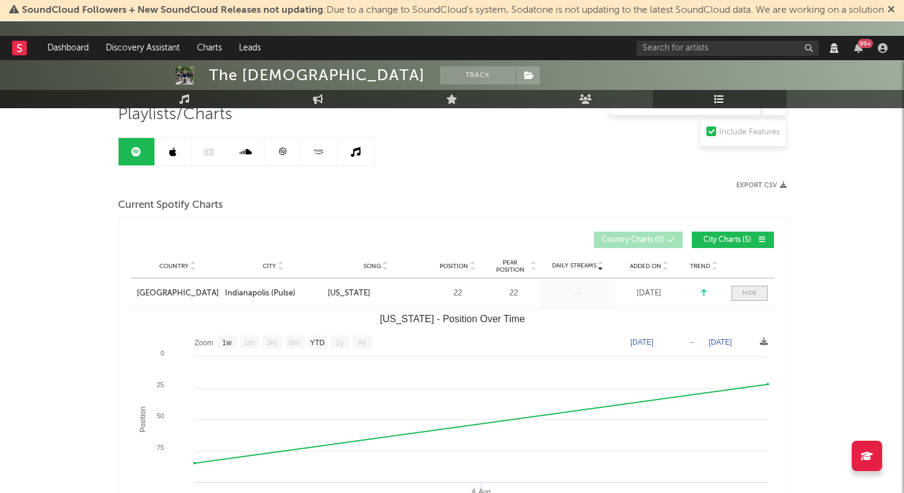
click at [745, 299] on span at bounding box center [749, 293] width 36 height 15
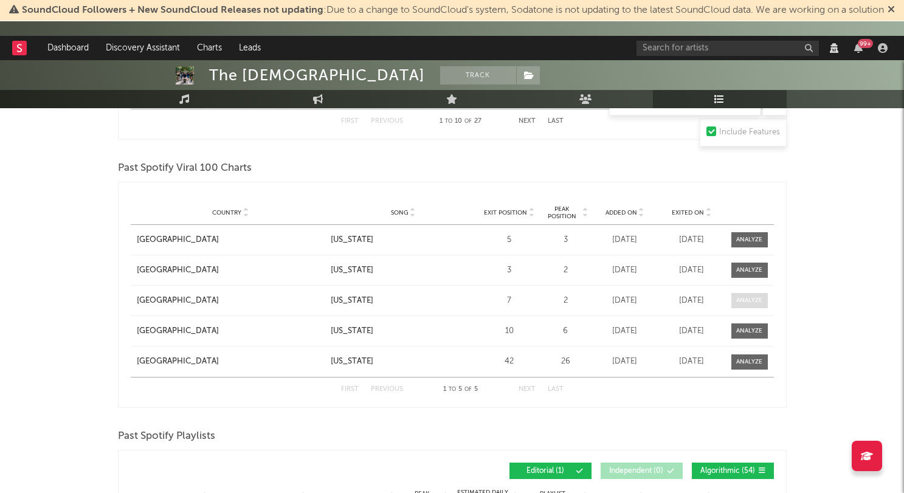
scroll to position [1102, 0]
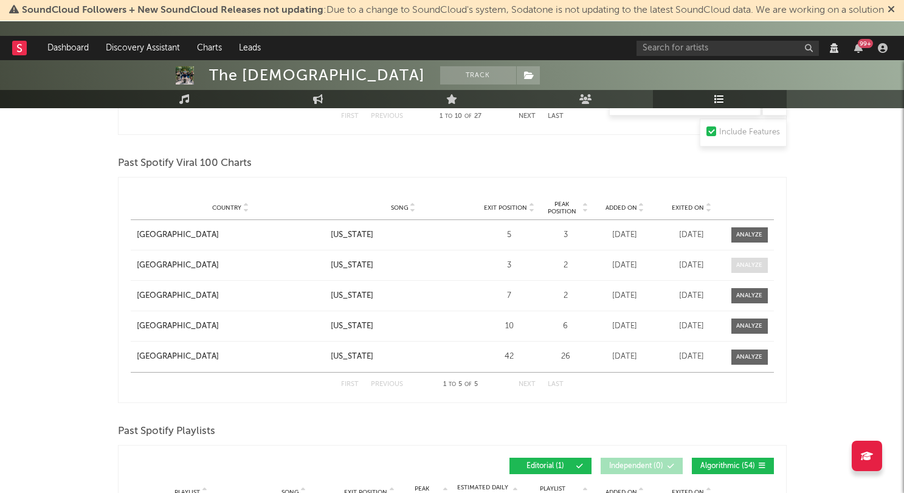
click at [763, 266] on span at bounding box center [749, 265] width 36 height 15
select select "1w"
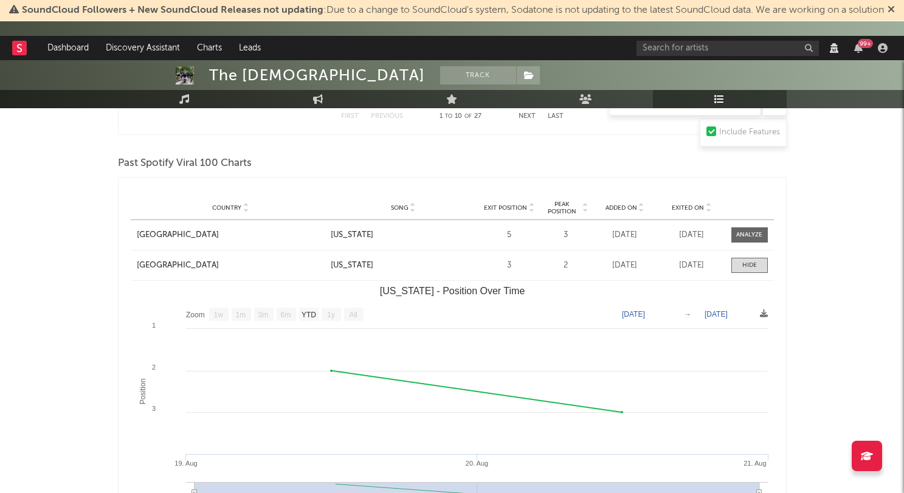
drag, startPoint x: 757, startPoint y: 265, endPoint x: 740, endPoint y: 247, distance: 24.5
click at [756, 263] on span at bounding box center [749, 265] width 36 height 15
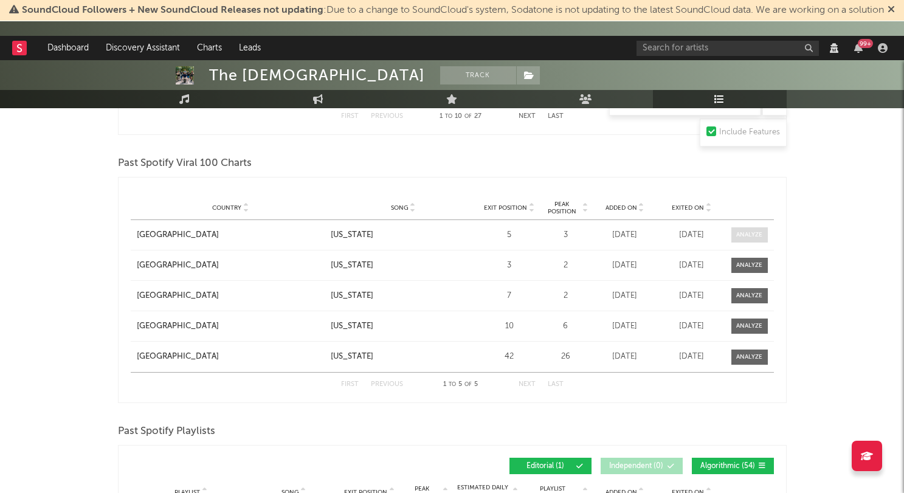
click at [737, 232] on div at bounding box center [749, 234] width 26 height 9
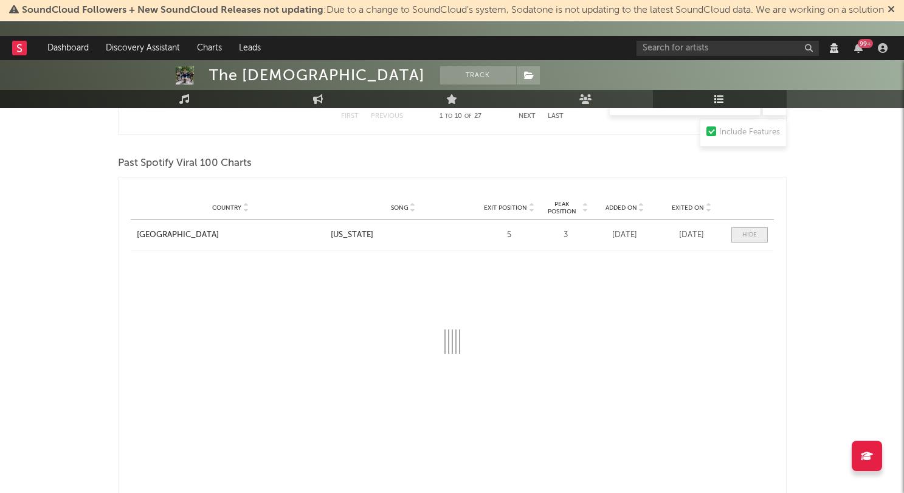
click at [739, 232] on span at bounding box center [749, 234] width 36 height 15
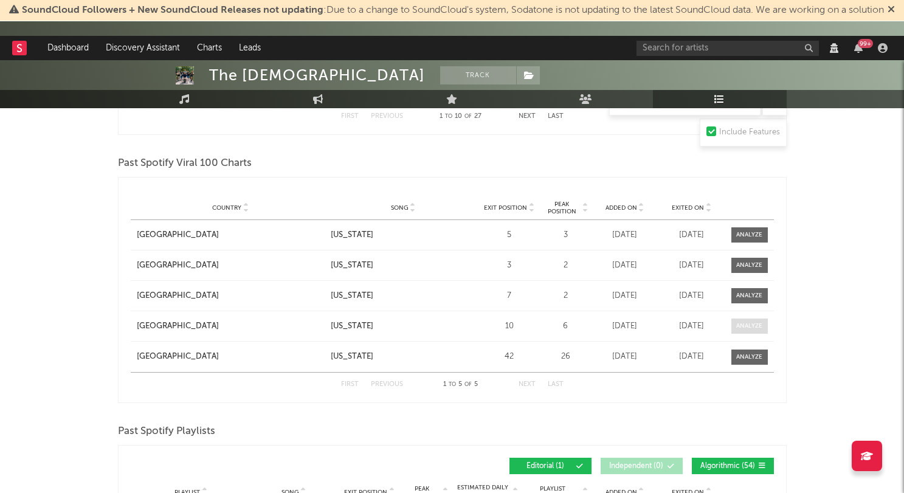
click at [735, 326] on span at bounding box center [749, 325] width 36 height 15
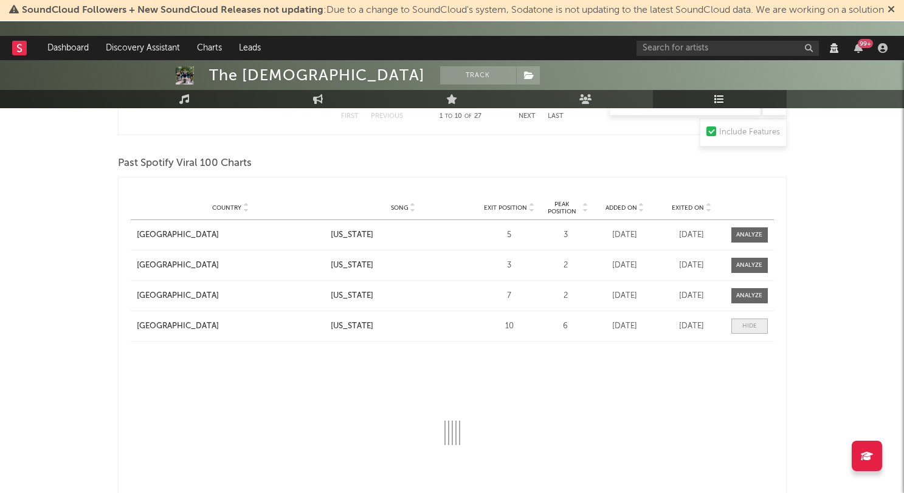
select select "1w"
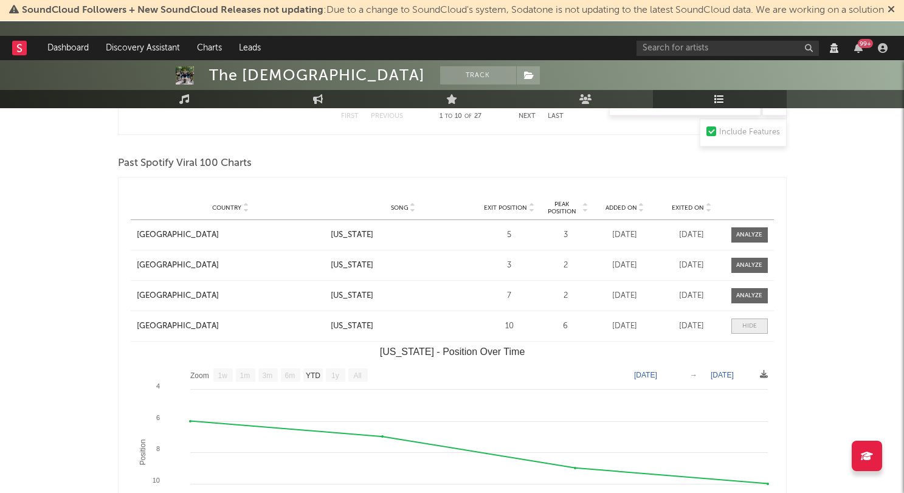
click at [738, 326] on span at bounding box center [749, 325] width 36 height 15
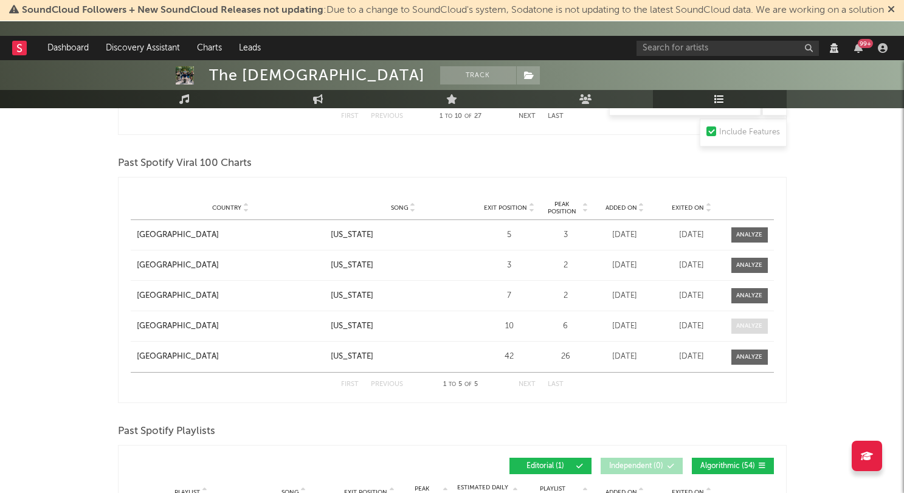
click at [738, 326] on div at bounding box center [749, 325] width 26 height 9
select select "1w"
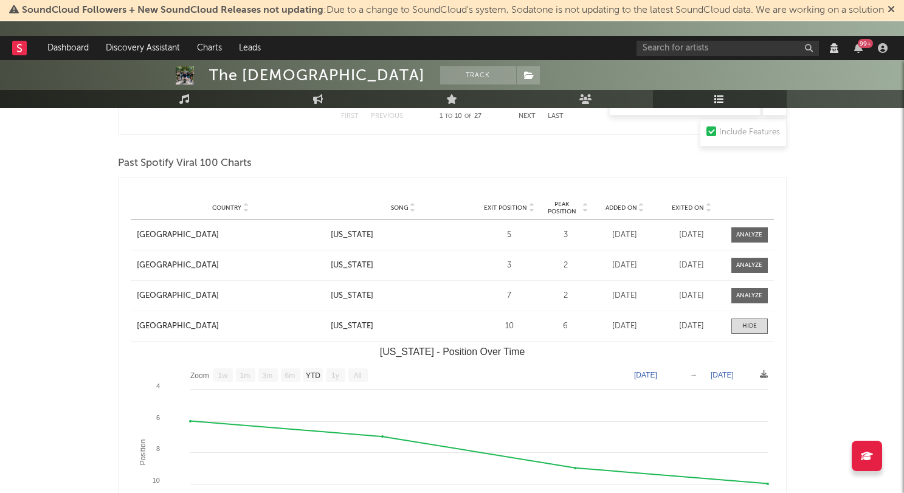
drag, startPoint x: 738, startPoint y: 326, endPoint x: 642, endPoint y: 301, distance: 99.8
click at [642, 302] on div "Country United States City Song Tennessee Exit Position 5 Peak Position 3 Estim…" at bounding box center [452, 418] width 643 height 396
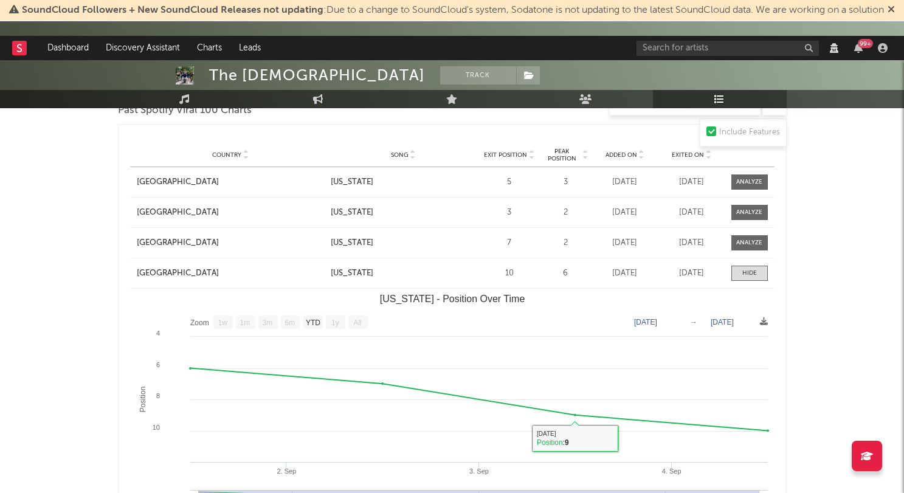
scroll to position [1144, 0]
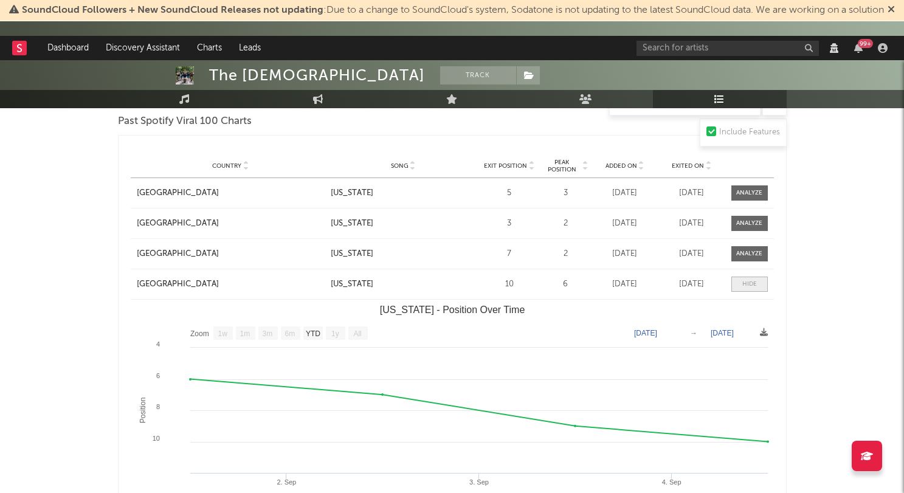
click at [736, 283] on span at bounding box center [749, 283] width 36 height 15
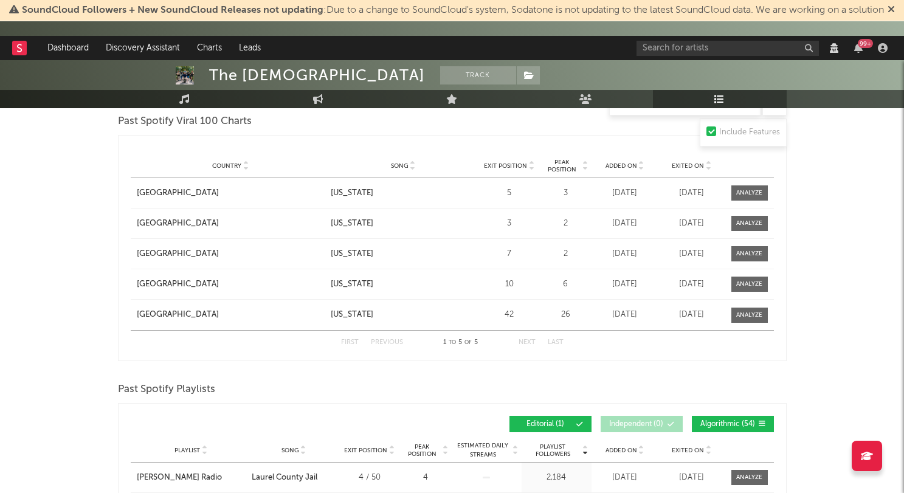
click at [743, 242] on div "Country Canada City Song Tennessee Exit Position 7 Peak Position 2 Estimated Da…" at bounding box center [452, 254] width 643 height 30
click at [743, 252] on div at bounding box center [749, 253] width 26 height 9
select select "1w"
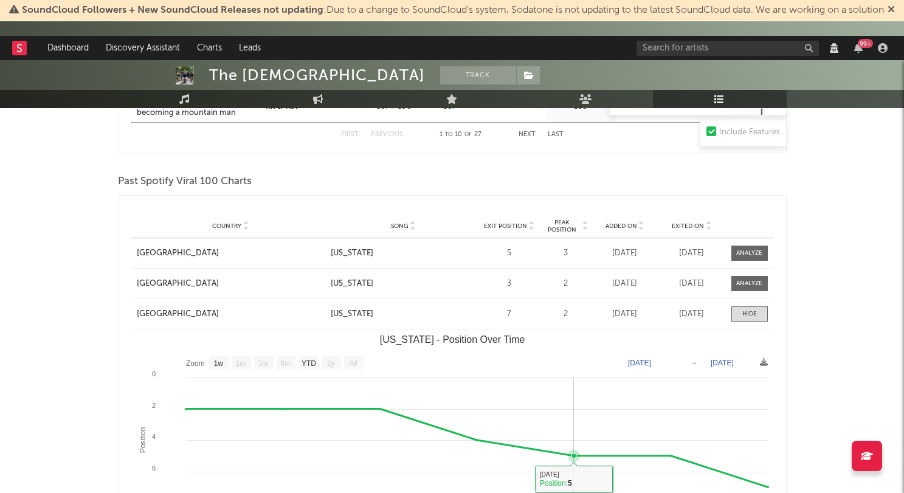
scroll to position [1078, 0]
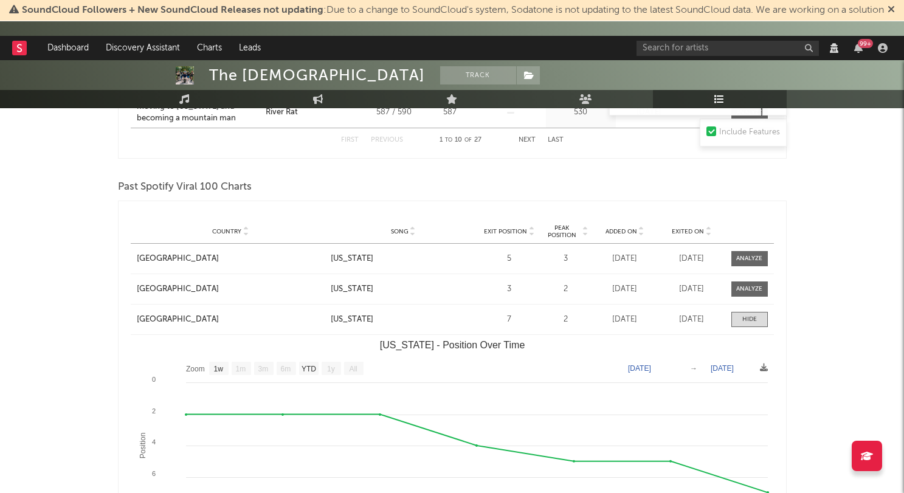
drag, startPoint x: 739, startPoint y: 319, endPoint x: 727, endPoint y: 318, distance: 11.6
click at [738, 319] on span at bounding box center [749, 319] width 36 height 15
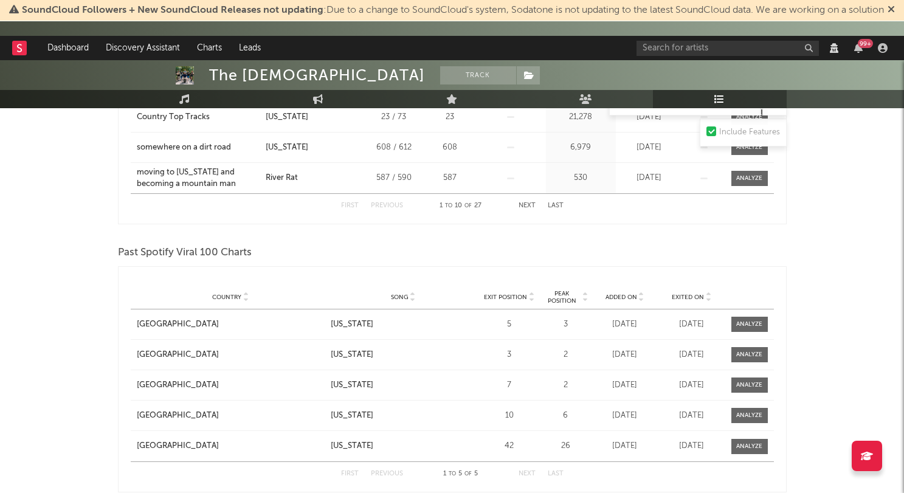
scroll to position [1026, 0]
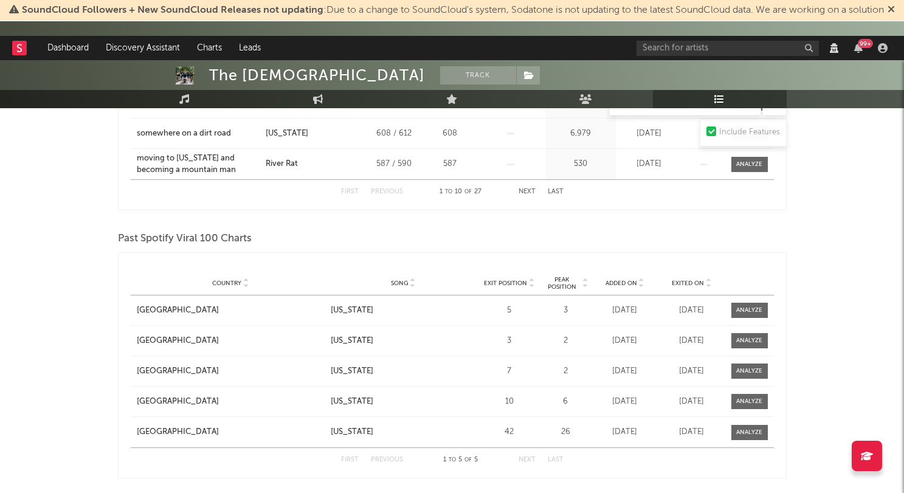
click at [219, 282] on span "Country" at bounding box center [226, 283] width 29 height 7
click at [145, 310] on div "[GEOGRAPHIC_DATA]" at bounding box center [178, 310] width 82 height 12
click at [343, 309] on div "Tennessee" at bounding box center [352, 310] width 43 height 12
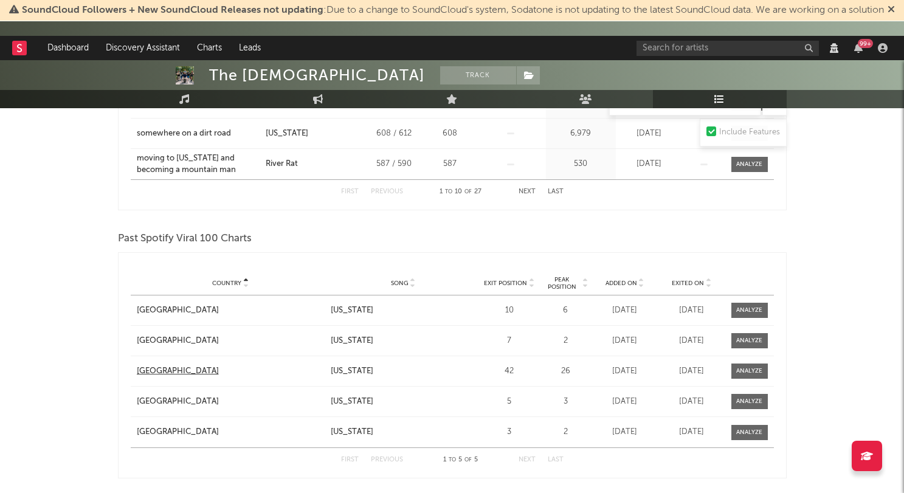
click at [147, 368] on div "[GEOGRAPHIC_DATA]" at bounding box center [178, 371] width 82 height 12
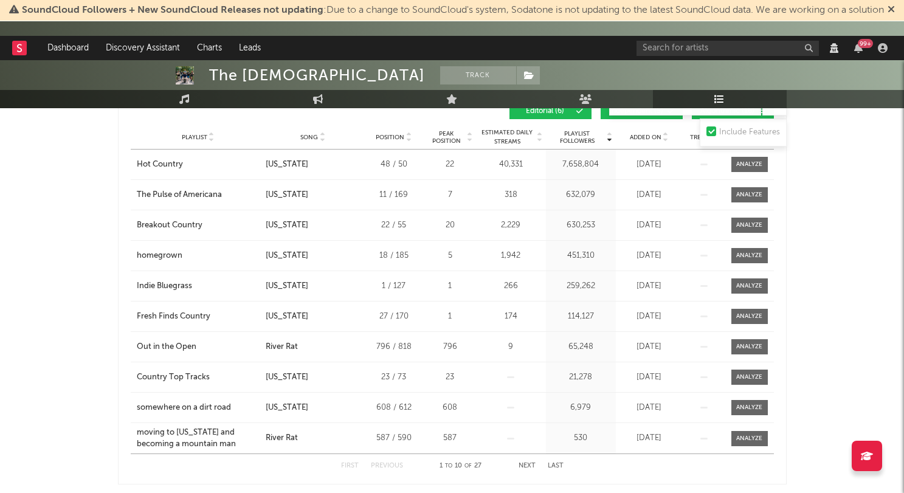
scroll to position [752, 0]
click at [165, 222] on div "Breakout Country" at bounding box center [170, 226] width 66 height 12
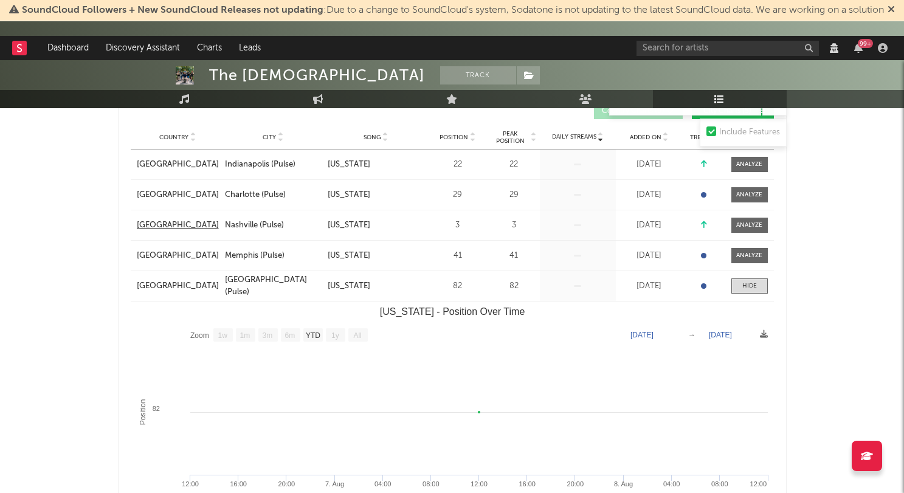
scroll to position [221, 0]
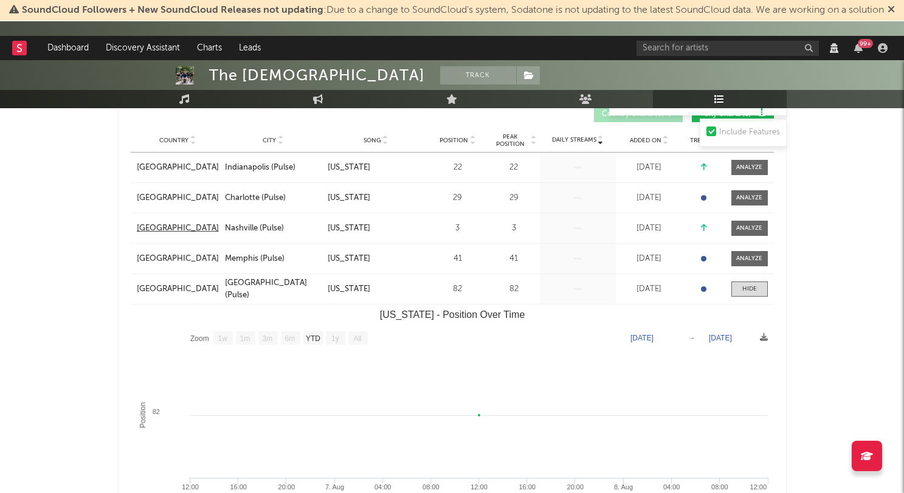
click at [161, 225] on div "[GEOGRAPHIC_DATA]" at bounding box center [178, 228] width 82 height 12
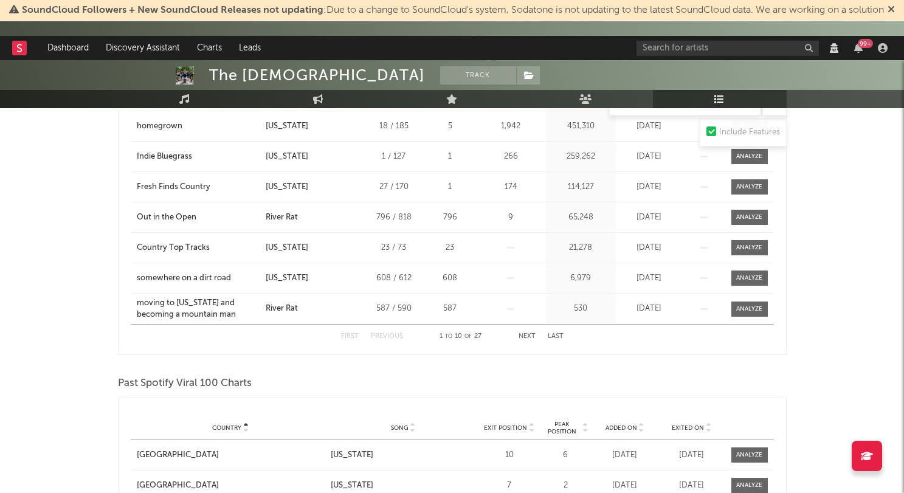
scroll to position [1009, 0]
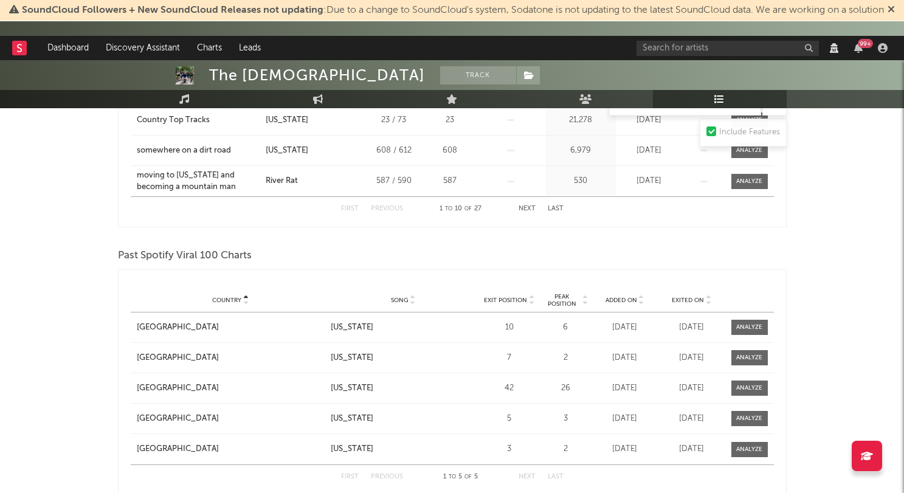
click at [685, 298] on span "Exited On" at bounding box center [687, 300] width 32 height 7
click at [753, 328] on div at bounding box center [749, 327] width 26 height 9
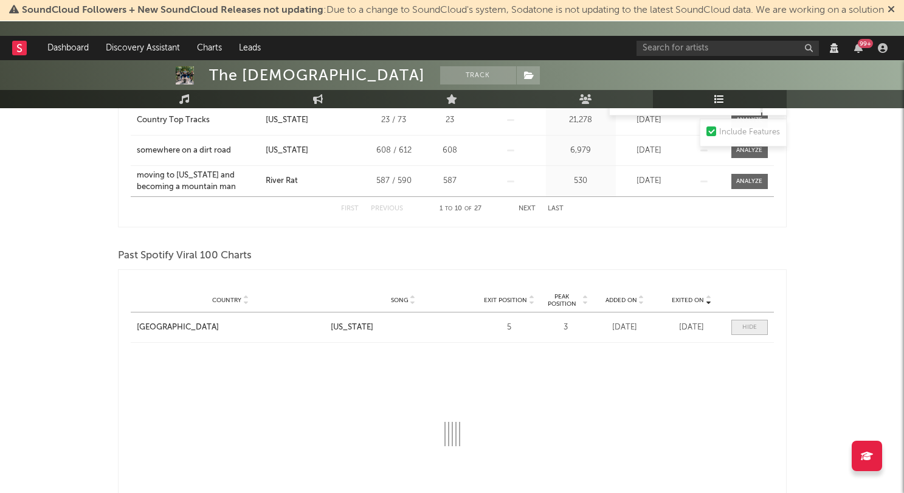
select select "1w"
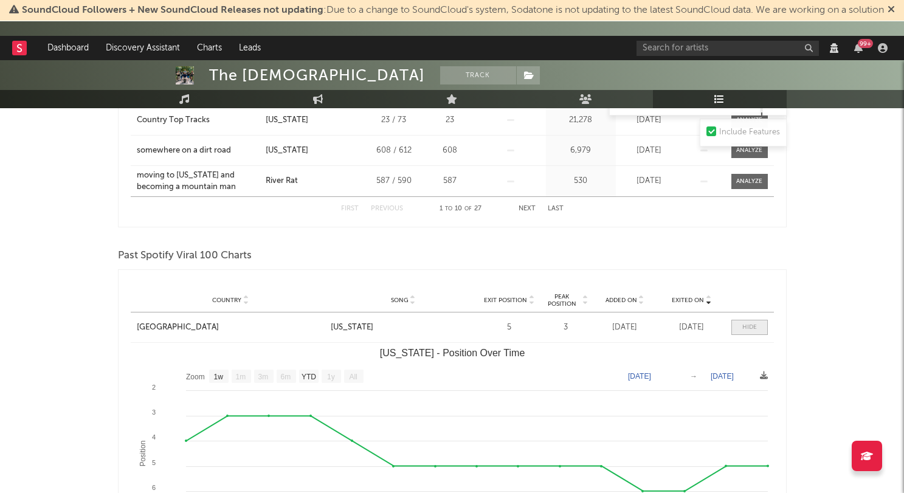
click at [744, 324] on div at bounding box center [749, 327] width 15 height 9
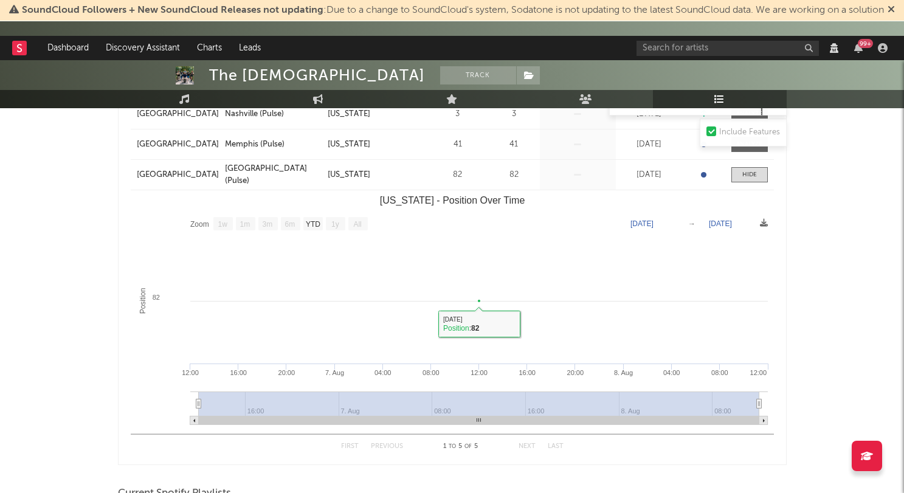
scroll to position [315, 0]
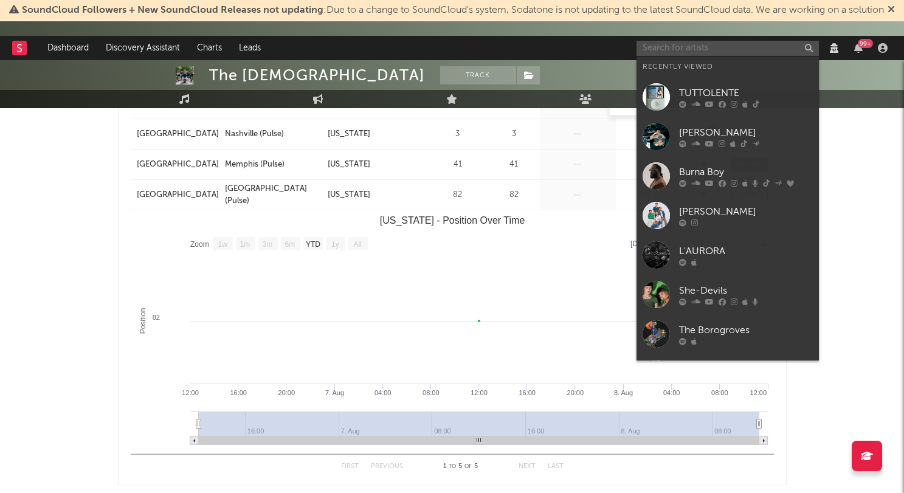
click at [650, 49] on input "text" at bounding box center [727, 48] width 182 height 15
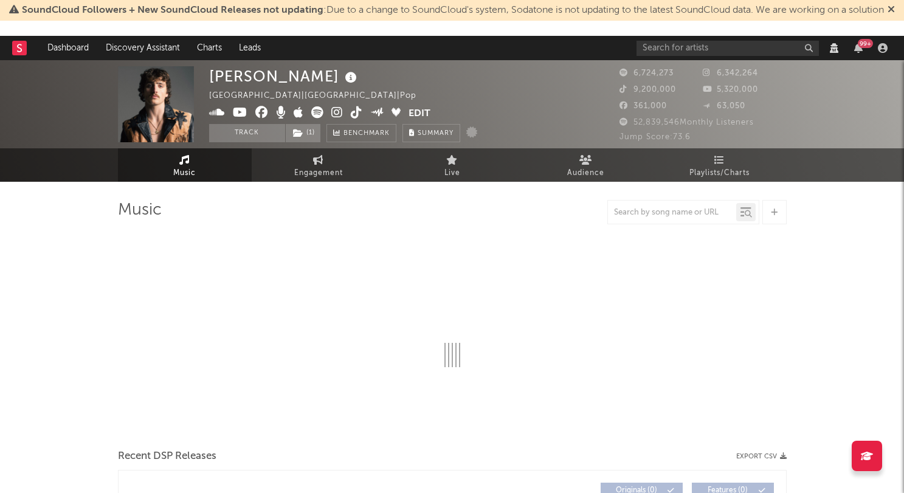
select select "View all"
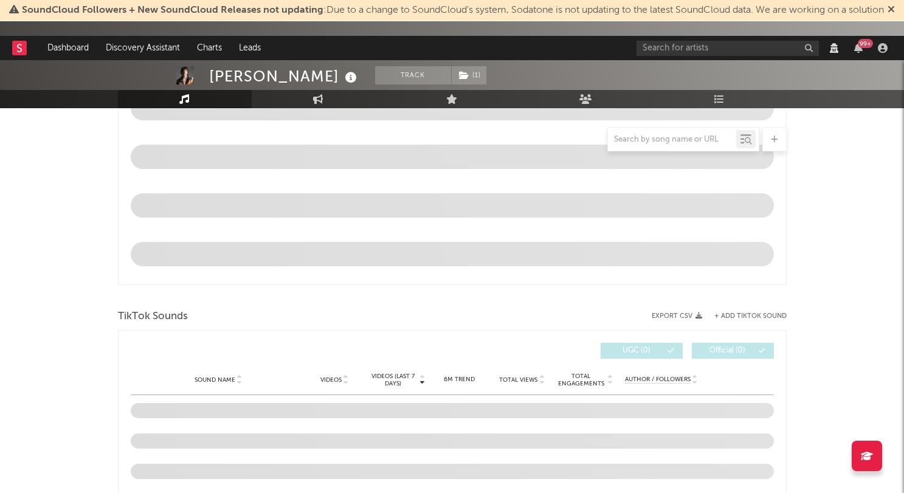
select select "View all"
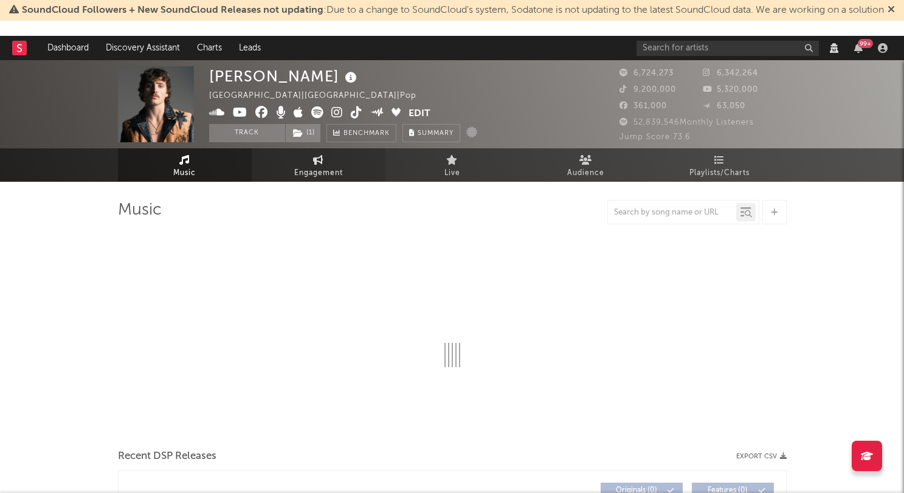
click at [318, 177] on span "Engagement" at bounding box center [318, 173] width 49 height 15
select select "1w"
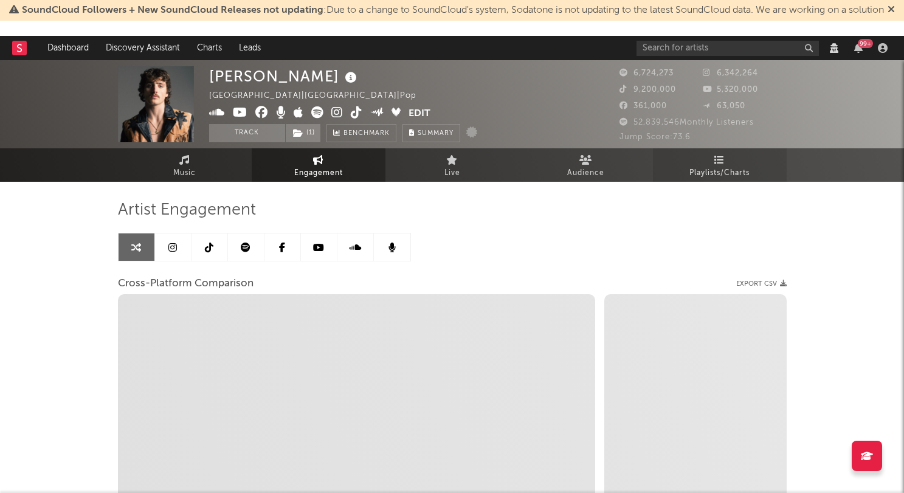
click at [710, 165] on link "Playlists/Charts" at bounding box center [720, 164] width 134 height 33
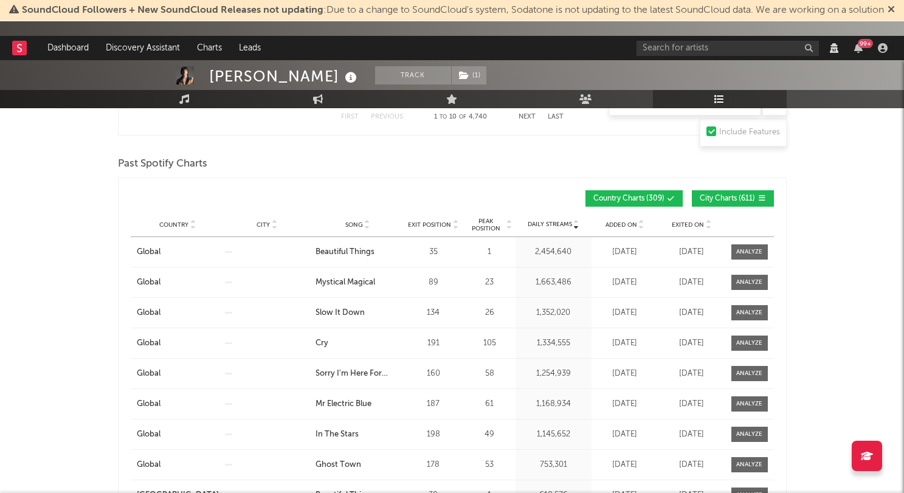
scroll to position [1009, 0]
click at [688, 225] on span "Exited On" at bounding box center [687, 225] width 32 height 7
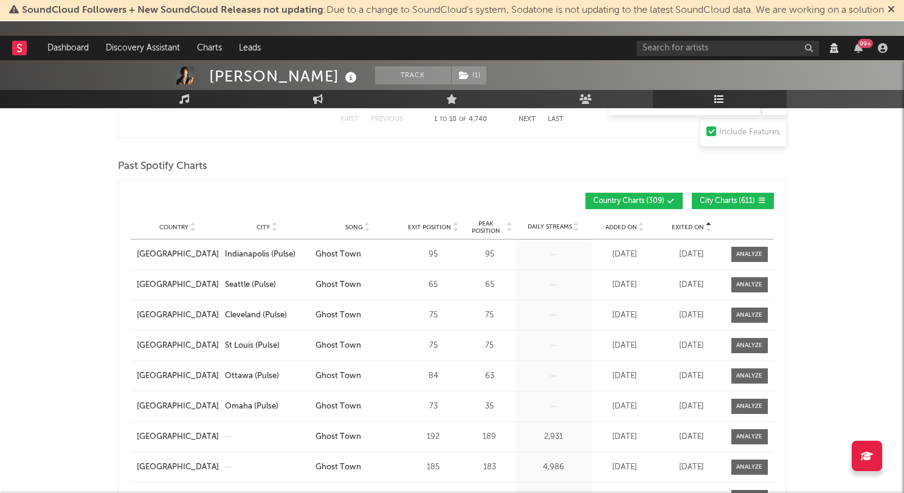
scroll to position [1006, 0]
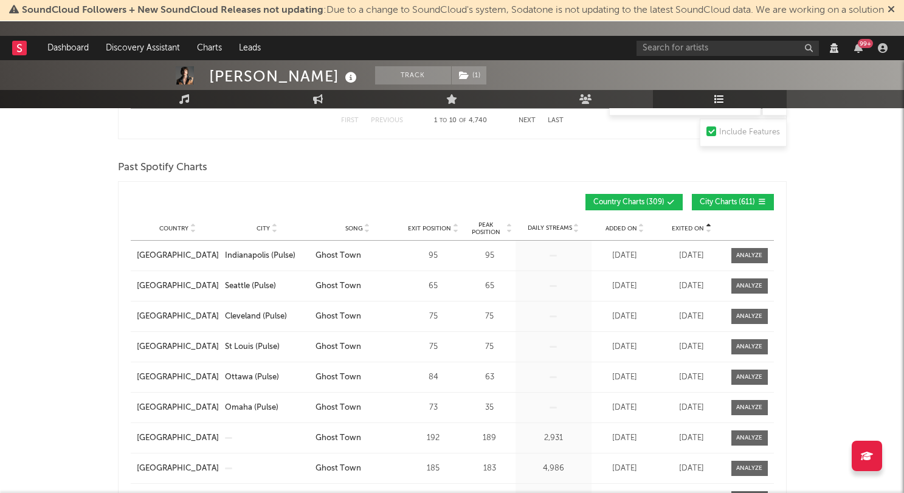
click at [688, 225] on span "Exited On" at bounding box center [687, 228] width 32 height 7
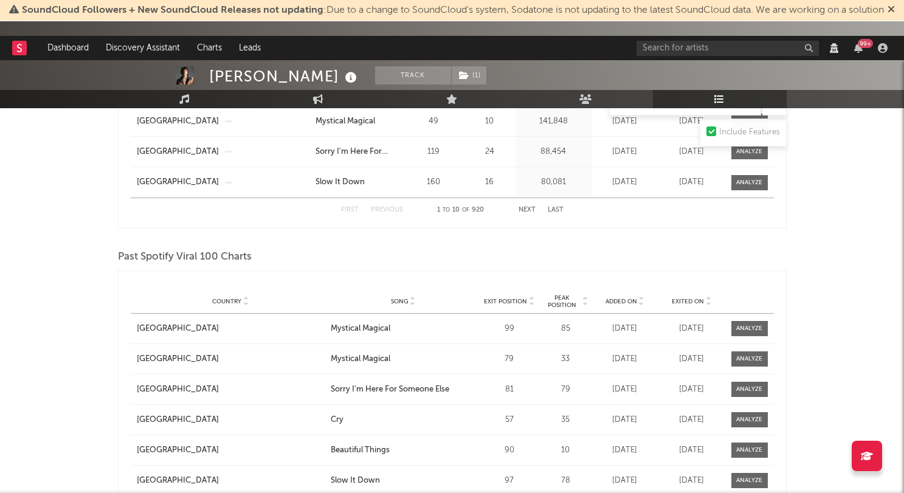
scroll to position [1421, 0]
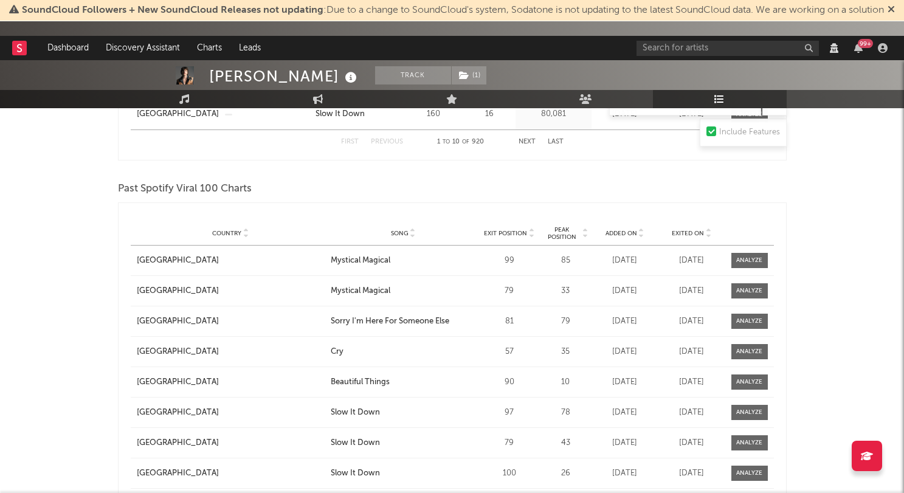
click at [679, 233] on span "Exited On" at bounding box center [687, 233] width 32 height 7
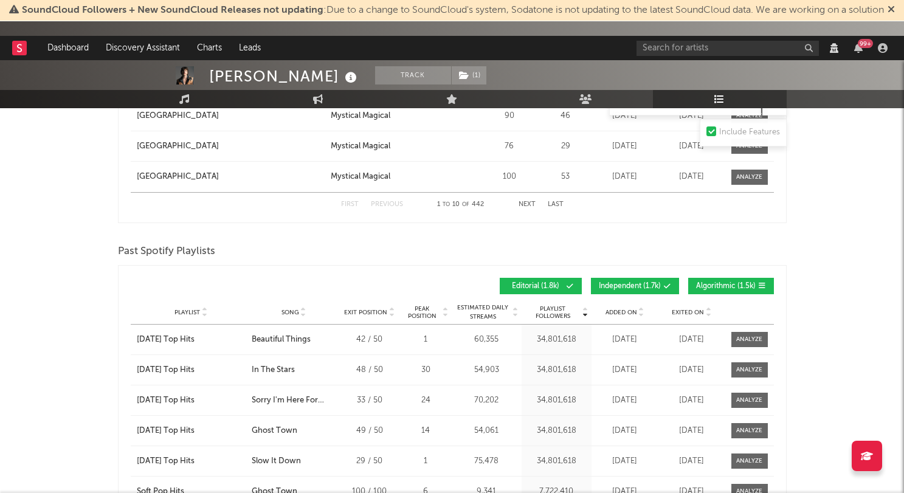
scroll to position [1781, 0]
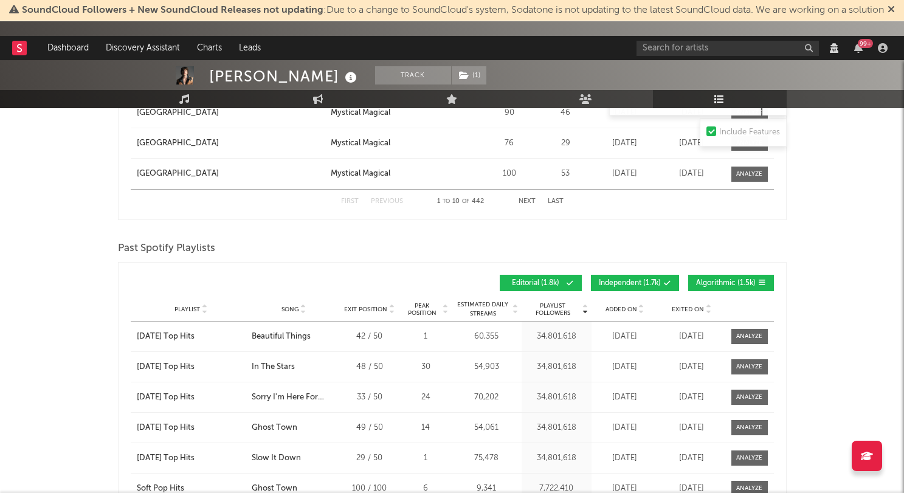
click at [683, 309] on span "Exited On" at bounding box center [687, 309] width 32 height 7
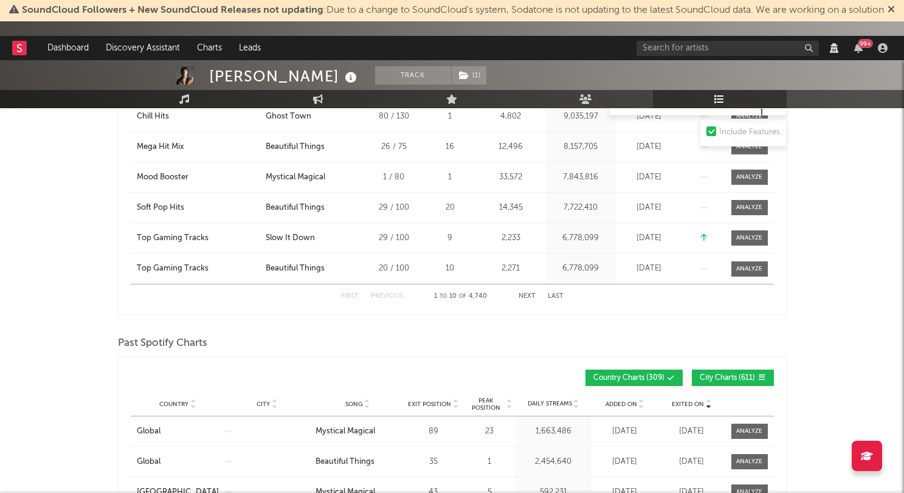
scroll to position [822, 0]
